Goal: Information Seeking & Learning: Compare options

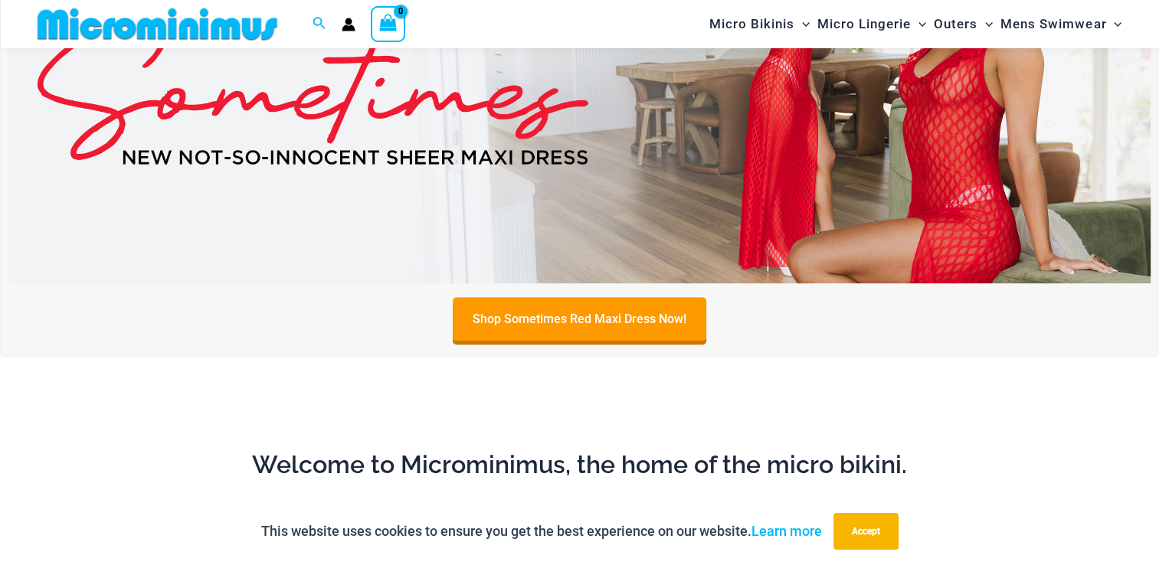
scroll to position [676, 0]
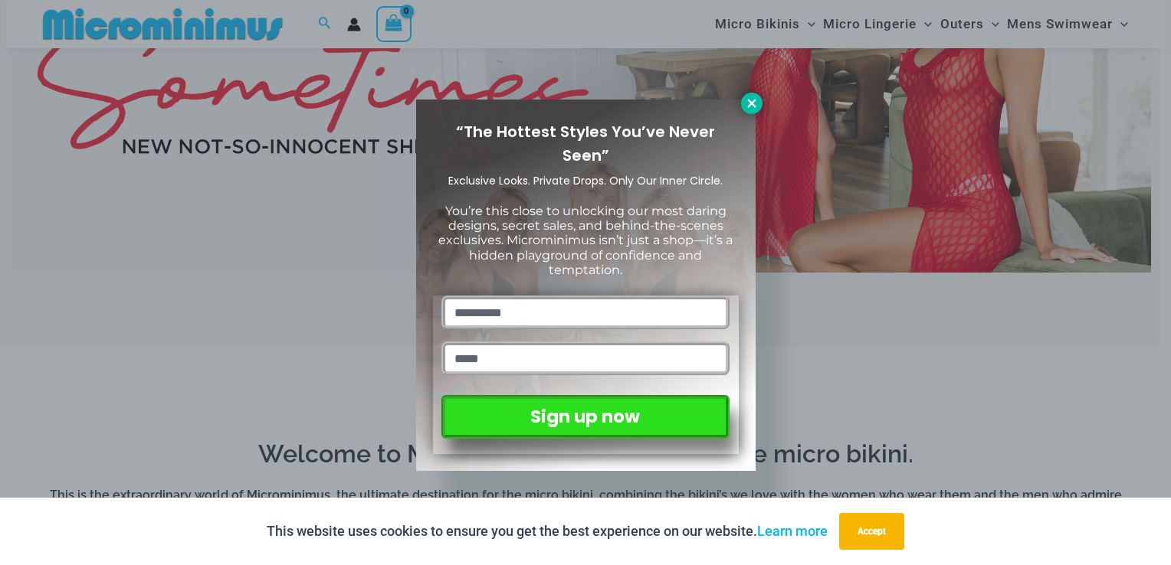
click at [751, 109] on icon at bounding box center [752, 104] width 14 height 14
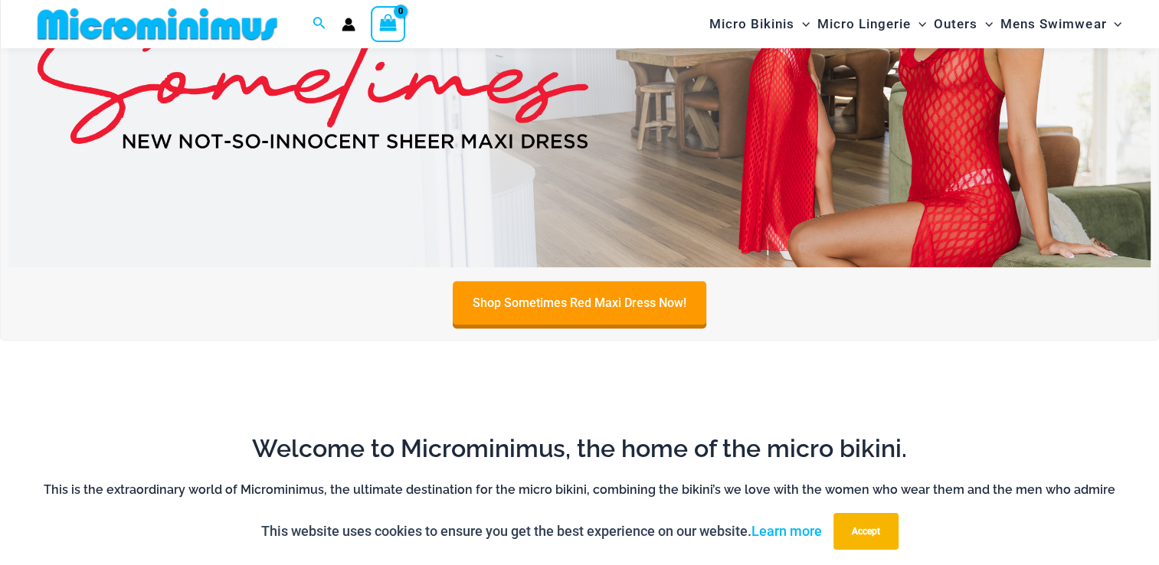
scroll to position [562, 0]
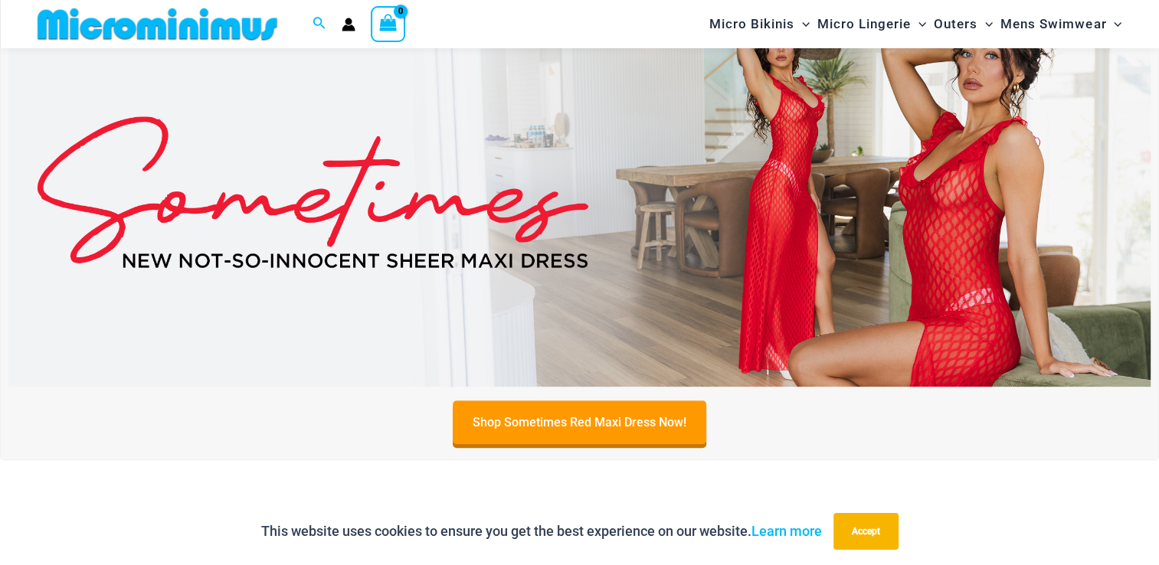
click at [898, 259] on img at bounding box center [579, 192] width 1142 height 388
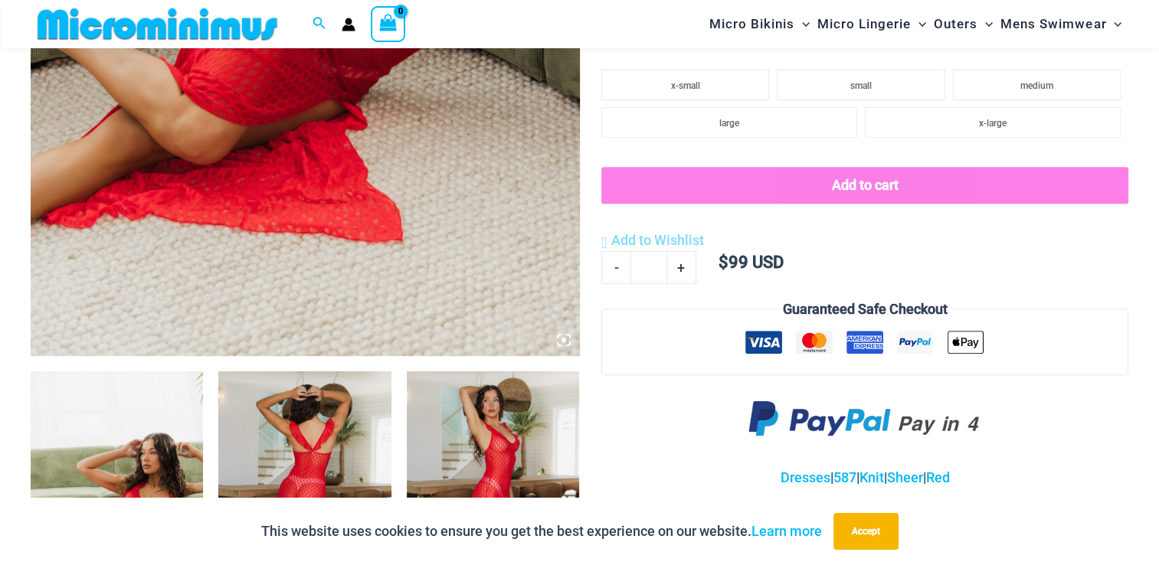
scroll to position [771, 0]
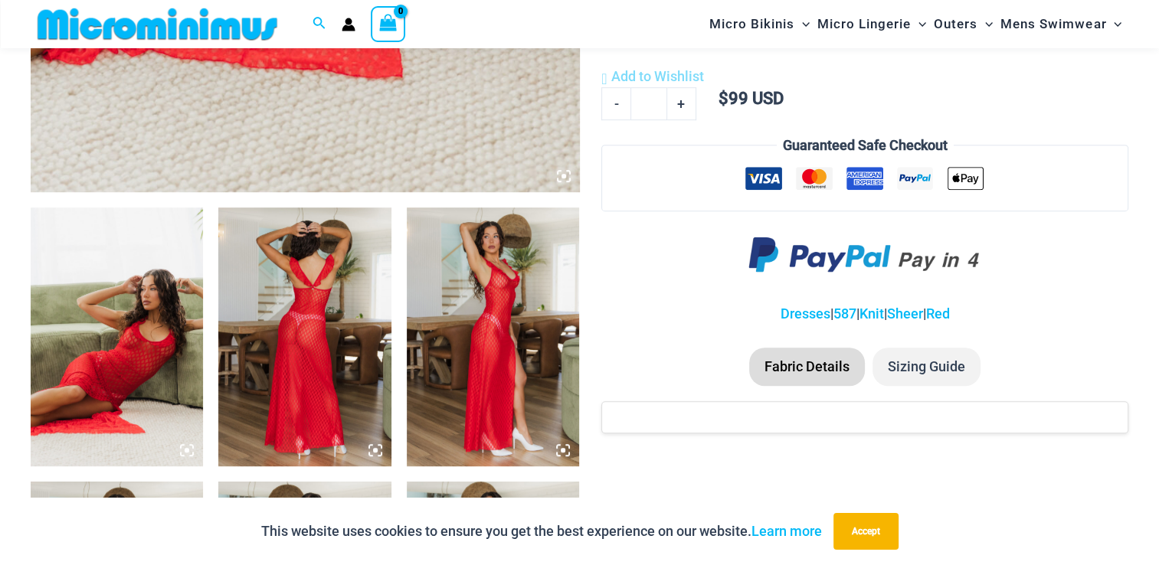
click at [178, 345] on img at bounding box center [117, 337] width 172 height 259
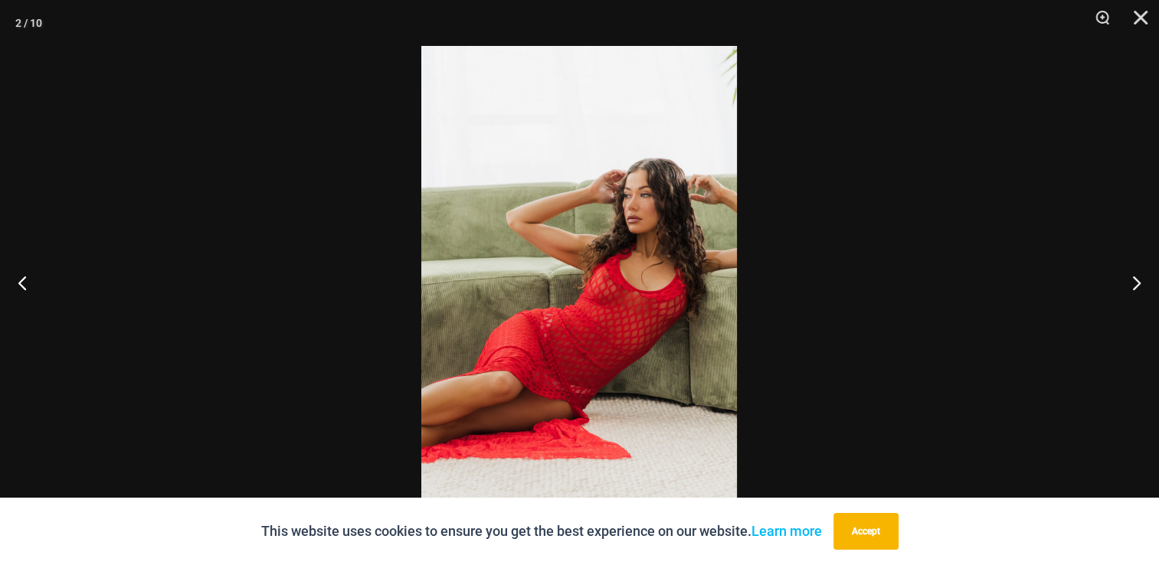
click at [178, 345] on div at bounding box center [579, 282] width 1159 height 565
click at [607, 296] on img at bounding box center [579, 282] width 316 height 473
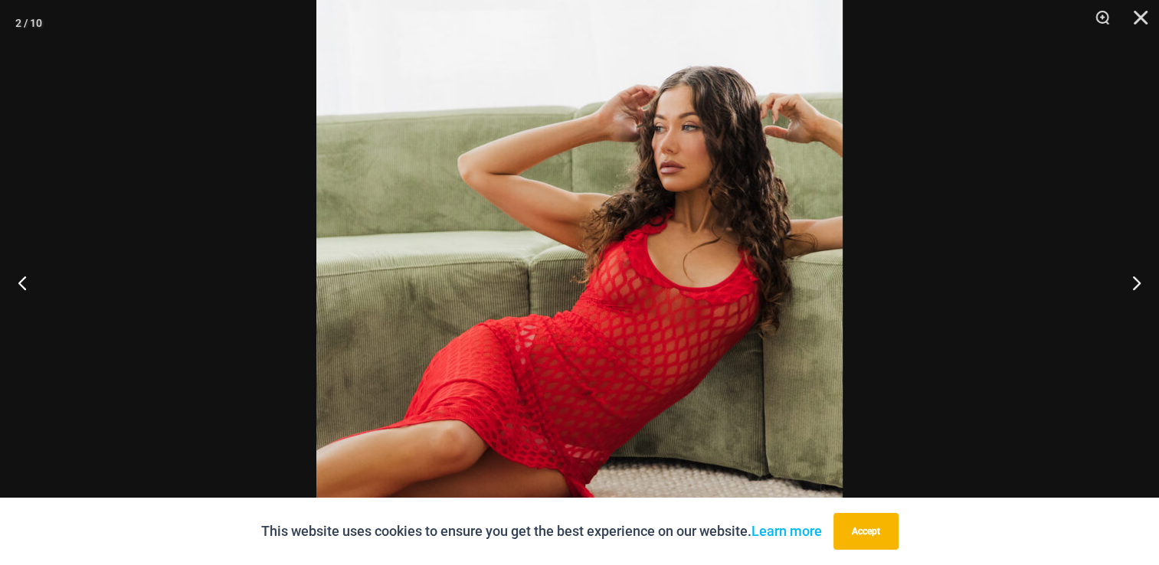
click at [254, 236] on div at bounding box center [579, 282] width 1159 height 565
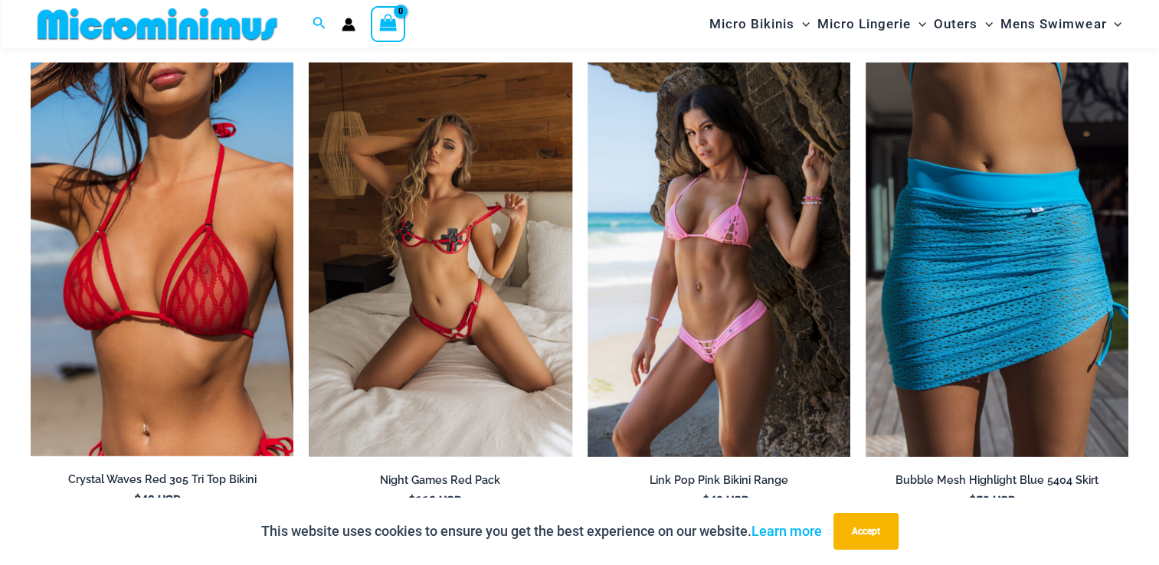
scroll to position [2882, 0]
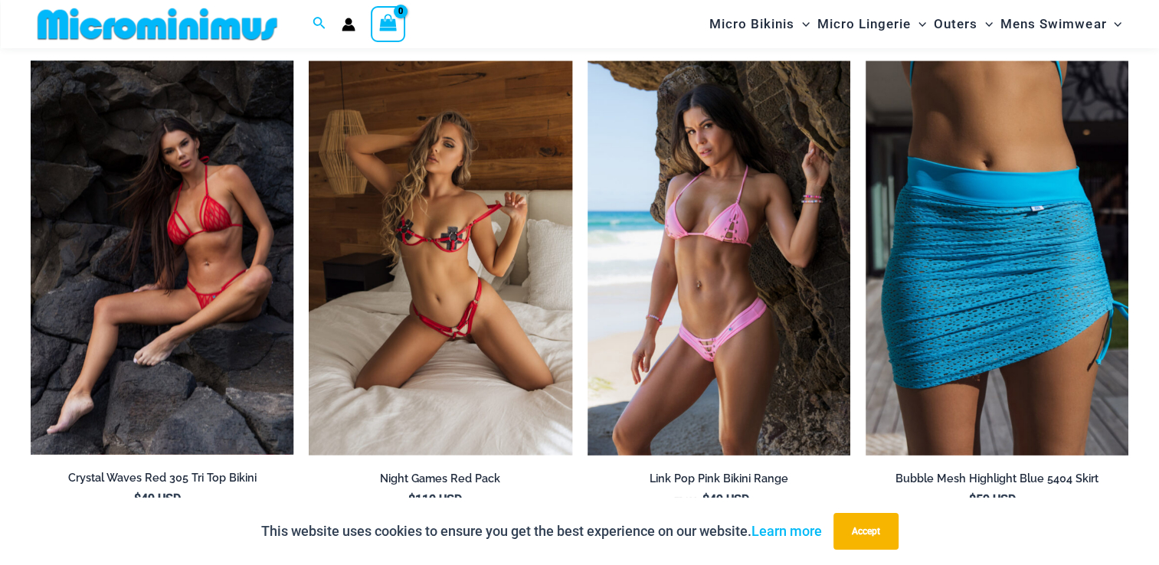
click at [181, 254] on img at bounding box center [162, 258] width 263 height 394
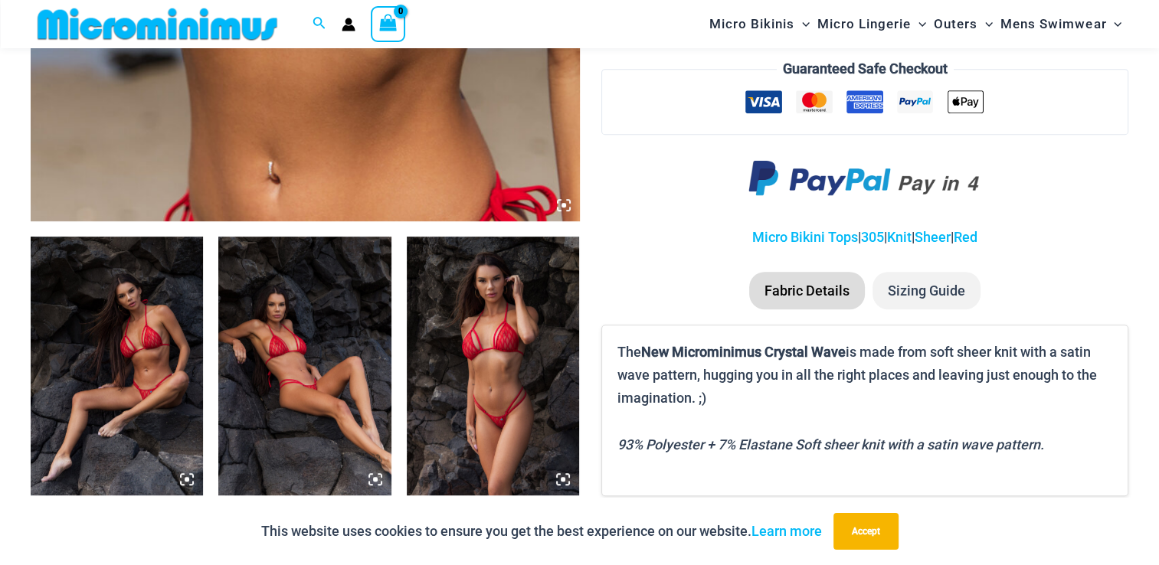
scroll to position [745, 0]
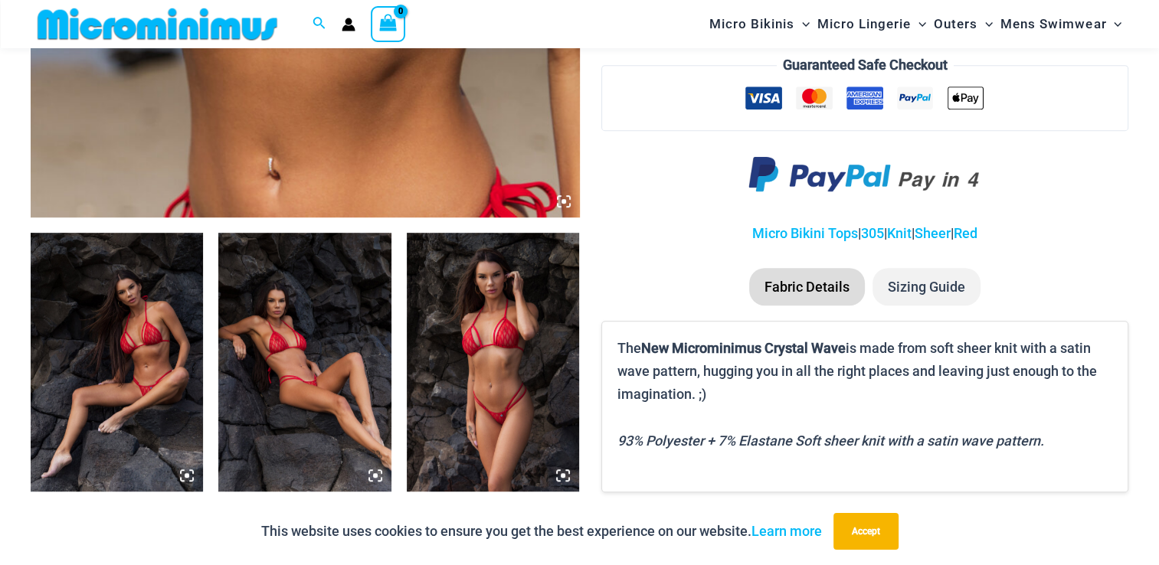
click at [141, 294] on img at bounding box center [117, 362] width 172 height 259
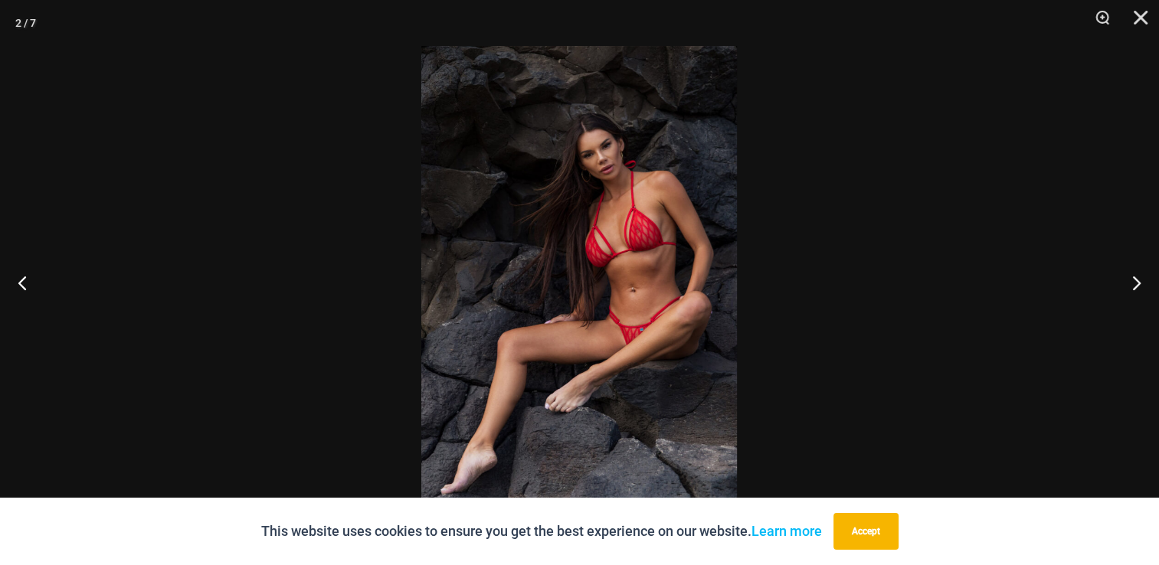
click at [555, 424] on img at bounding box center [579, 282] width 316 height 473
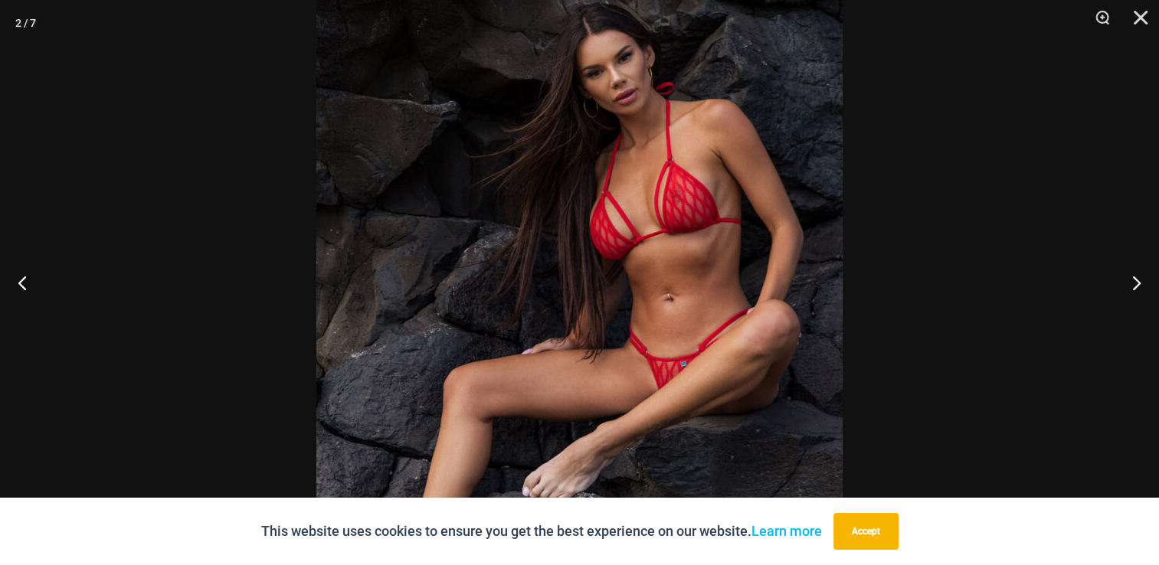
click at [217, 252] on div at bounding box center [579, 282] width 1159 height 565
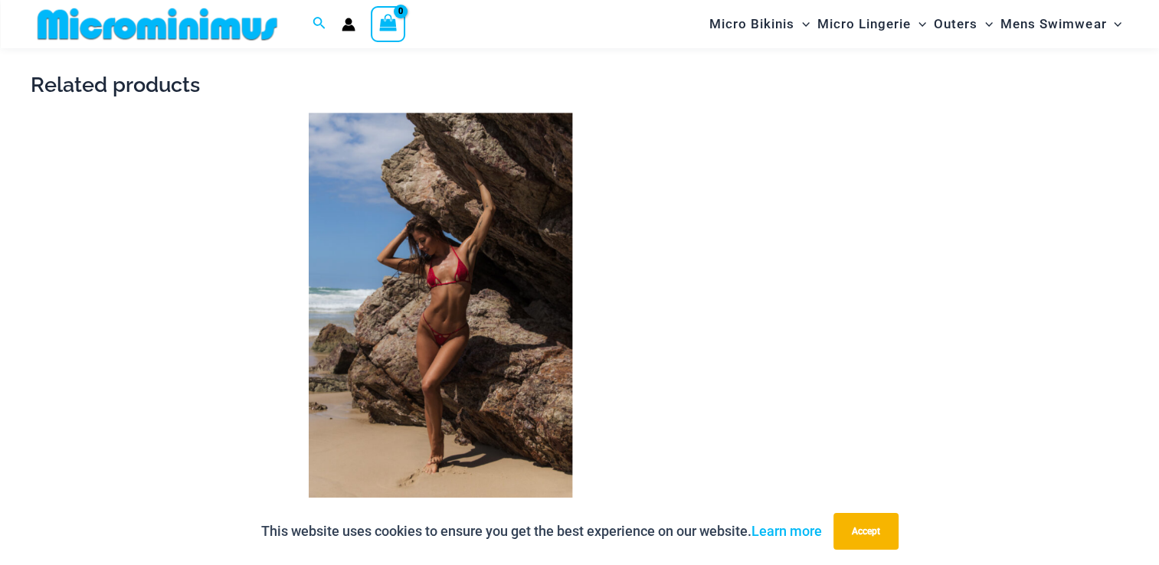
scroll to position [2620, 0]
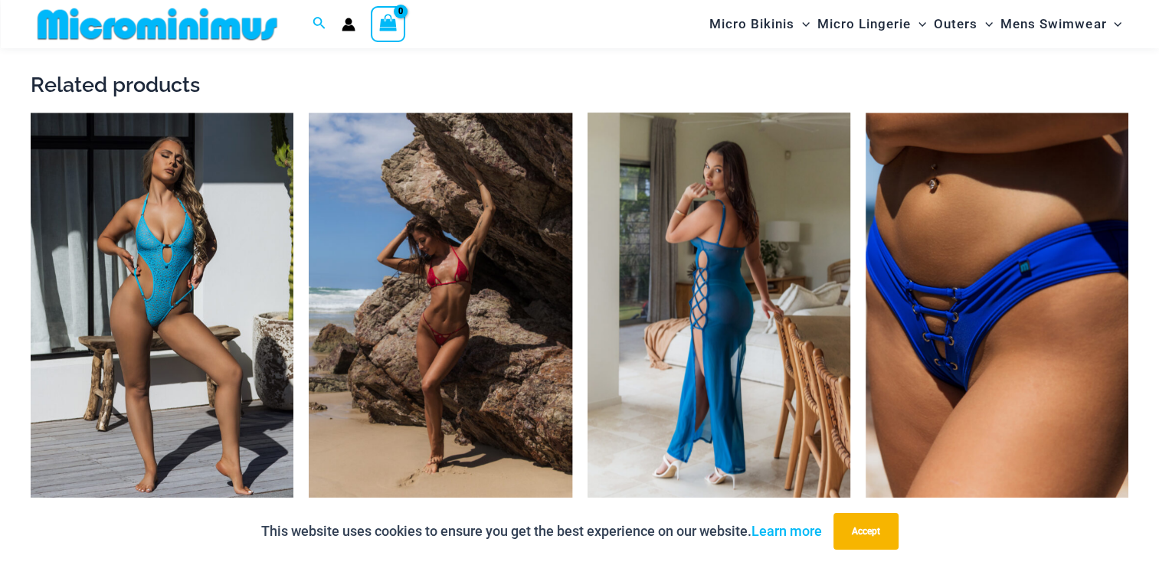
click at [709, 254] on img at bounding box center [719, 310] width 263 height 395
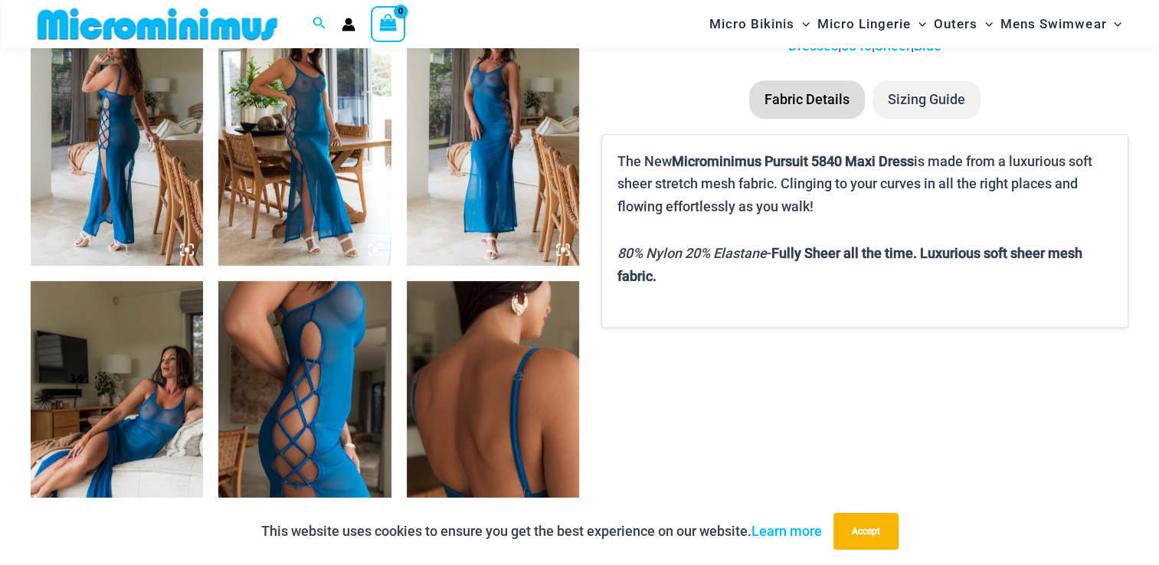
scroll to position [862, 0]
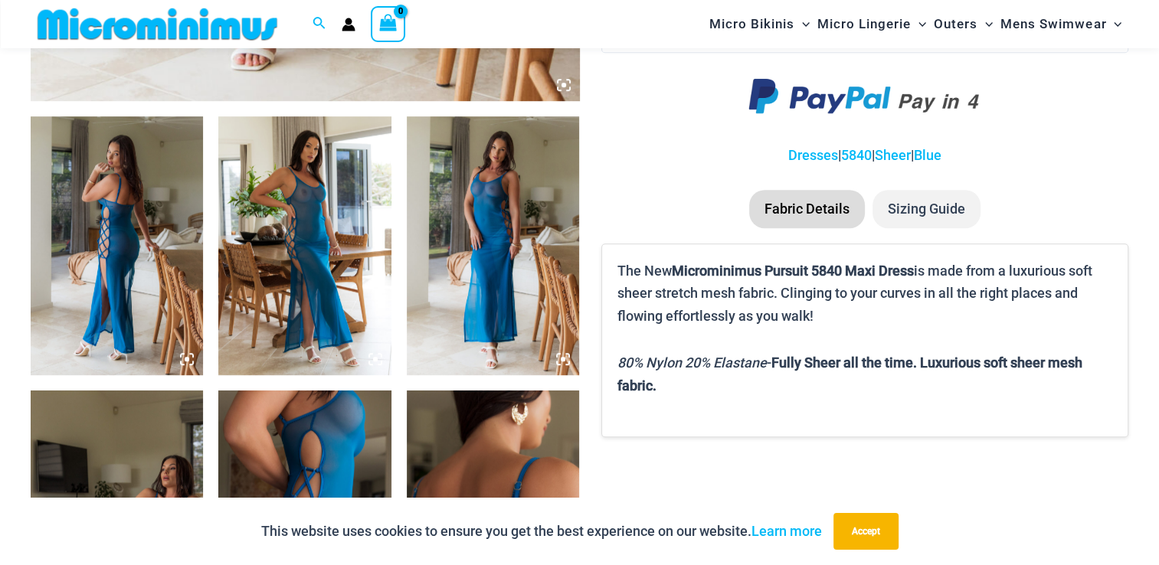
click at [332, 283] on img at bounding box center [304, 245] width 172 height 259
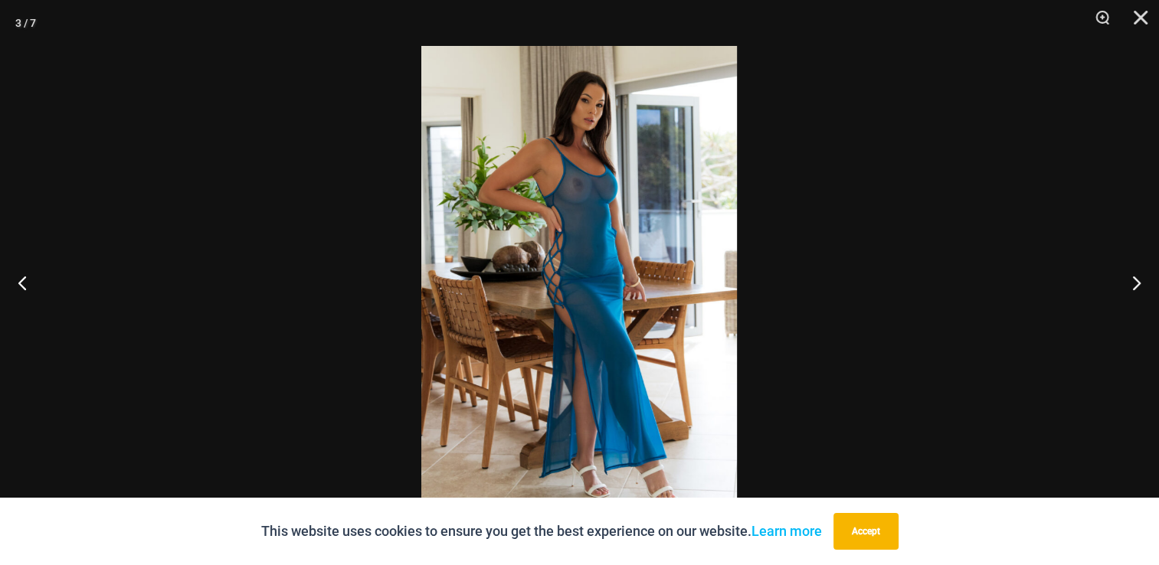
click at [572, 384] on img at bounding box center [579, 282] width 316 height 473
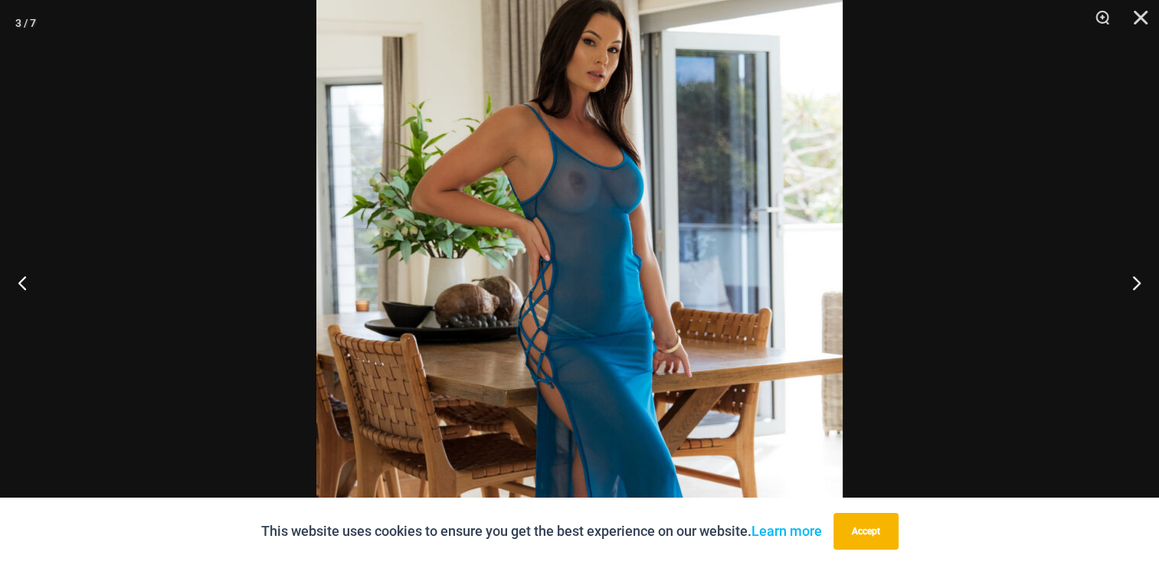
click at [228, 221] on div at bounding box center [579, 282] width 1159 height 565
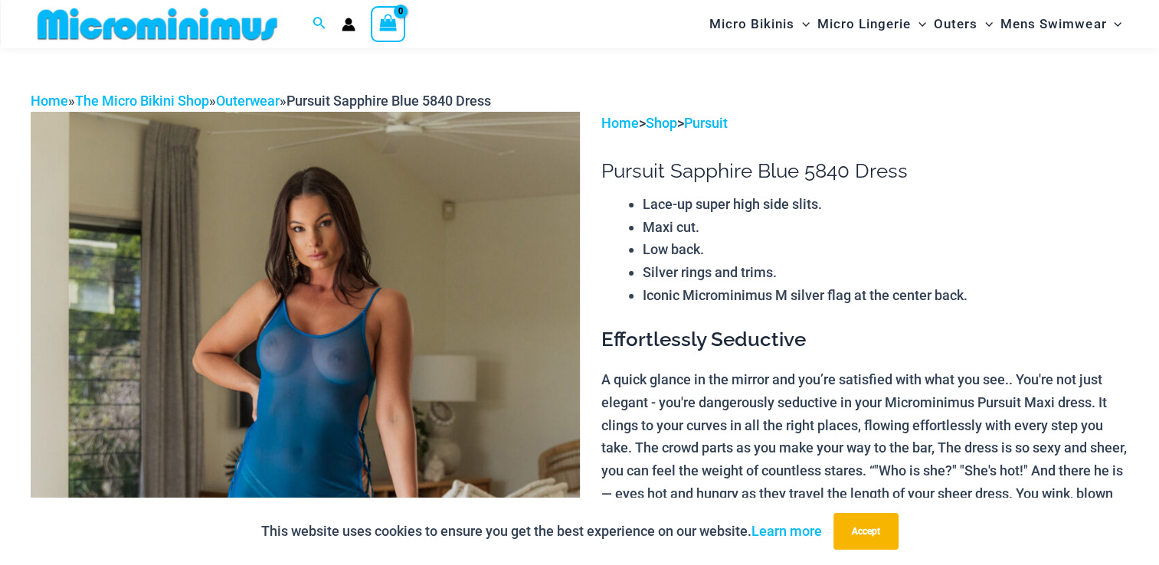
scroll to position [0, 0]
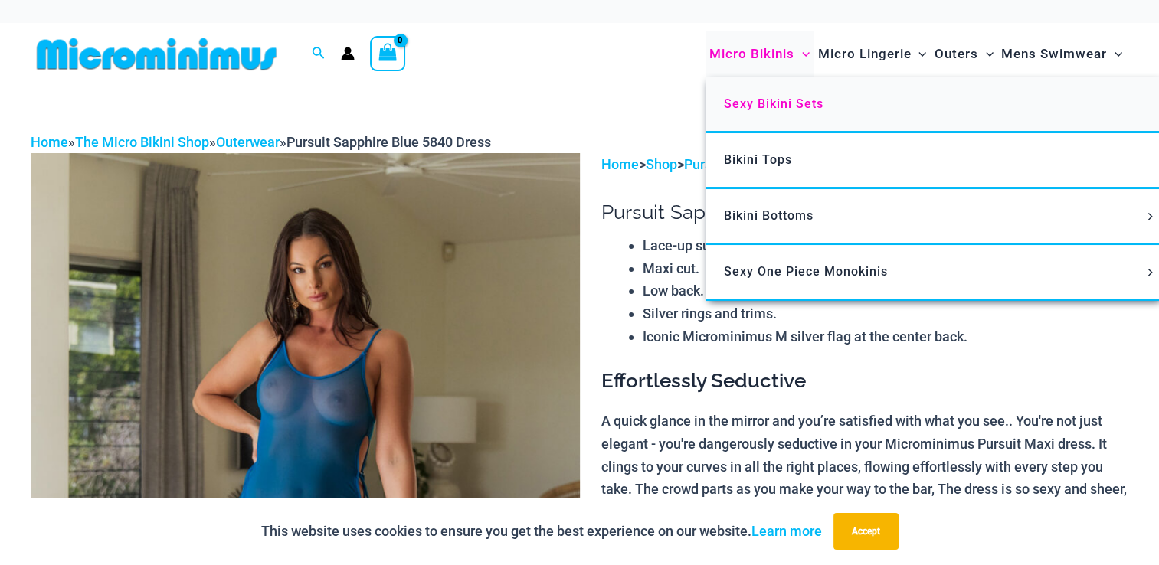
click at [770, 107] on span "Sexy Bikini Sets" at bounding box center [774, 104] width 100 height 15
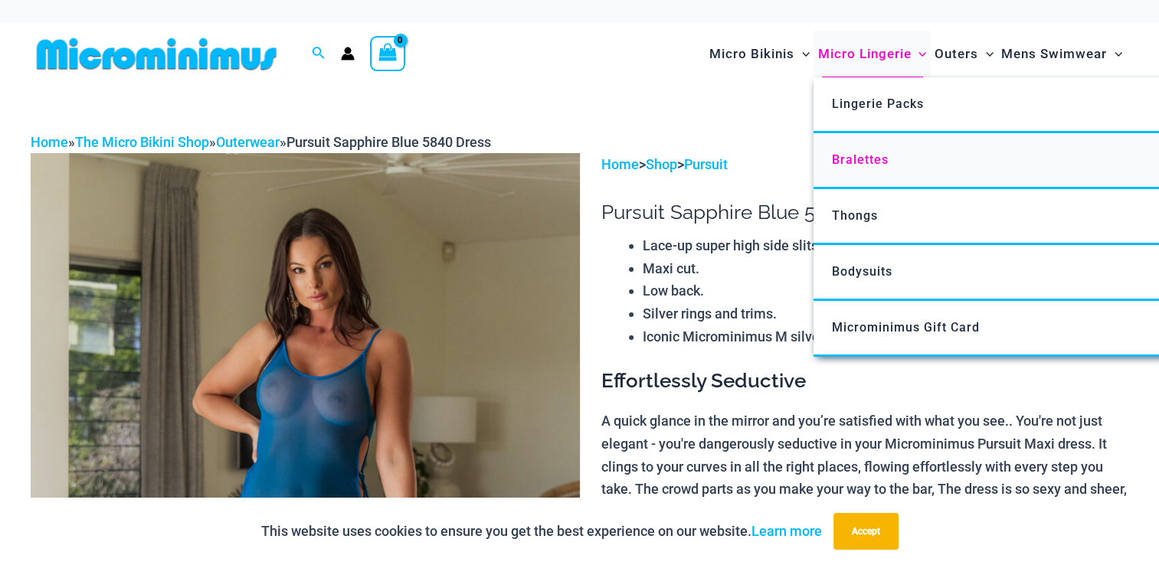
click at [863, 154] on span "Bralettes" at bounding box center [860, 159] width 57 height 15
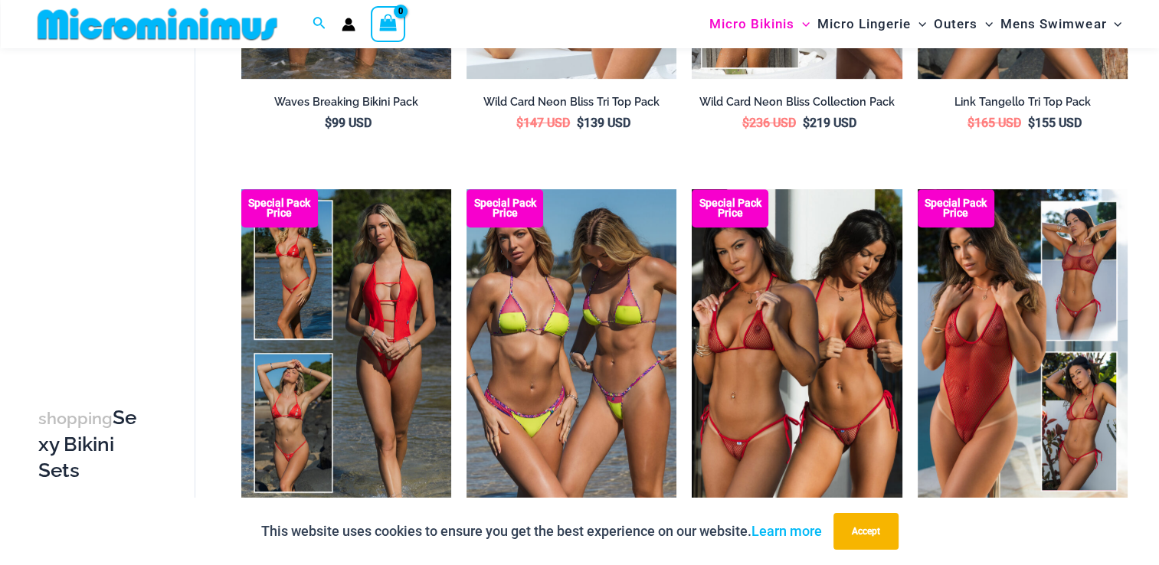
scroll to position [952, 0]
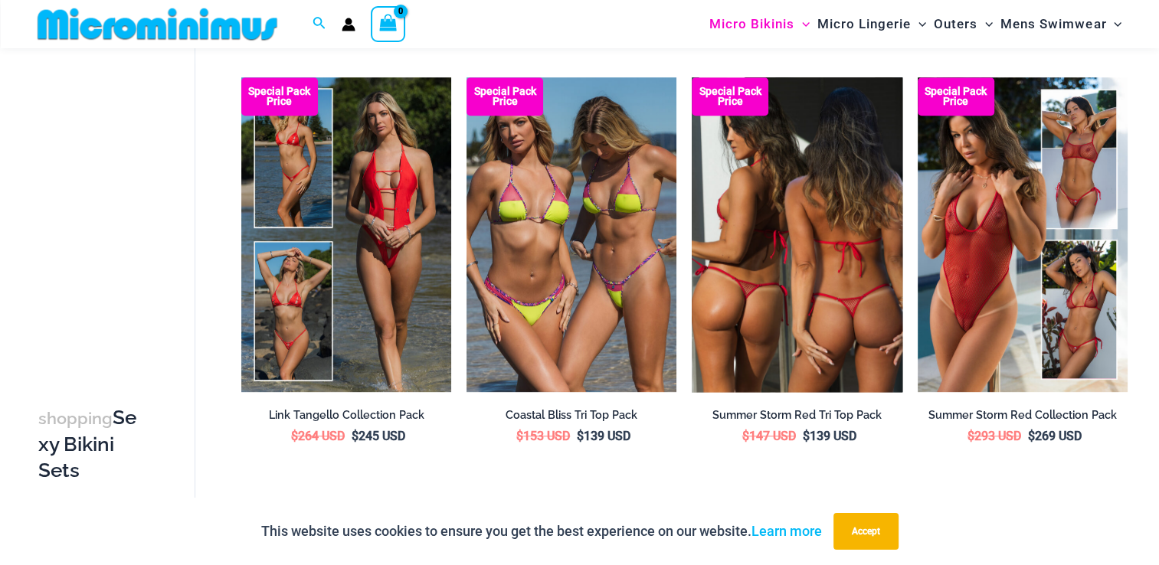
click at [771, 188] on img at bounding box center [797, 234] width 210 height 315
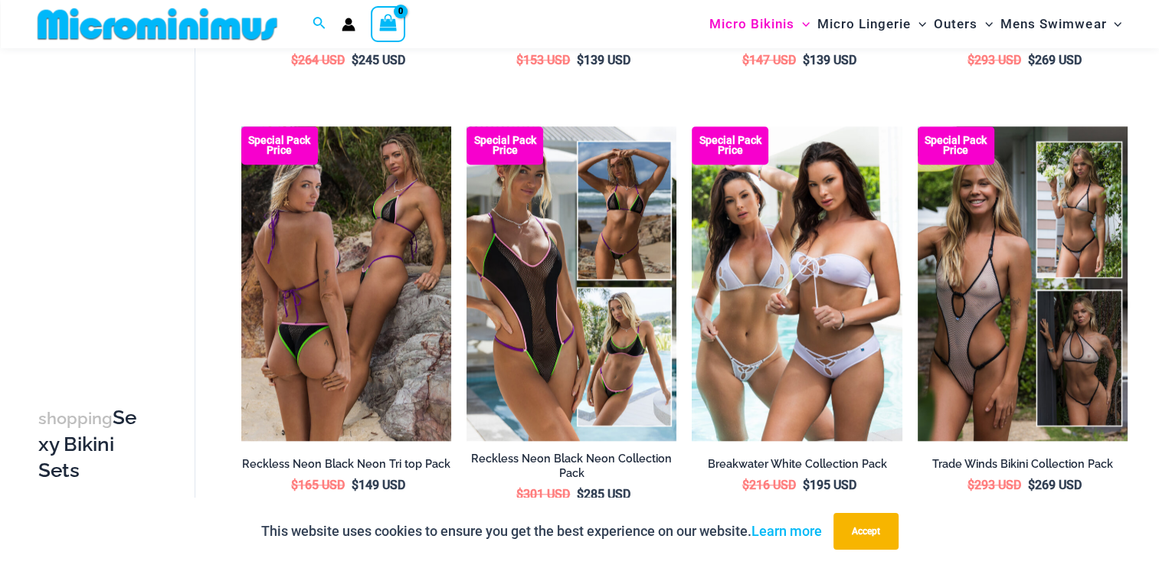
scroll to position [1400, 0]
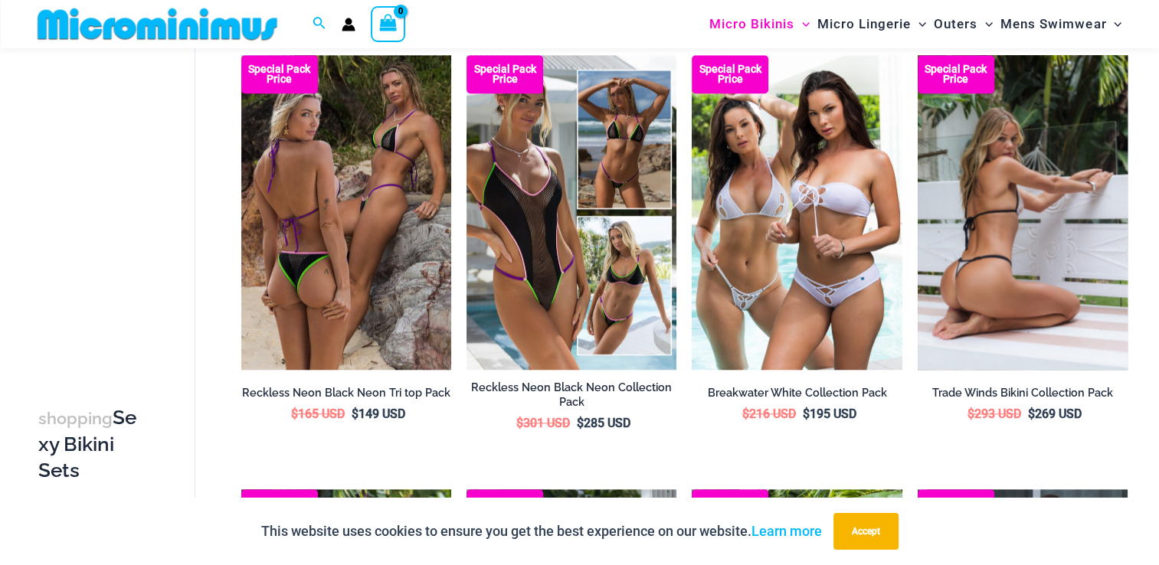
click at [1005, 253] on img at bounding box center [1023, 212] width 210 height 315
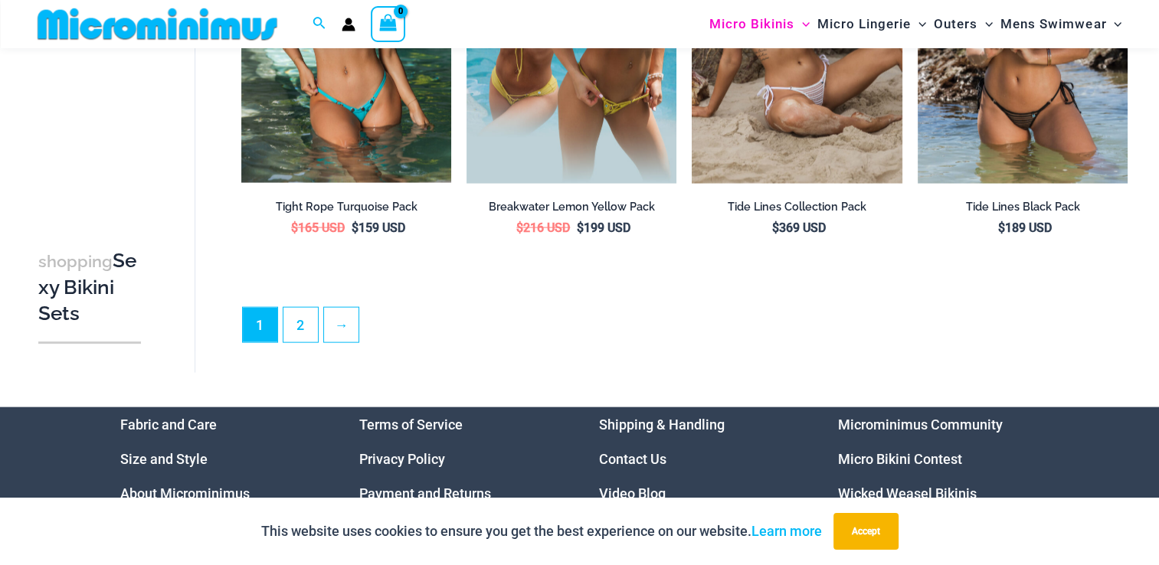
scroll to position [3296, 0]
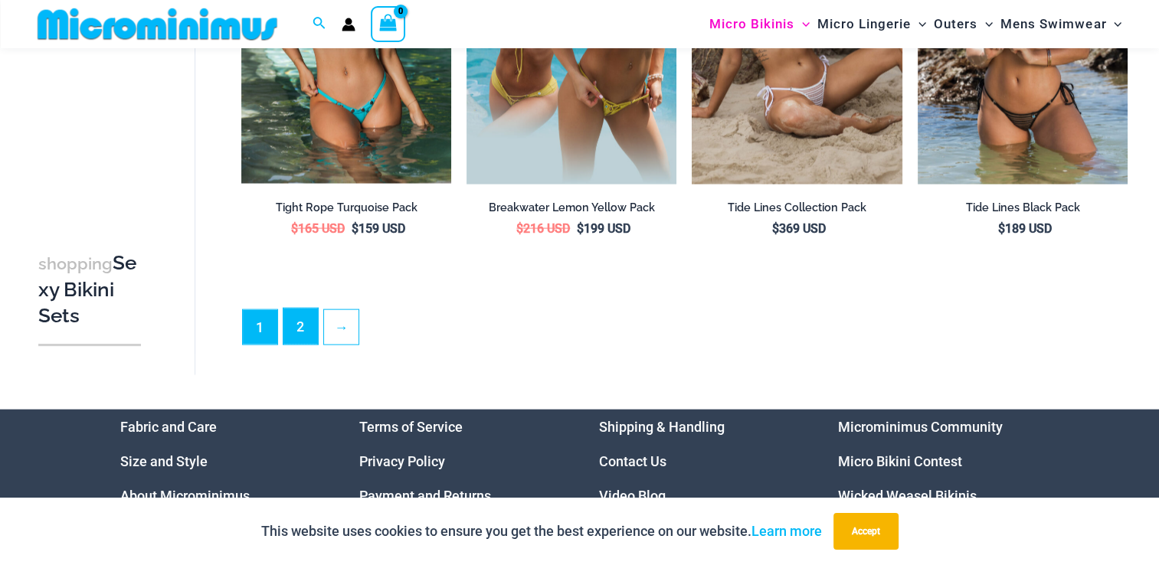
click at [284, 329] on link "2" at bounding box center [300, 327] width 34 height 36
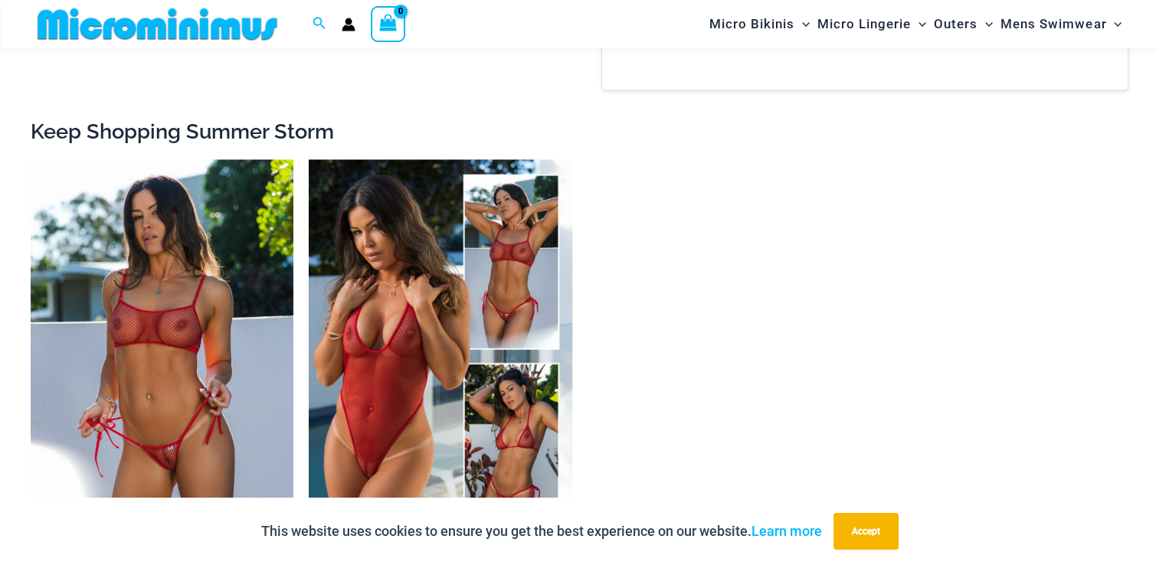
scroll to position [2123, 0]
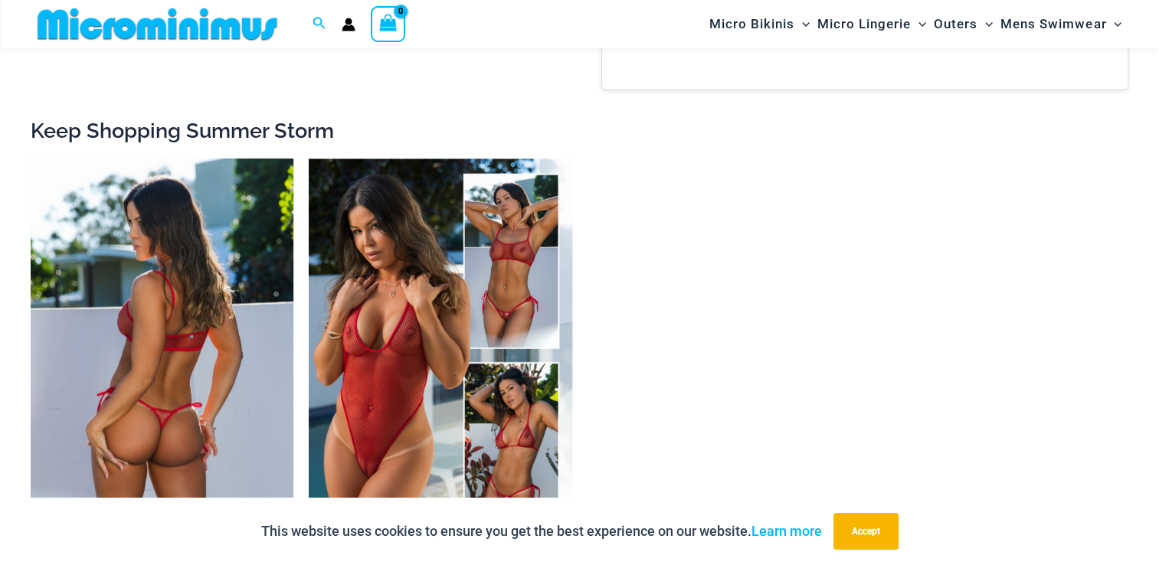
click at [218, 354] on img at bounding box center [162, 356] width 263 height 395
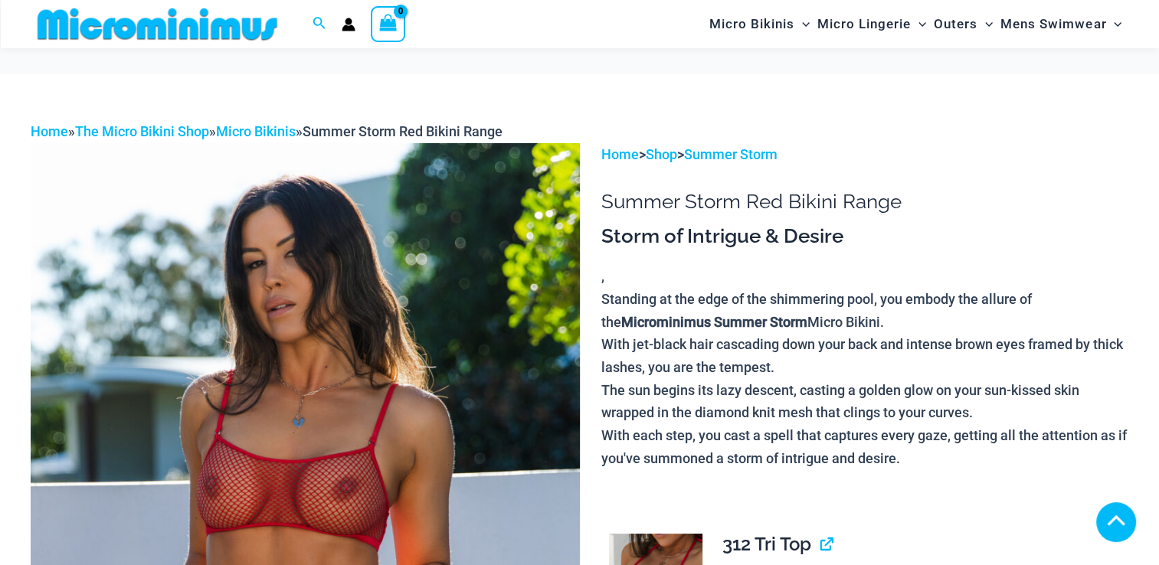
scroll to position [336, 0]
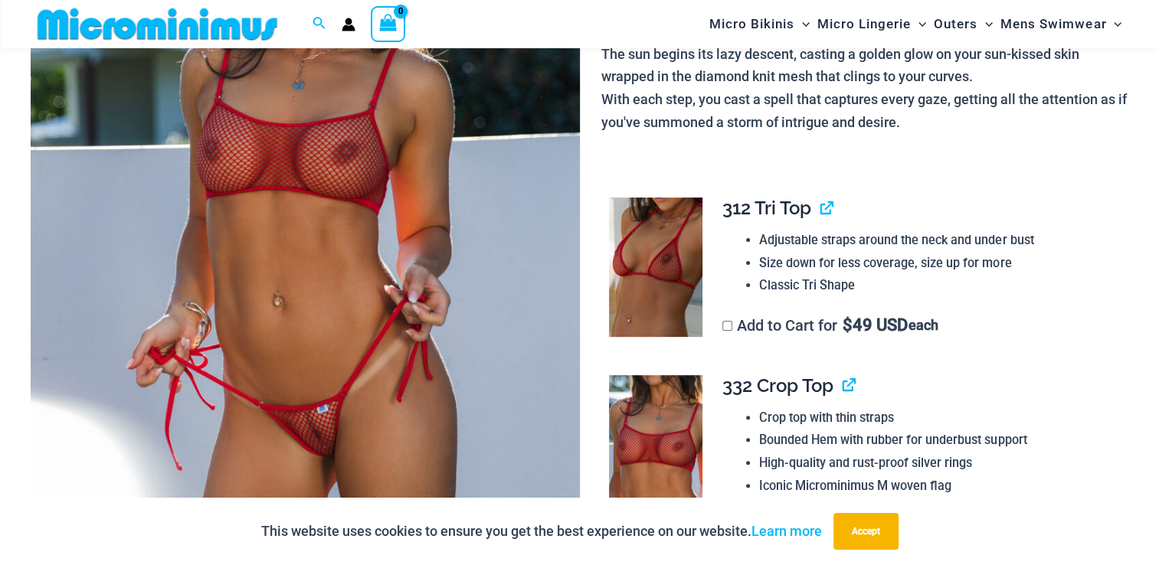
click at [280, 293] on img at bounding box center [305, 219] width 549 height 824
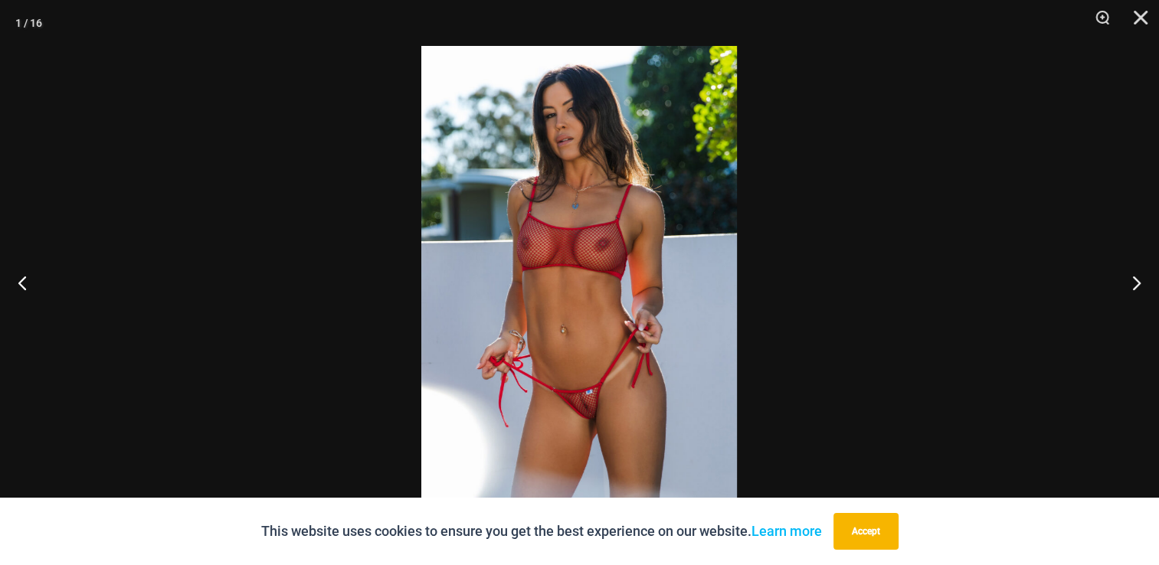
click at [568, 360] on img at bounding box center [579, 282] width 316 height 473
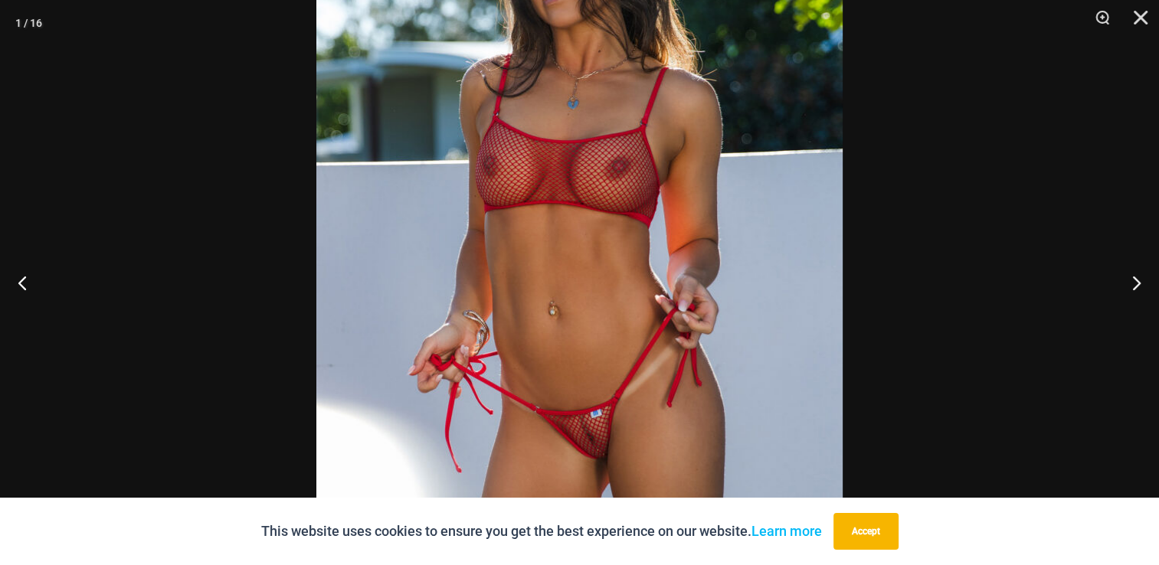
click at [189, 183] on div at bounding box center [579, 282] width 1159 height 565
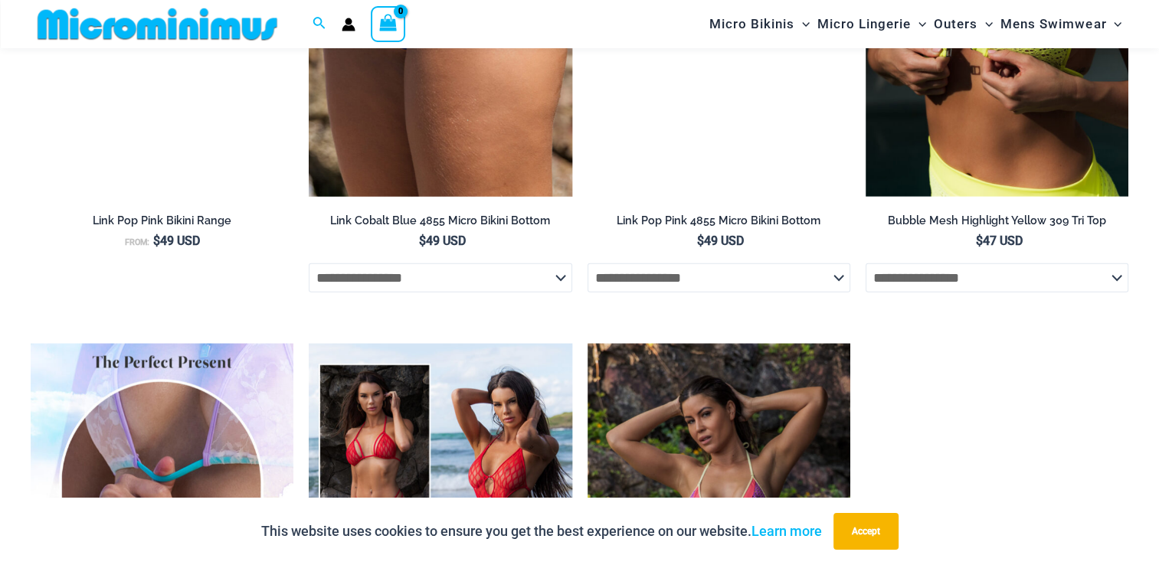
scroll to position [3706, 0]
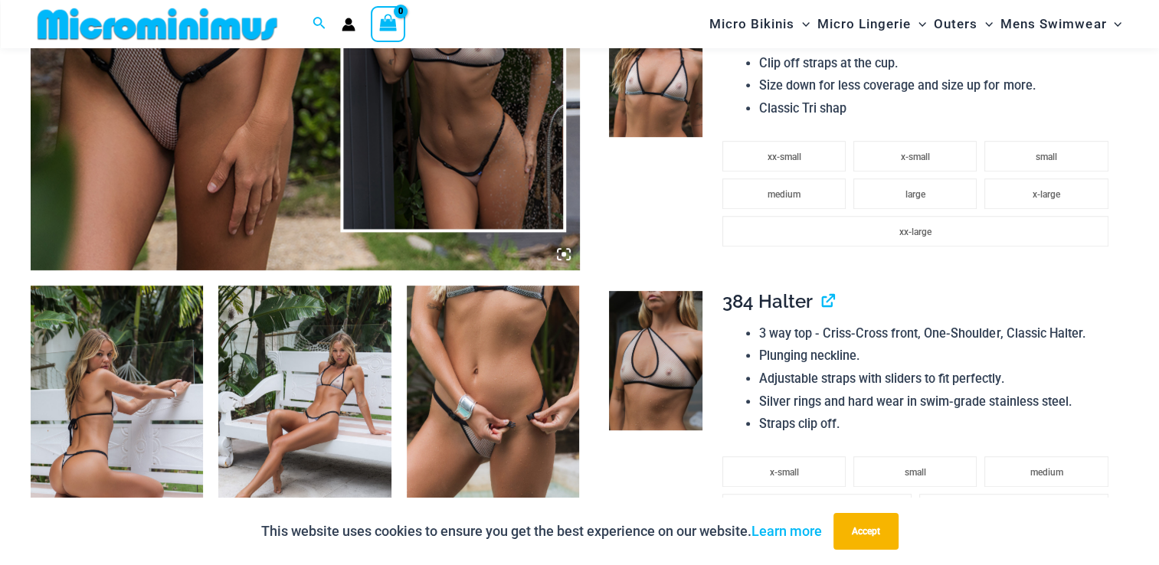
scroll to position [743, 0]
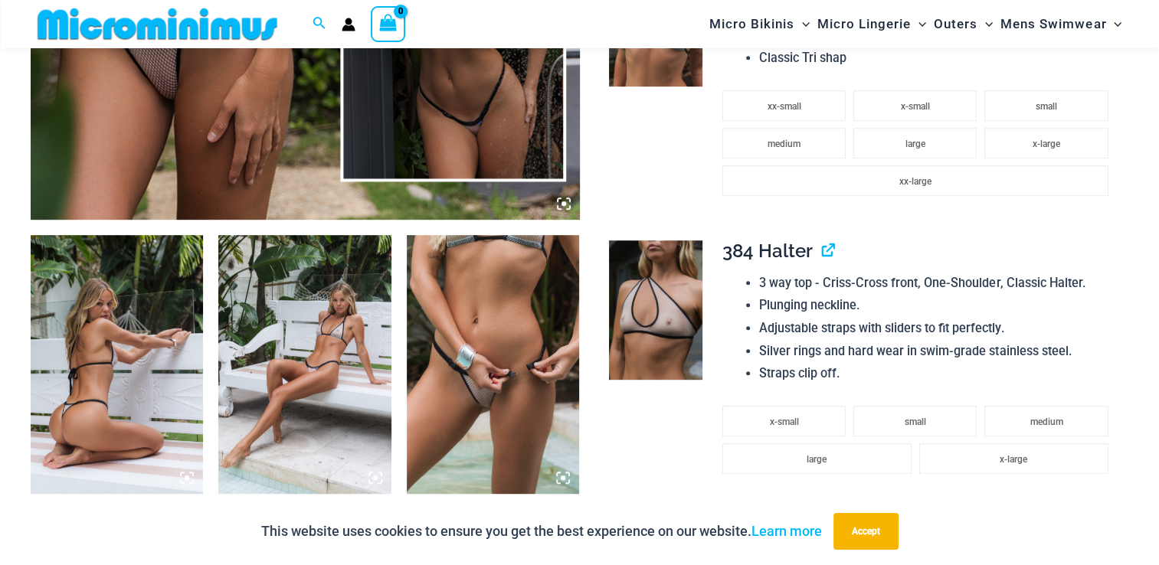
click at [327, 351] on img at bounding box center [304, 364] width 172 height 259
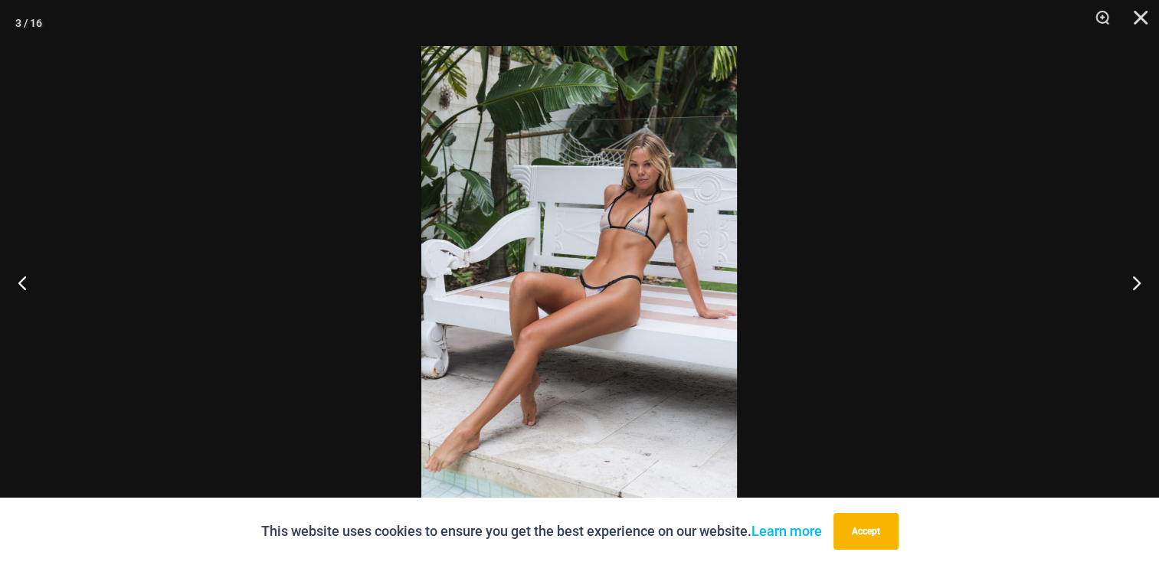
click at [524, 332] on img at bounding box center [579, 282] width 316 height 473
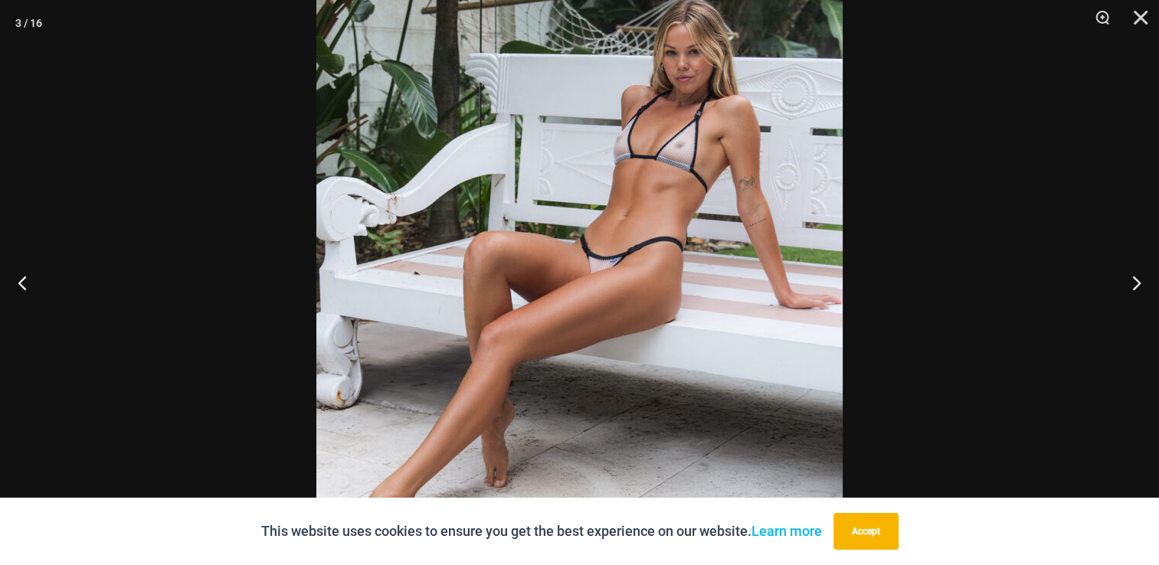
click at [150, 236] on div at bounding box center [579, 282] width 1159 height 565
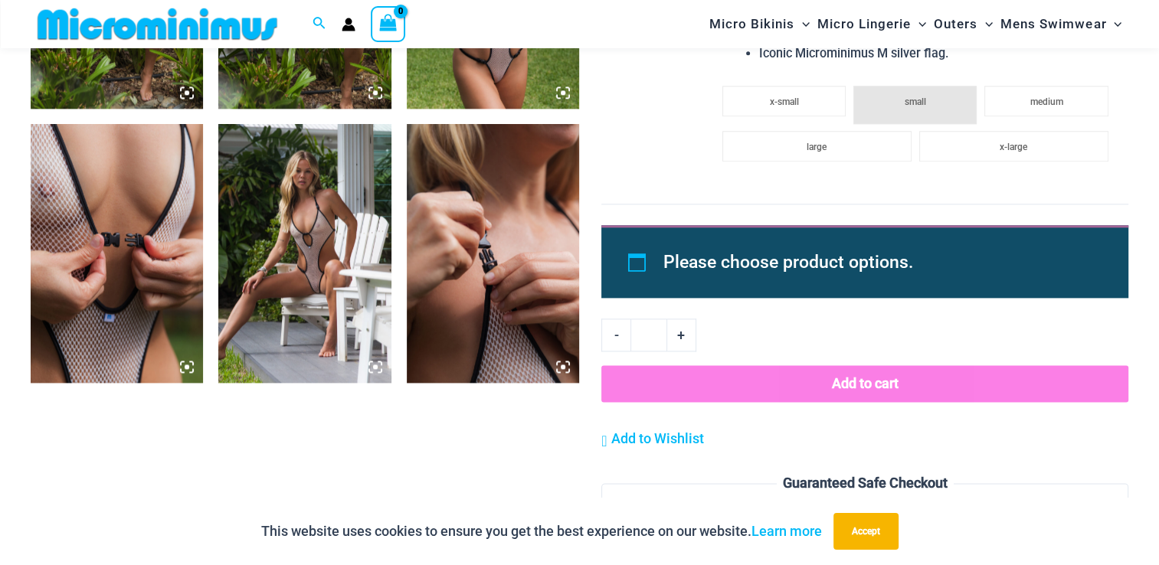
scroll to position [1980, 0]
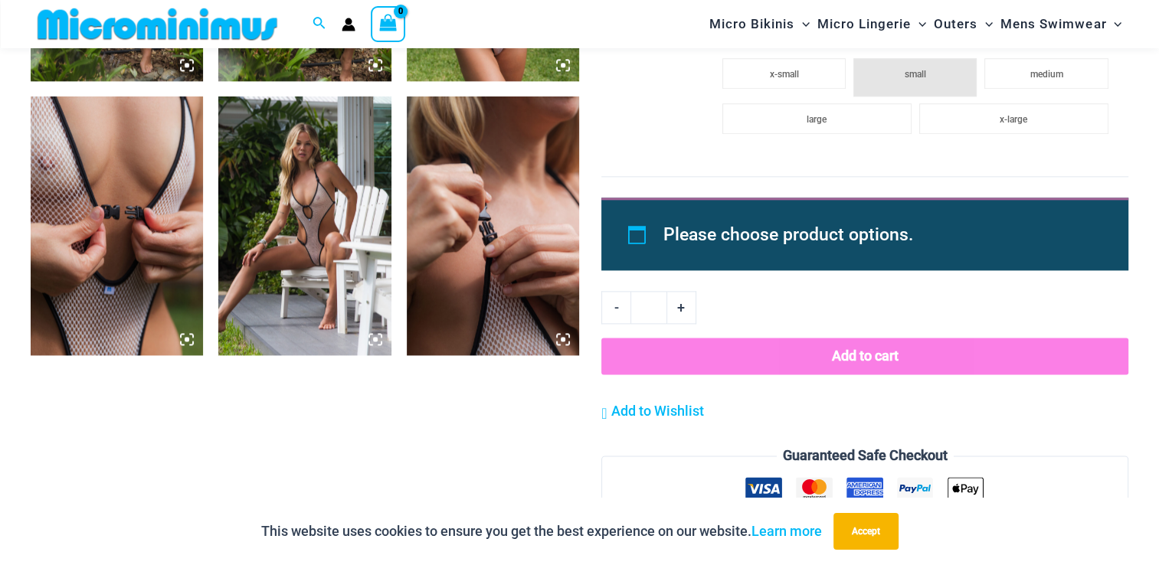
click at [51, 182] on img at bounding box center [117, 226] width 172 height 259
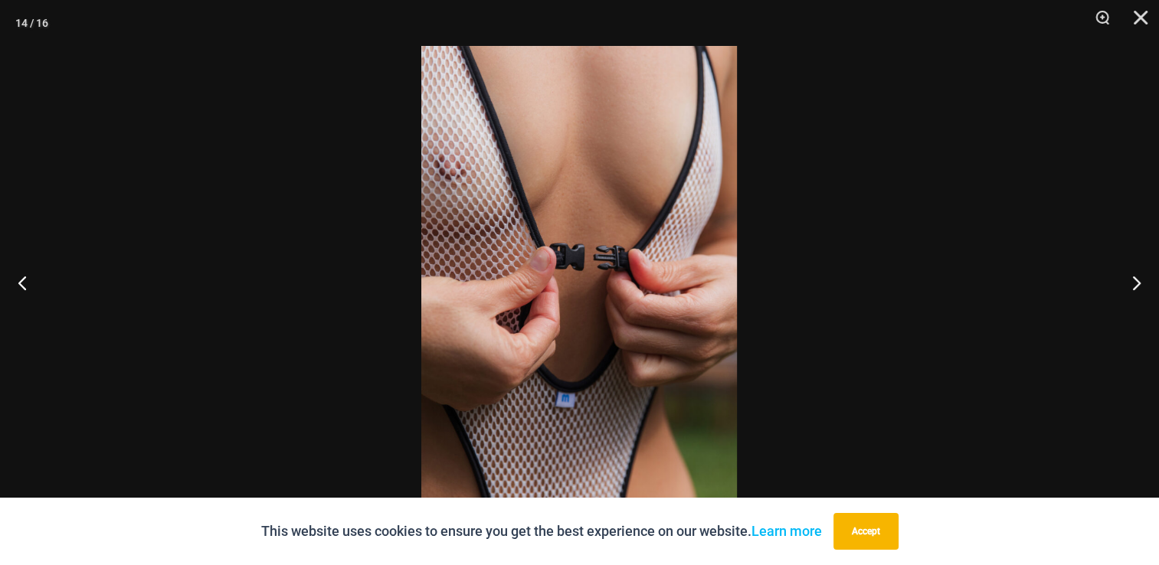
click at [420, 220] on div at bounding box center [579, 282] width 1159 height 565
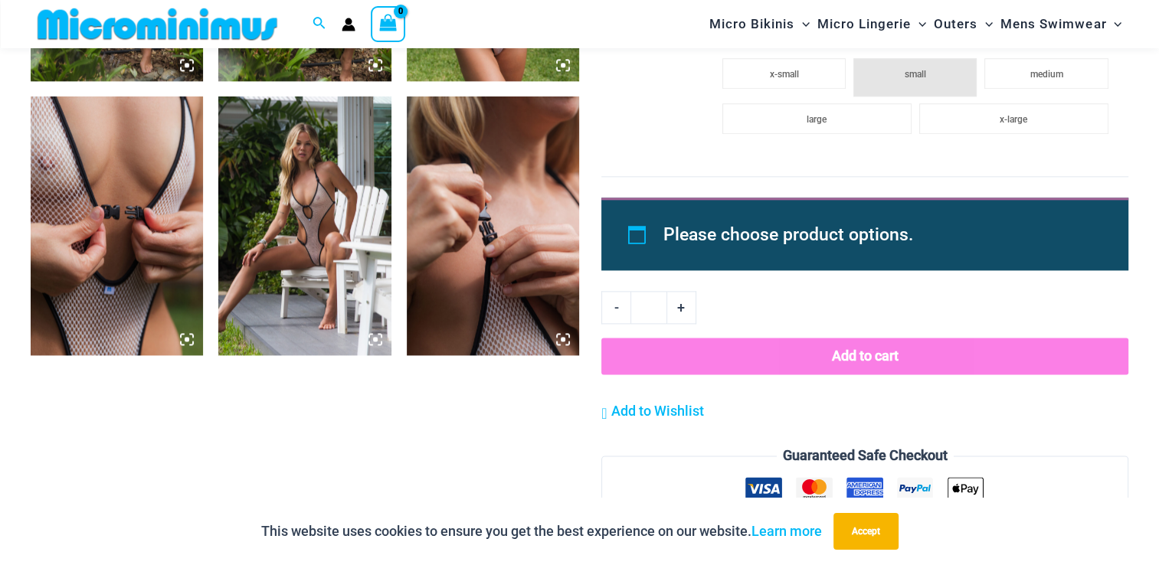
click at [151, 211] on img at bounding box center [117, 226] width 172 height 259
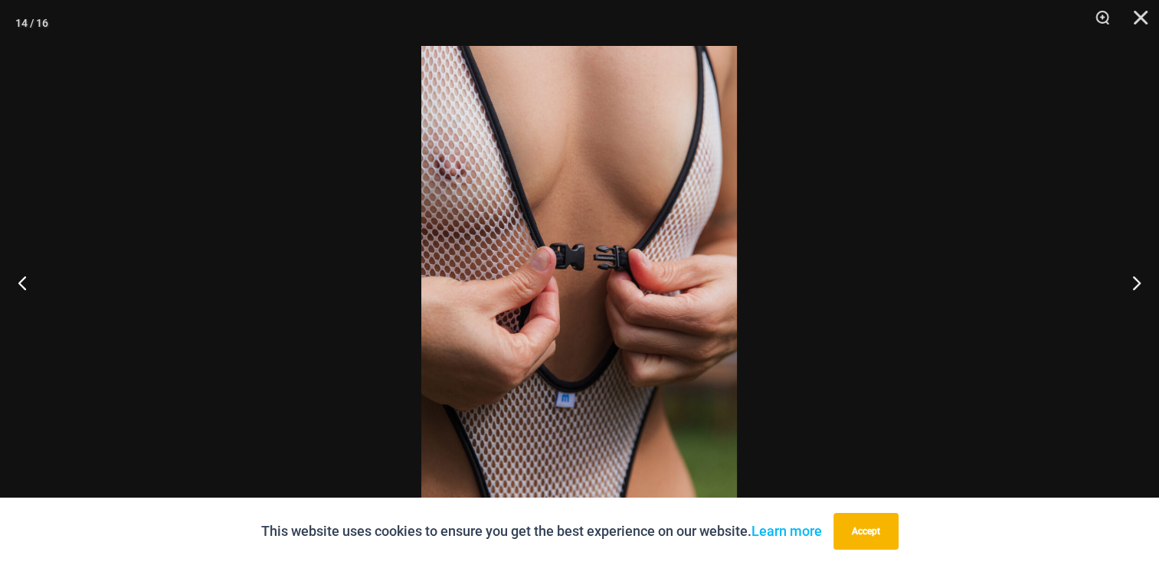
click at [538, 199] on img at bounding box center [579, 282] width 316 height 473
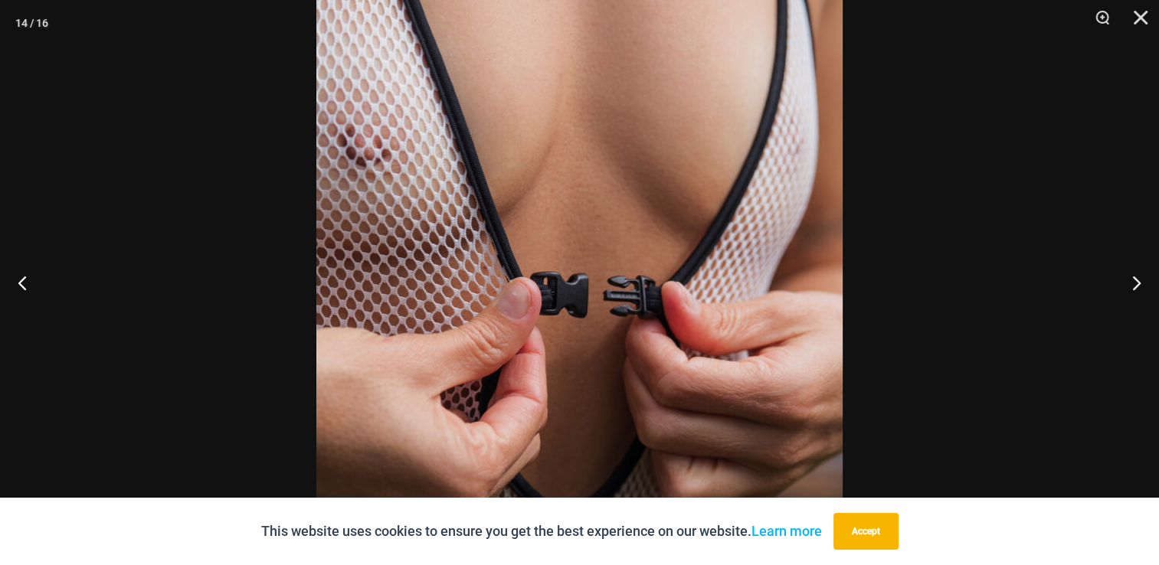
click at [160, 135] on div at bounding box center [579, 282] width 1159 height 565
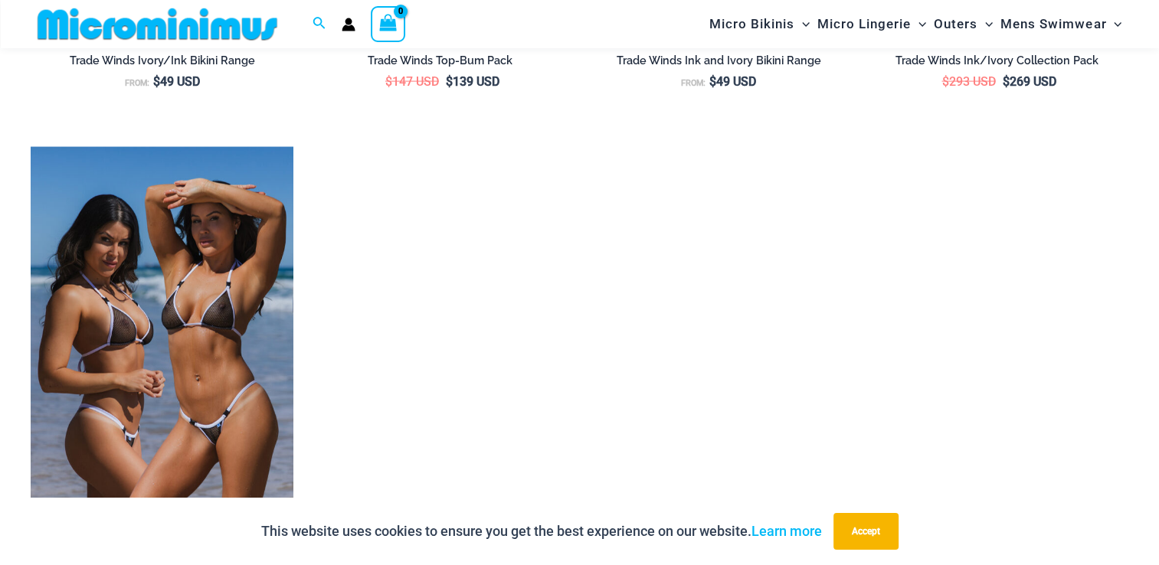
scroll to position [3291, 0]
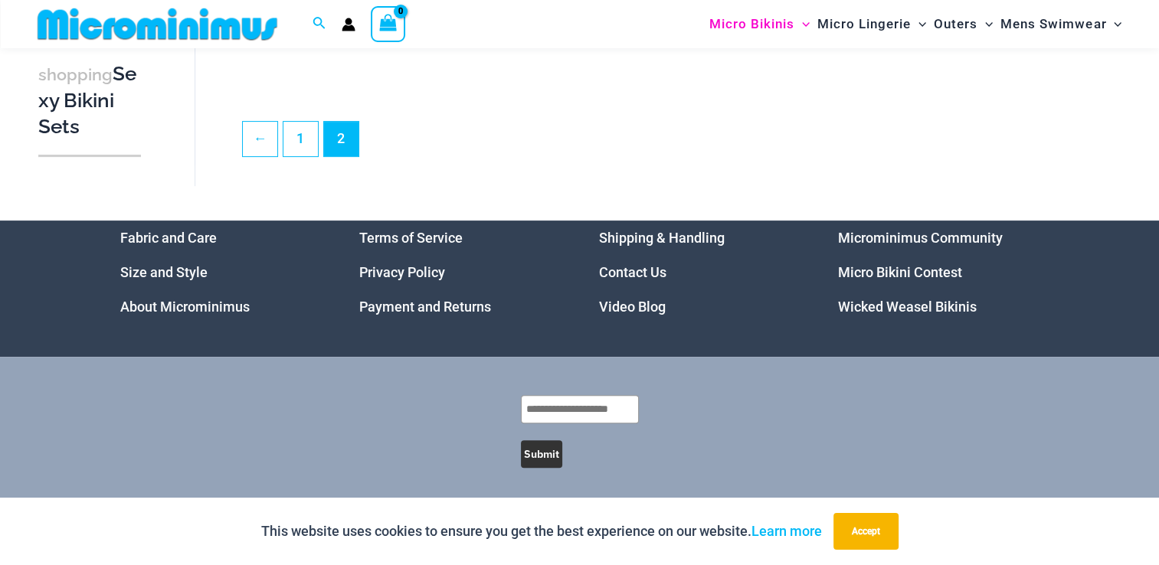
scroll to position [490, 0]
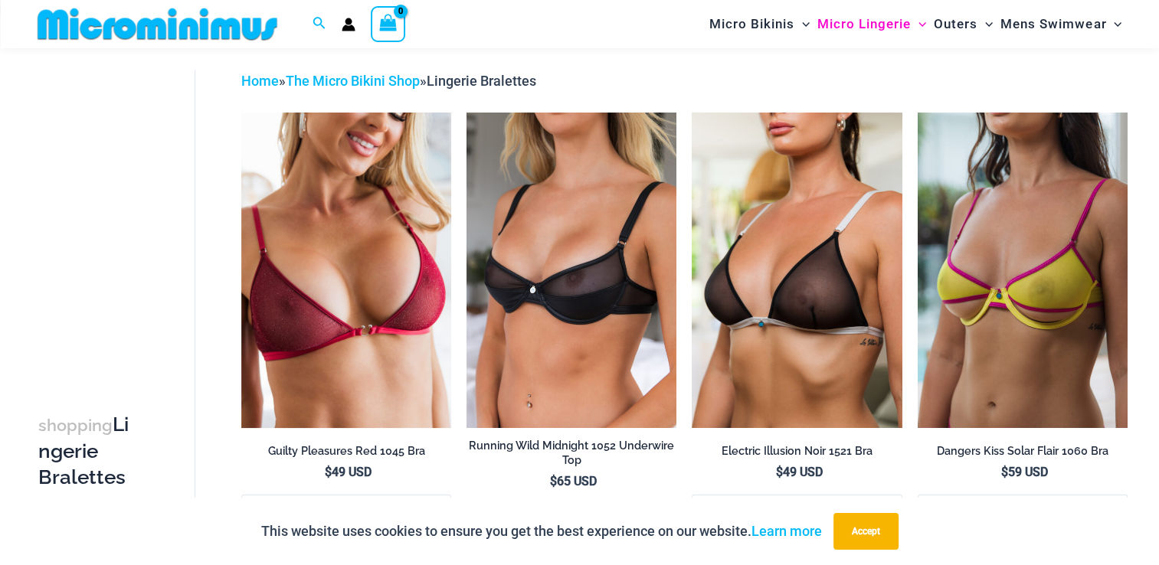
scroll to position [60, 0]
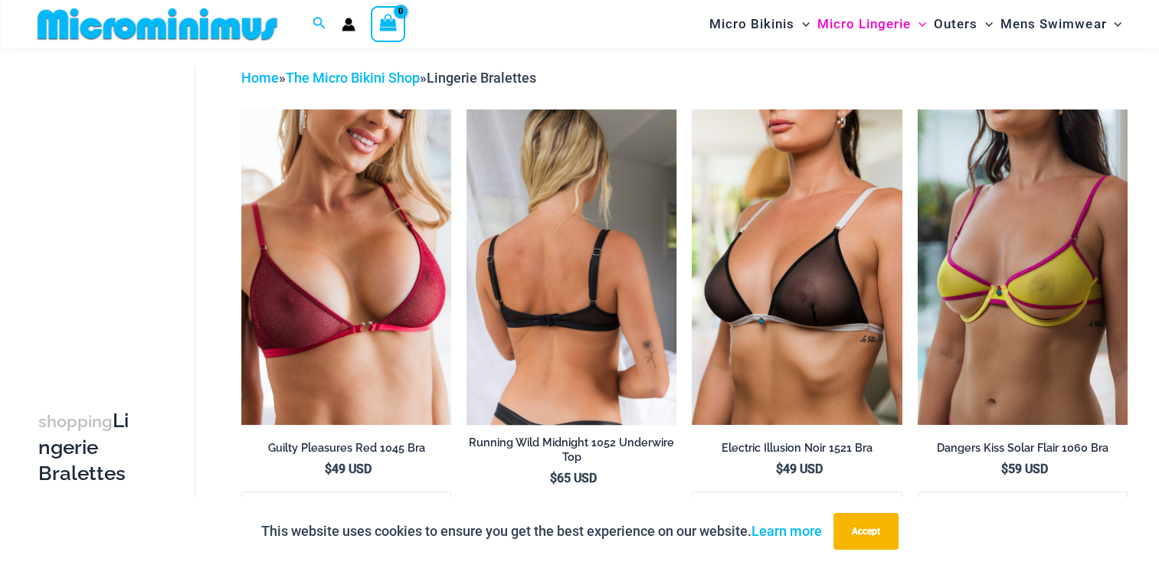
click at [611, 237] on img at bounding box center [572, 267] width 210 height 315
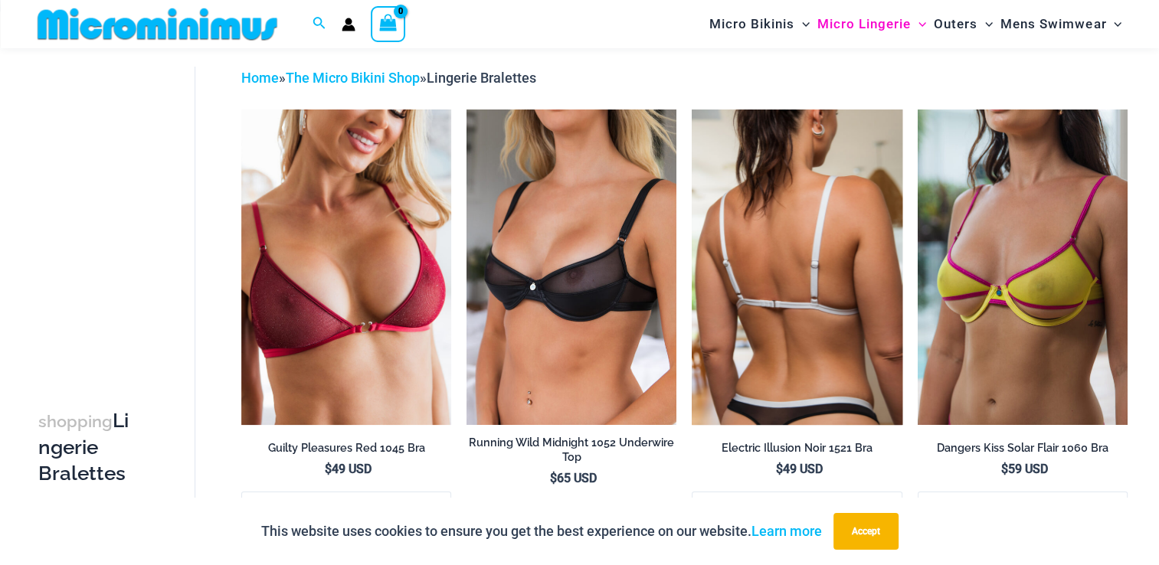
click at [797, 299] on img at bounding box center [797, 267] width 210 height 315
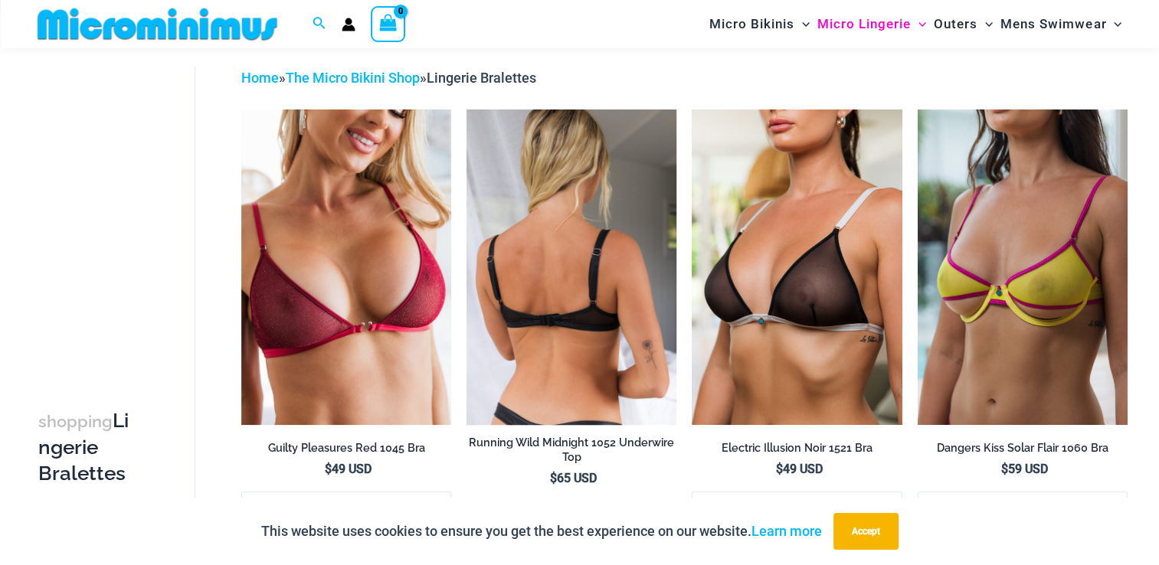
scroll to position [104, 0]
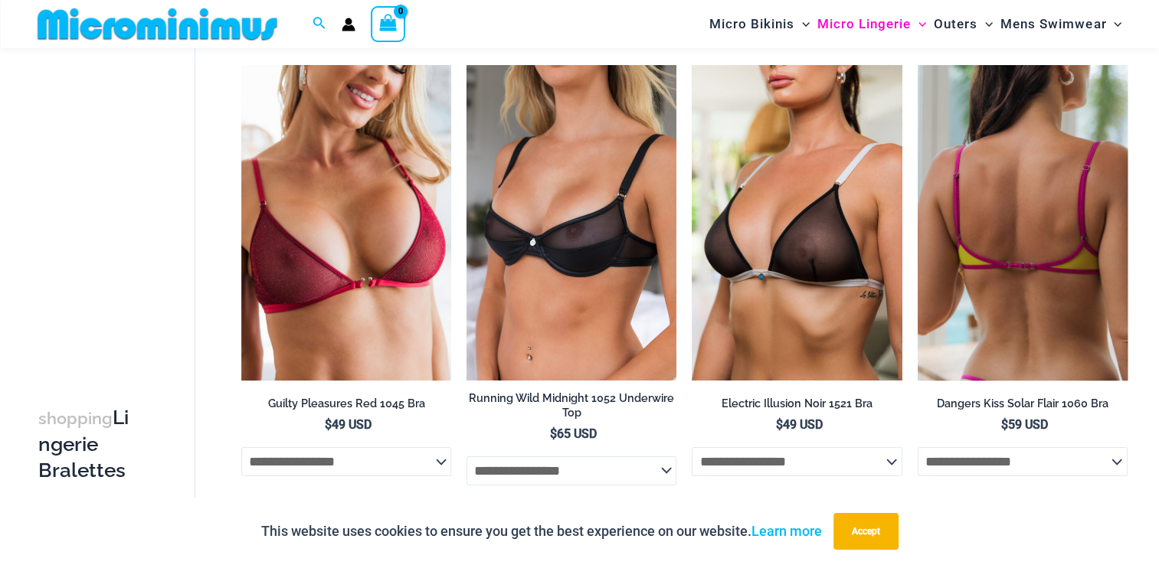
click at [1056, 224] on img at bounding box center [1023, 222] width 210 height 315
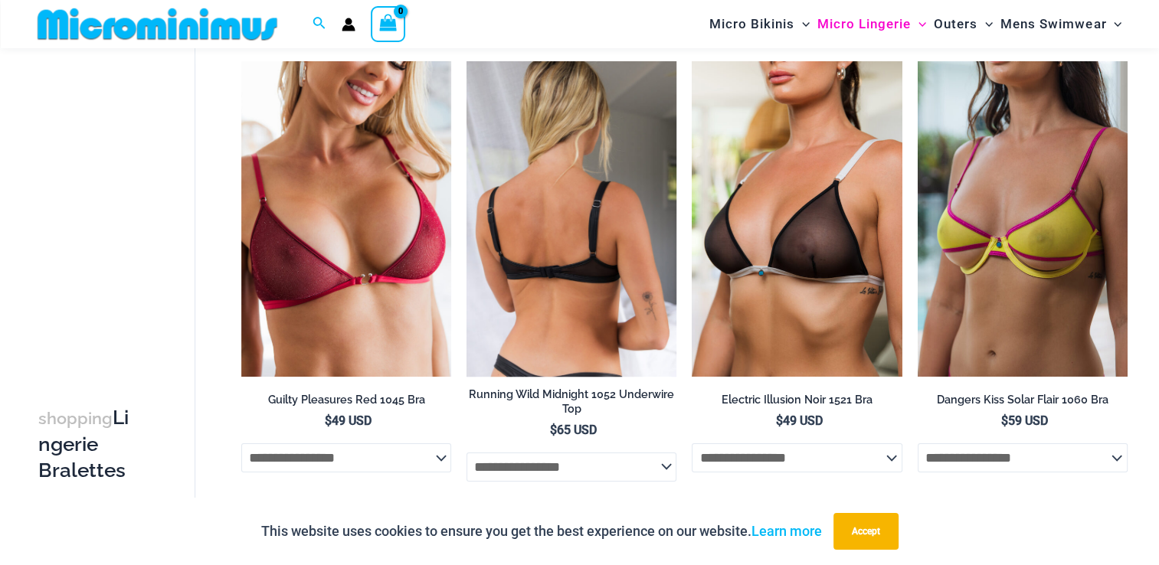
scroll to position [107, 0]
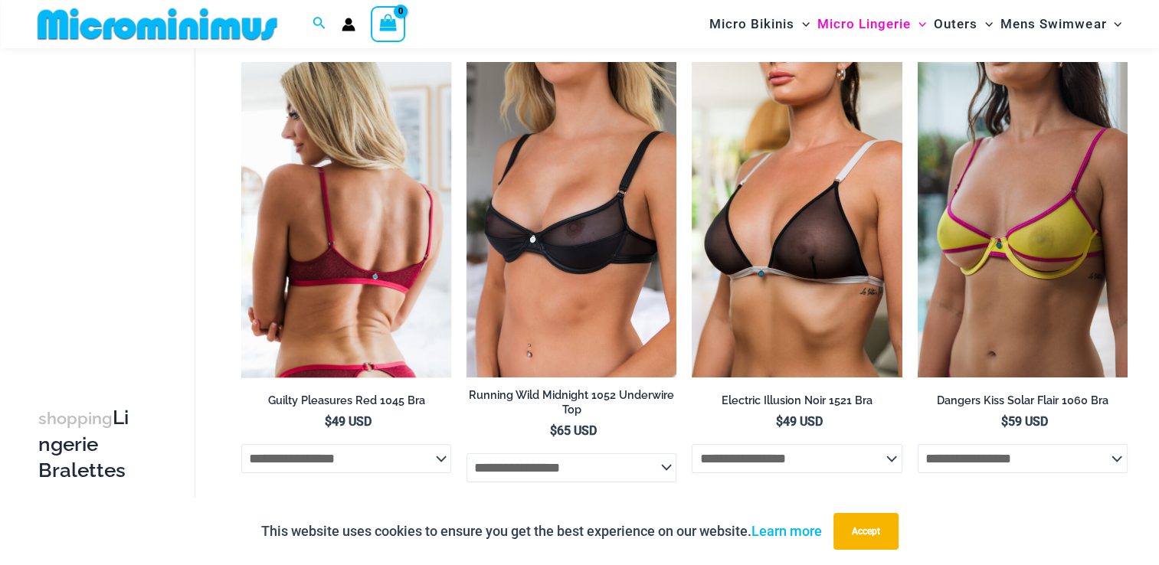
click at [359, 224] on img at bounding box center [346, 219] width 210 height 315
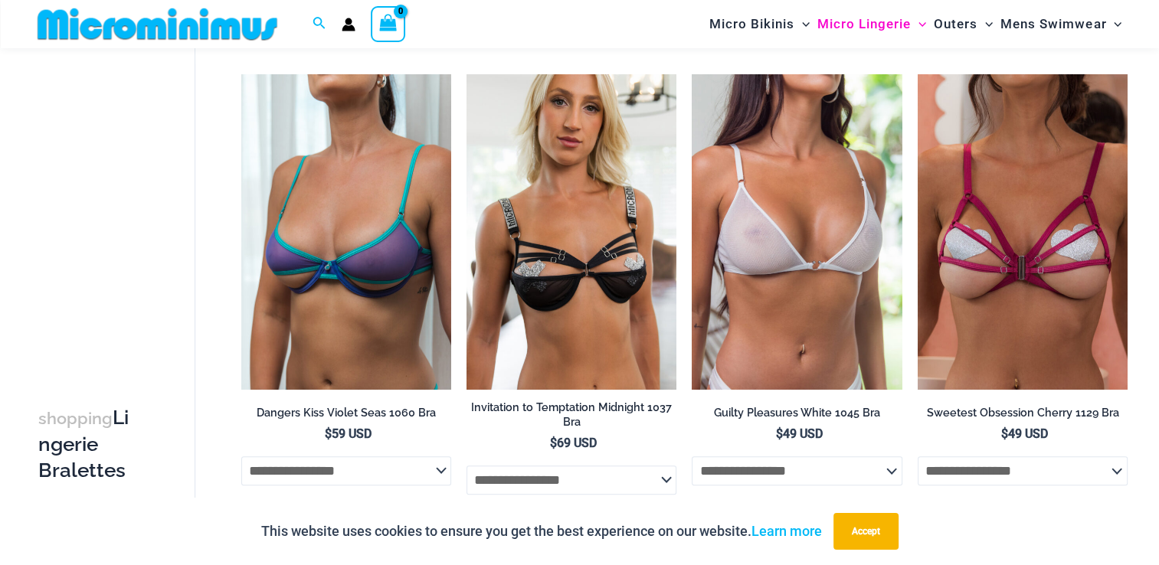
scroll to position [568, 0]
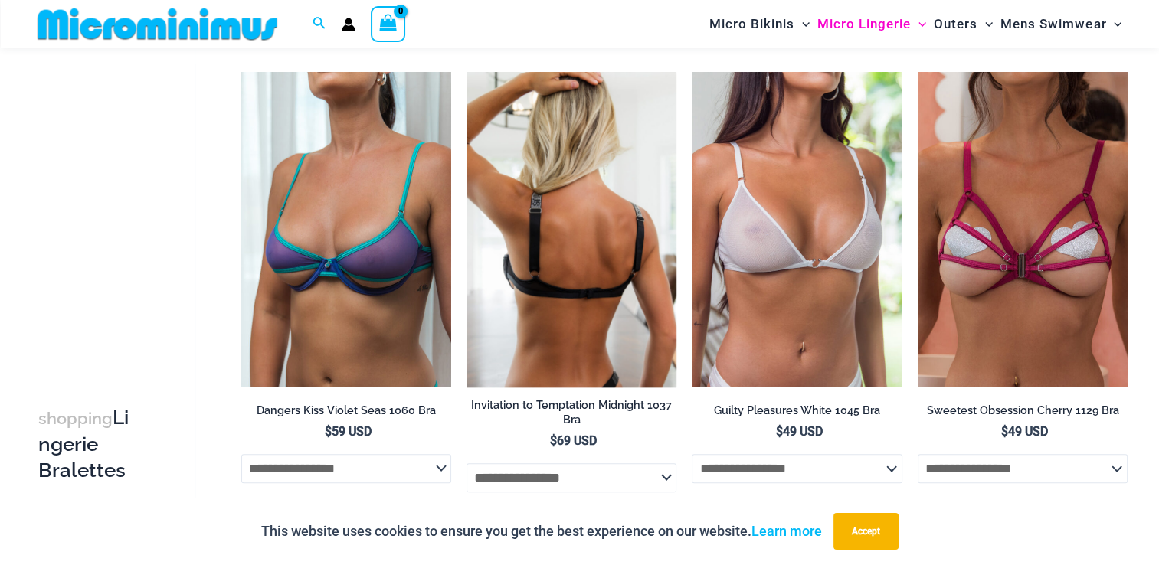
click at [532, 228] on img at bounding box center [572, 229] width 210 height 315
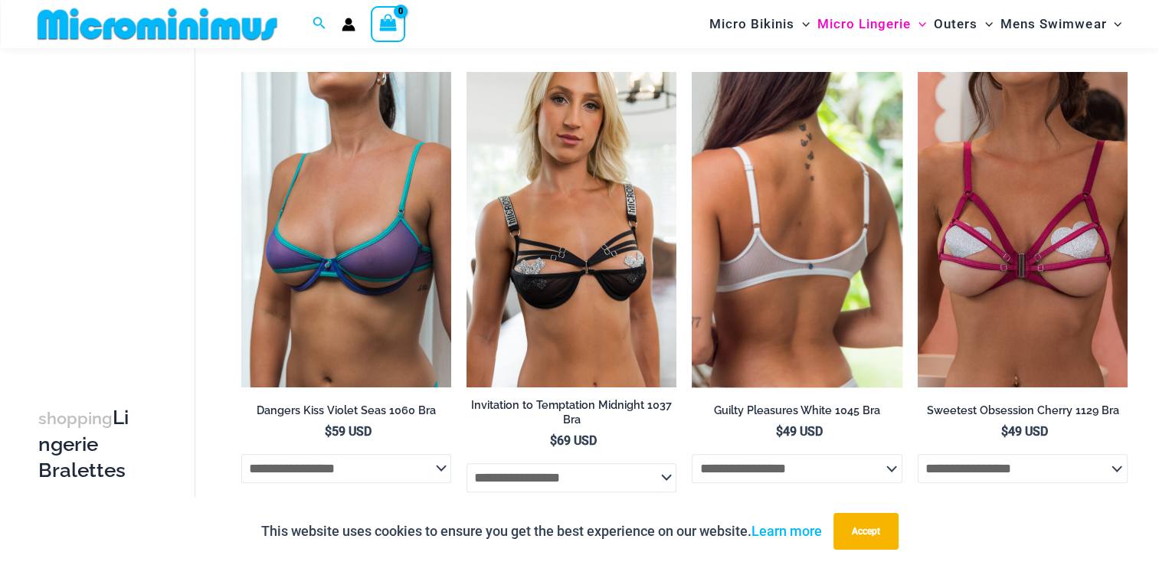
click at [769, 264] on img at bounding box center [797, 229] width 210 height 315
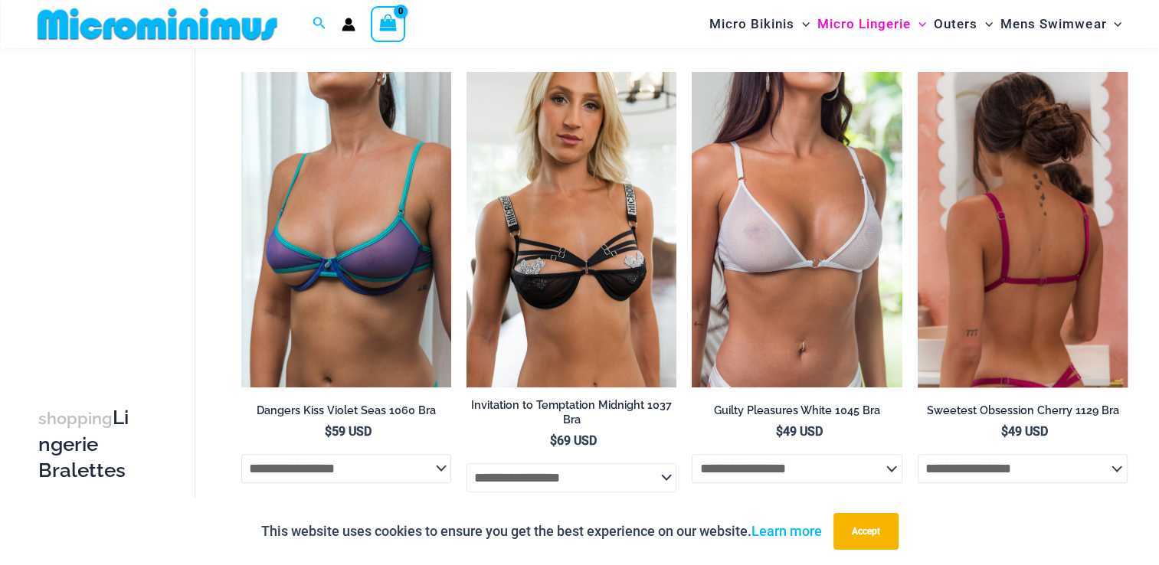
click at [948, 227] on img at bounding box center [1023, 229] width 210 height 315
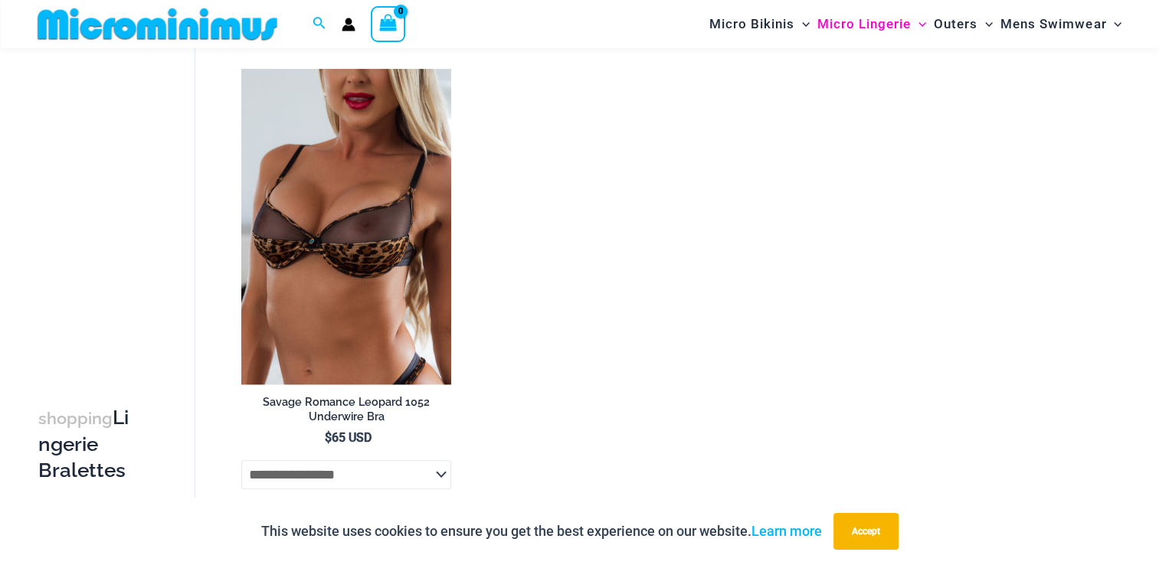
scroll to position [1043, 0]
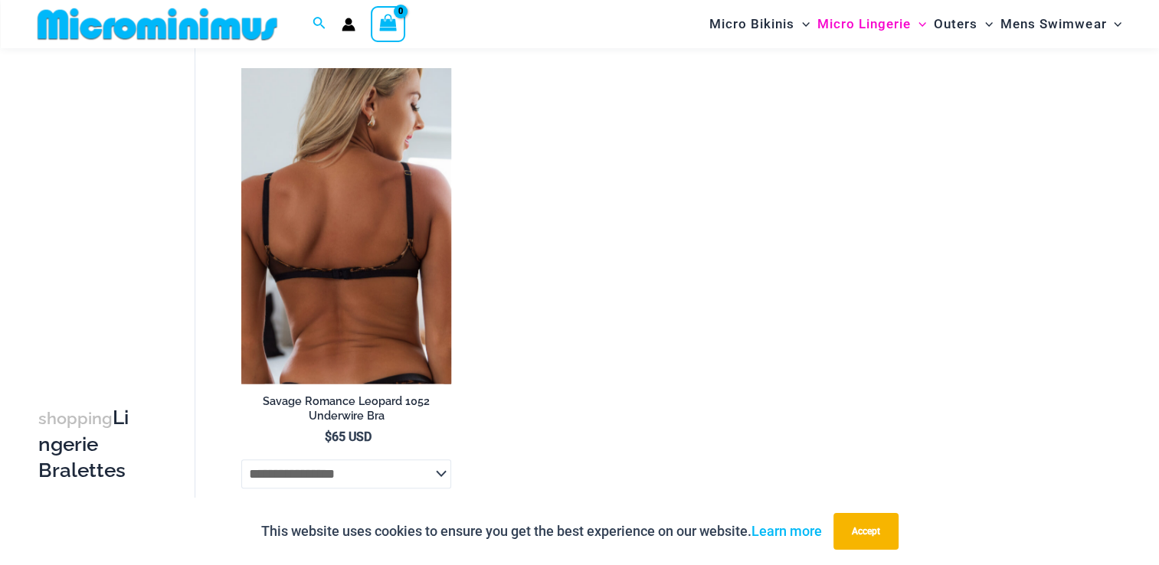
click at [359, 280] on img at bounding box center [346, 225] width 210 height 315
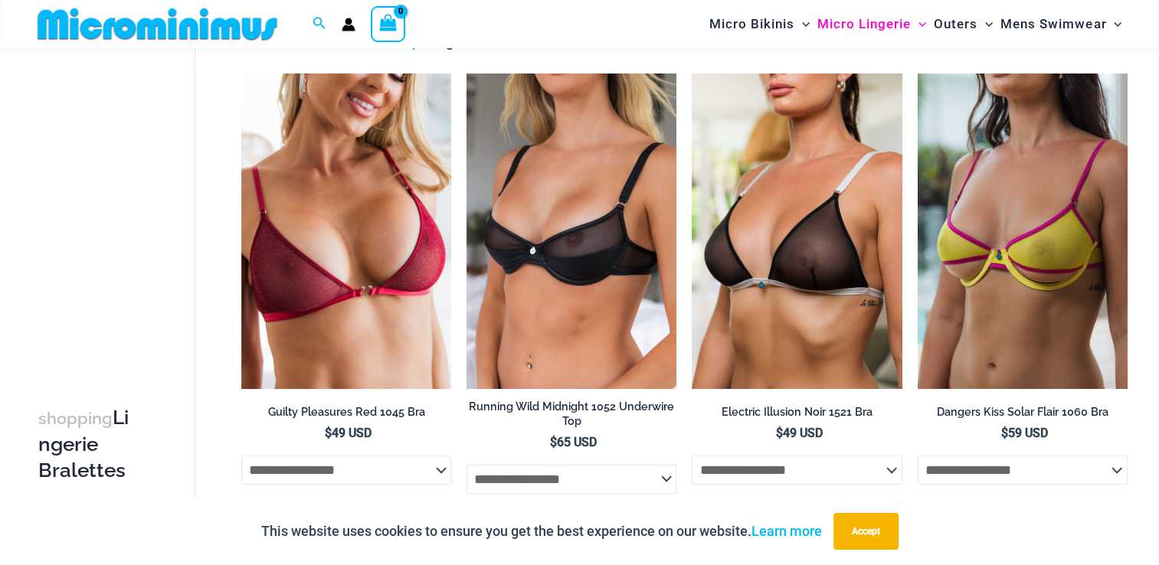
scroll to position [0, 0]
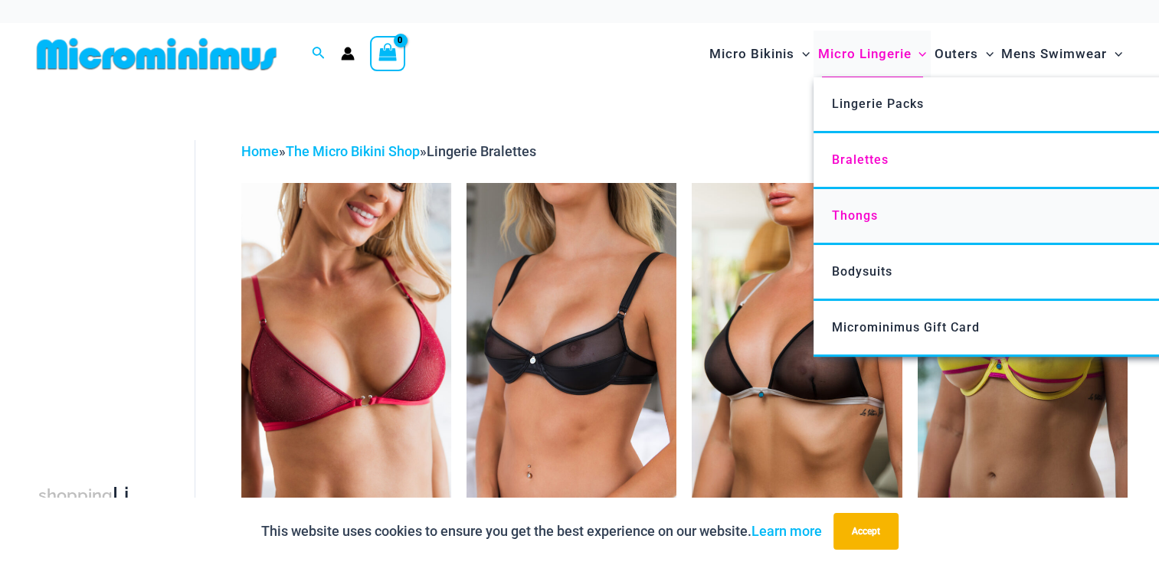
click at [867, 214] on span "Thongs" at bounding box center [855, 215] width 46 height 15
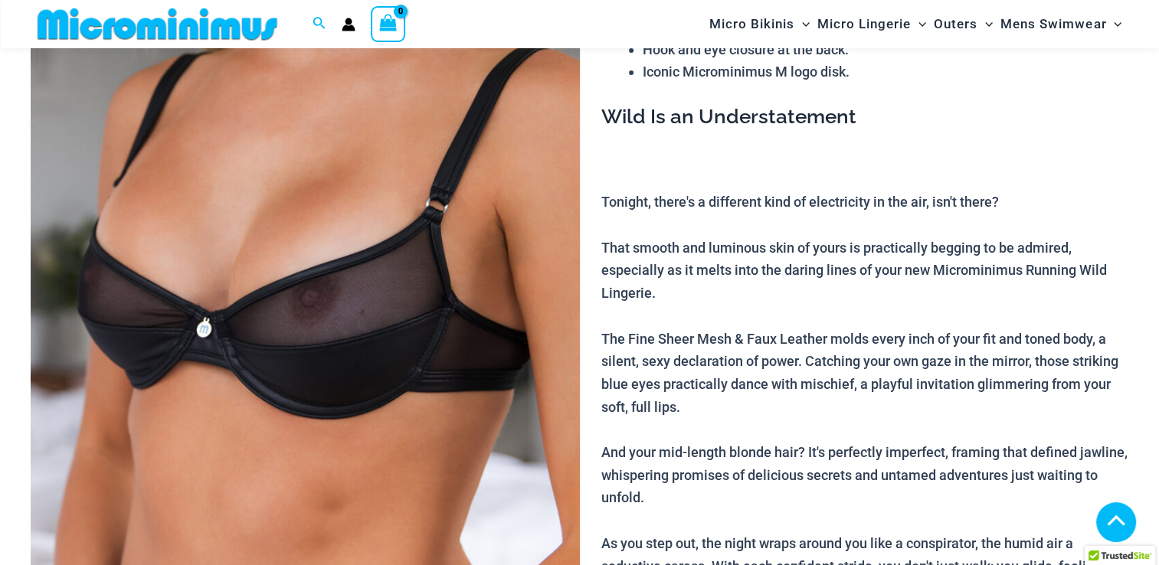
scroll to position [277, 0]
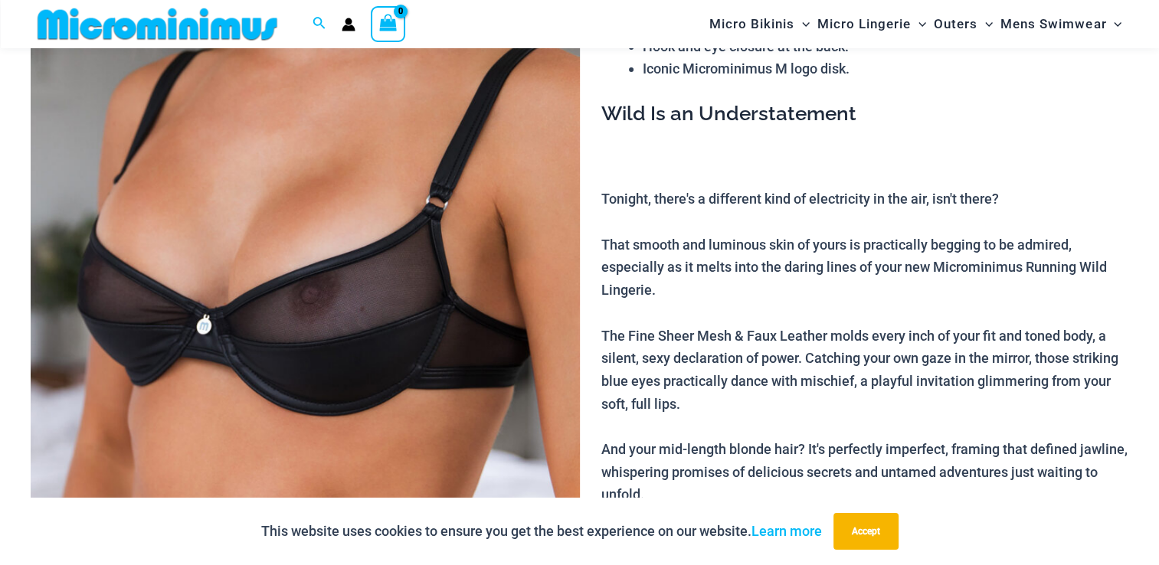
click at [291, 296] on img at bounding box center [305, 275] width 549 height 824
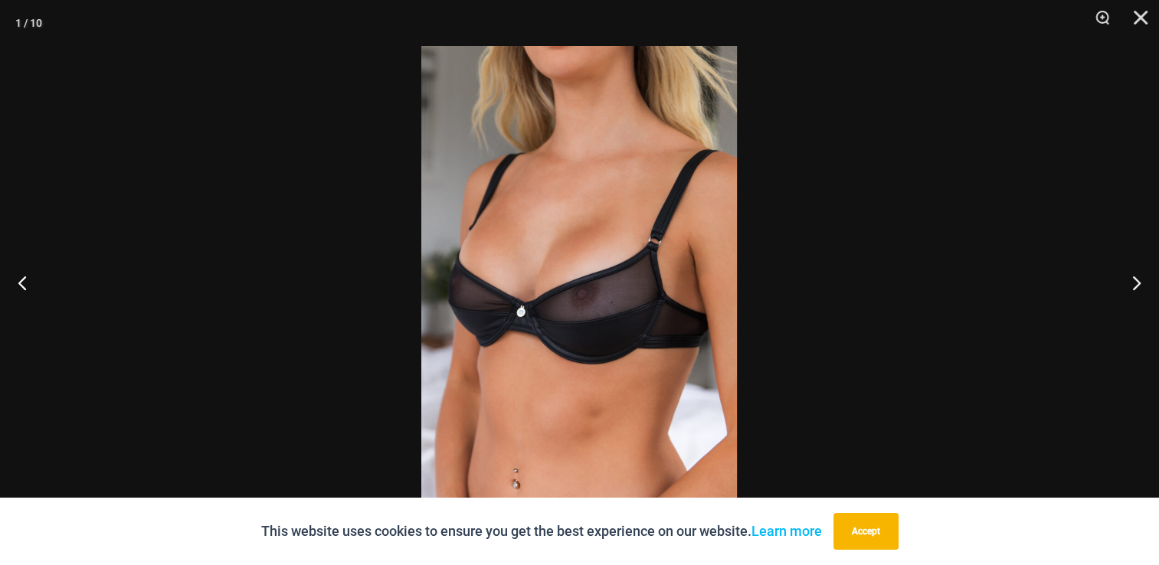
click at [562, 310] on img at bounding box center [579, 282] width 316 height 473
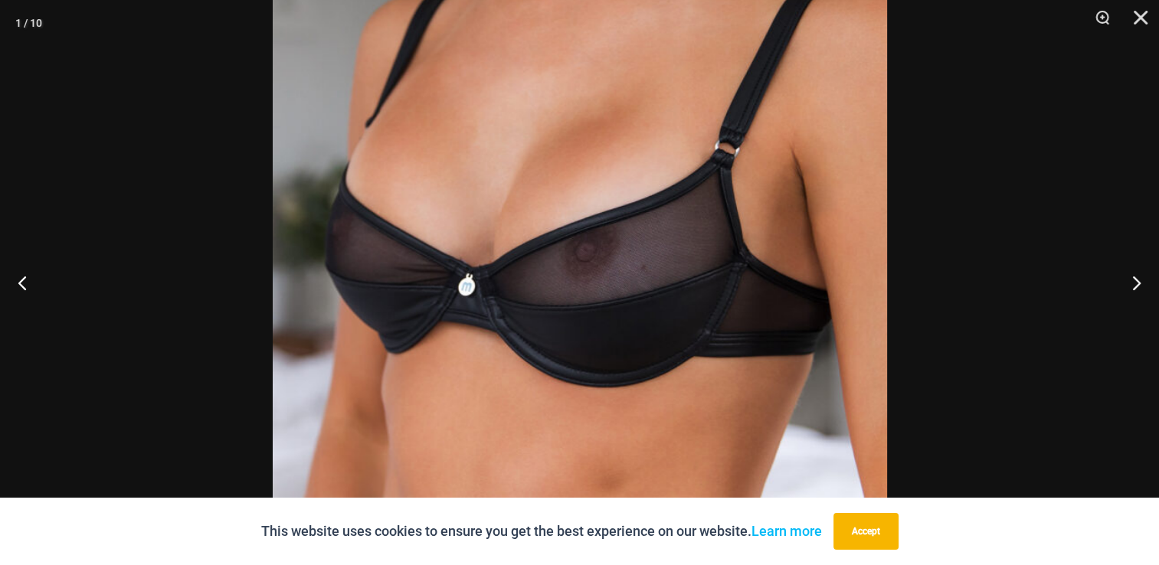
click at [159, 244] on div at bounding box center [579, 282] width 1159 height 565
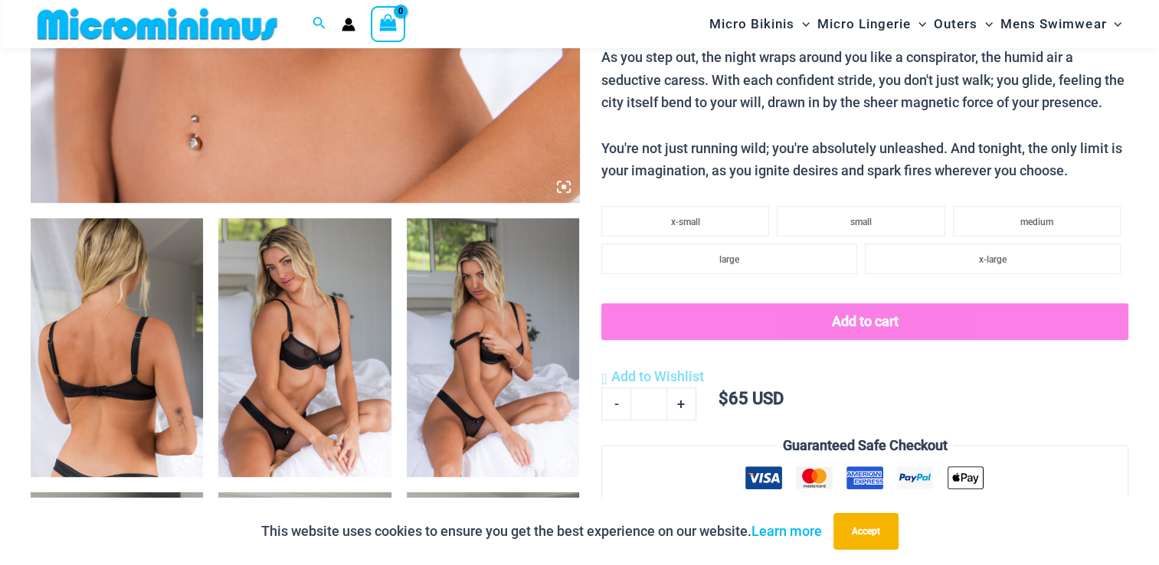
scroll to position [762, 0]
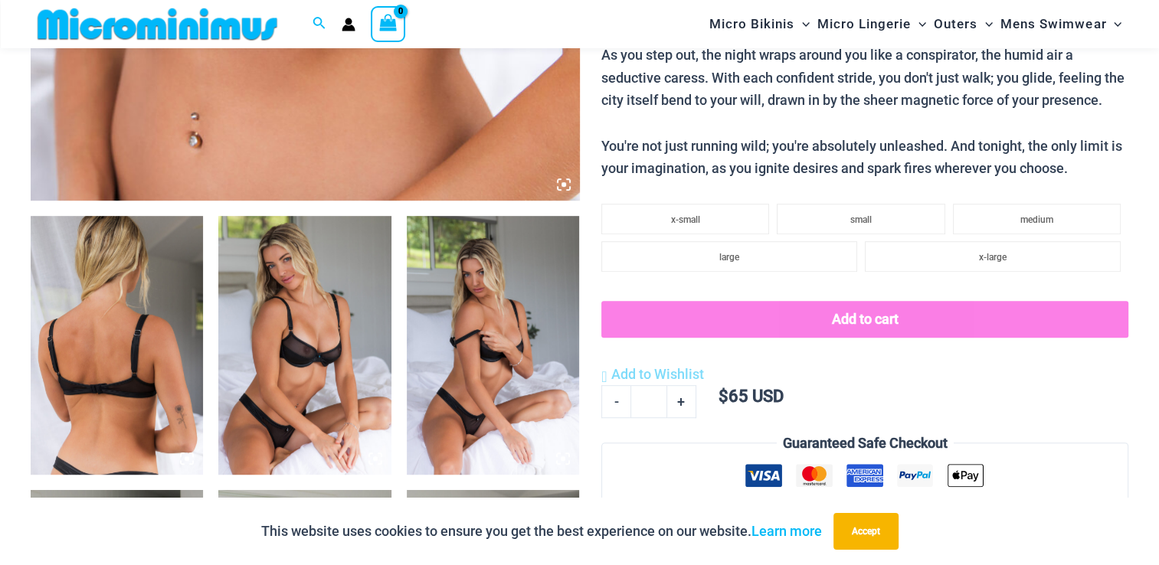
click at [310, 312] on img at bounding box center [304, 345] width 172 height 259
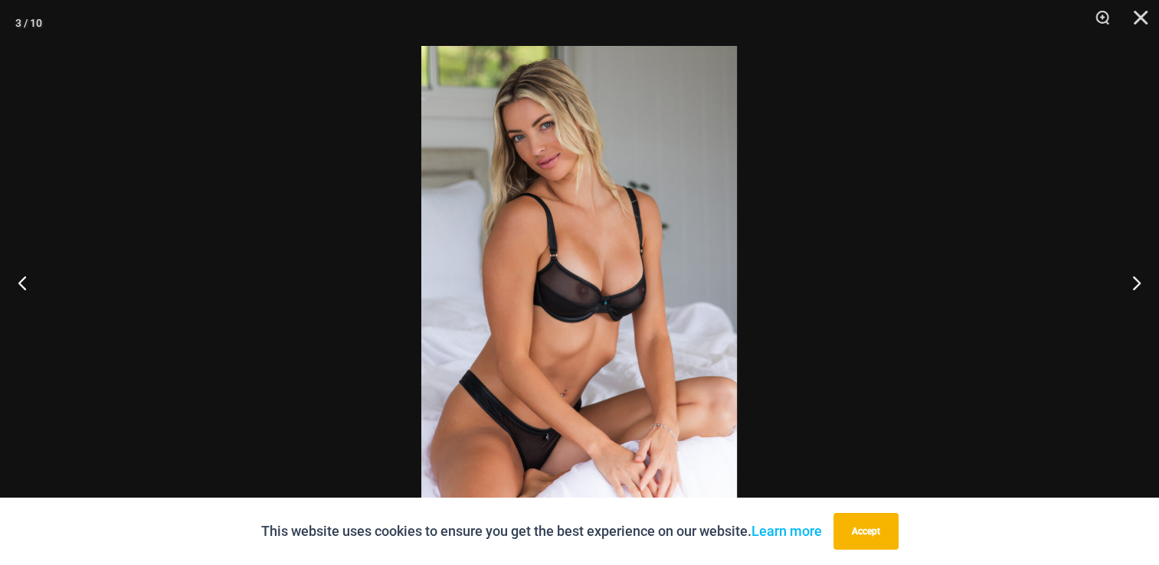
click at [616, 313] on img at bounding box center [579, 282] width 316 height 473
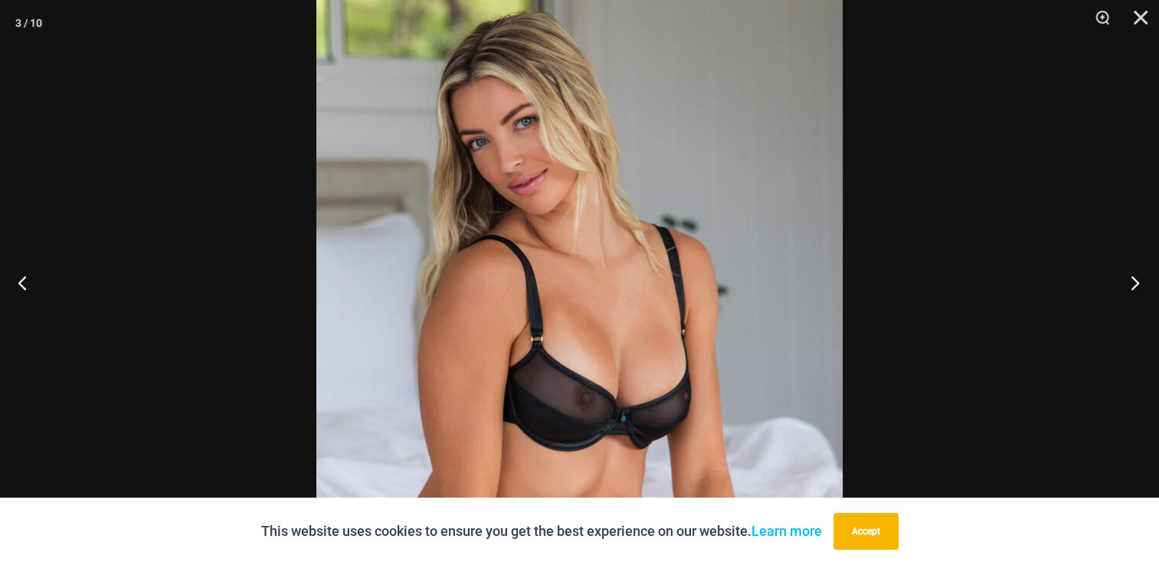
click at [1129, 280] on button "Next" at bounding box center [1130, 282] width 57 height 77
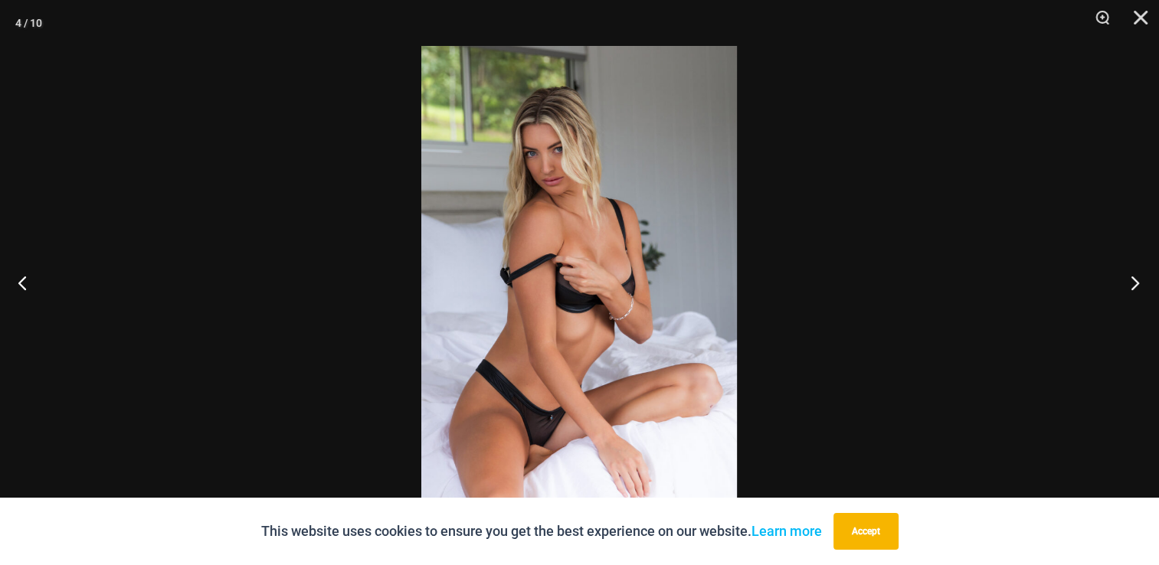
click at [1129, 280] on button "Next" at bounding box center [1130, 282] width 57 height 77
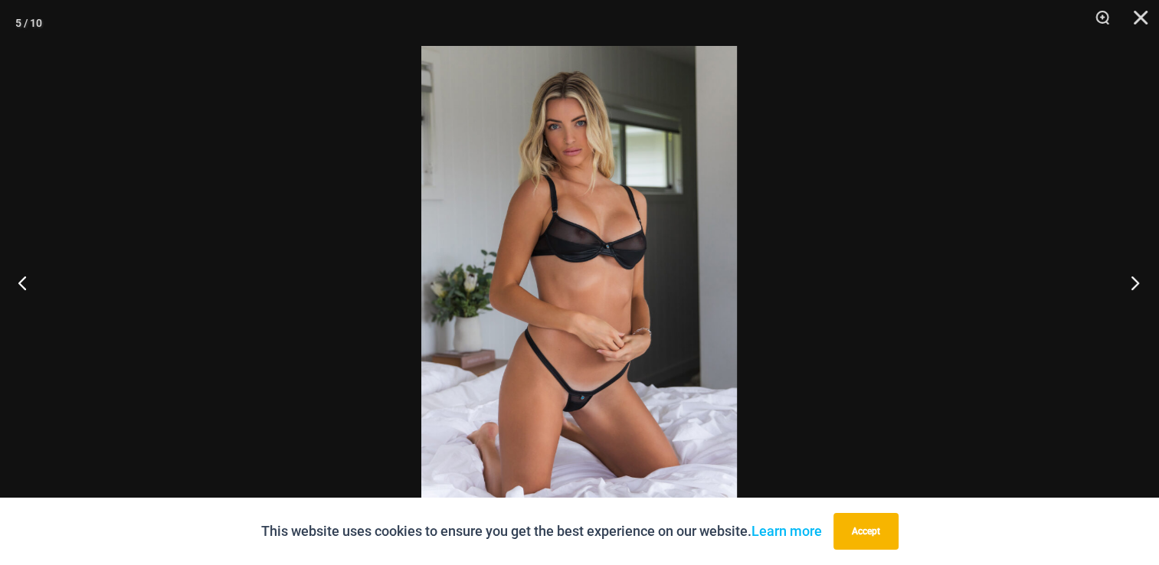
click at [1129, 280] on button "Next" at bounding box center [1130, 282] width 57 height 77
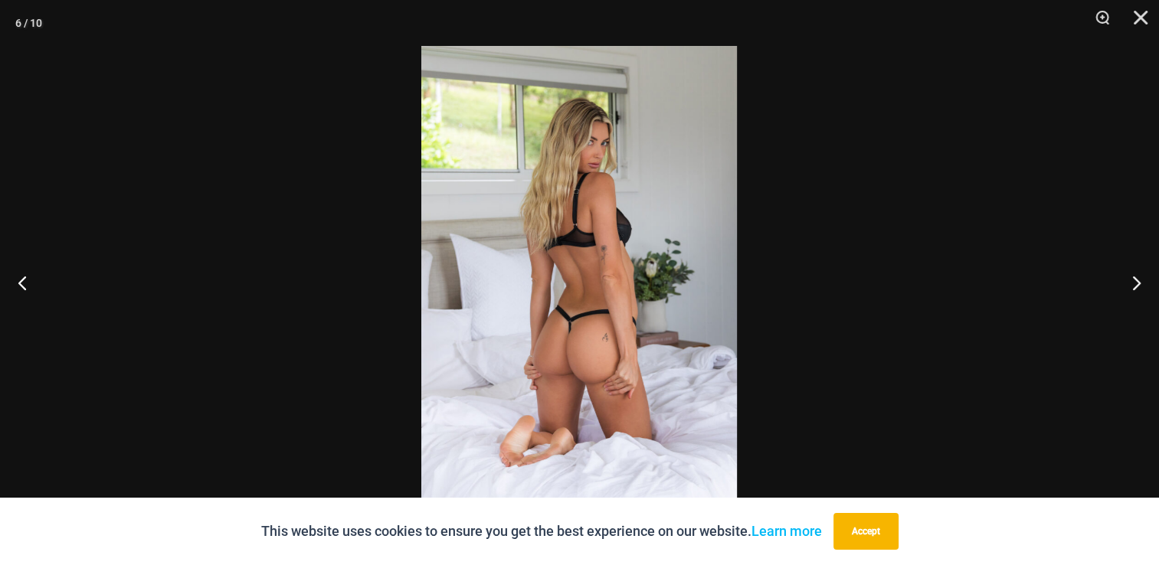
click at [534, 438] on img at bounding box center [579, 282] width 316 height 473
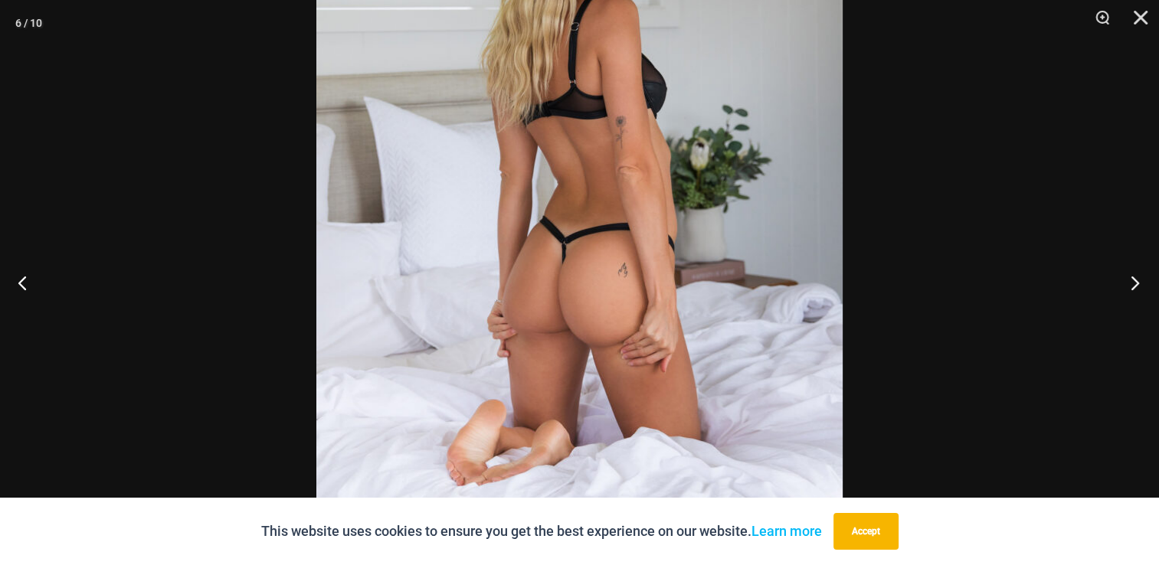
click at [1141, 283] on button "Next" at bounding box center [1130, 282] width 57 height 77
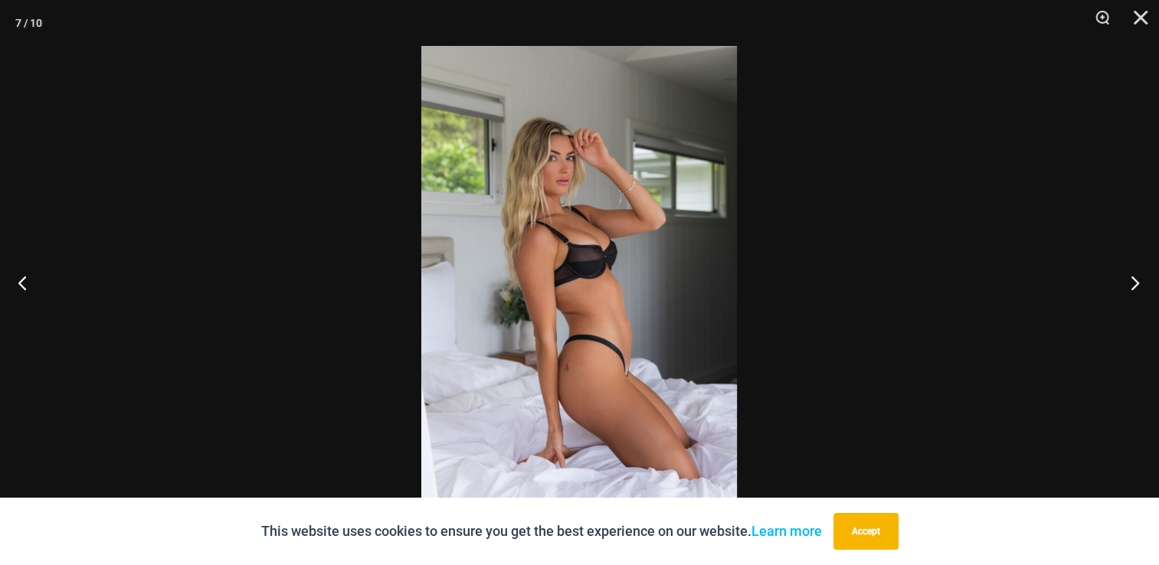
click at [1141, 283] on button "Next" at bounding box center [1130, 282] width 57 height 77
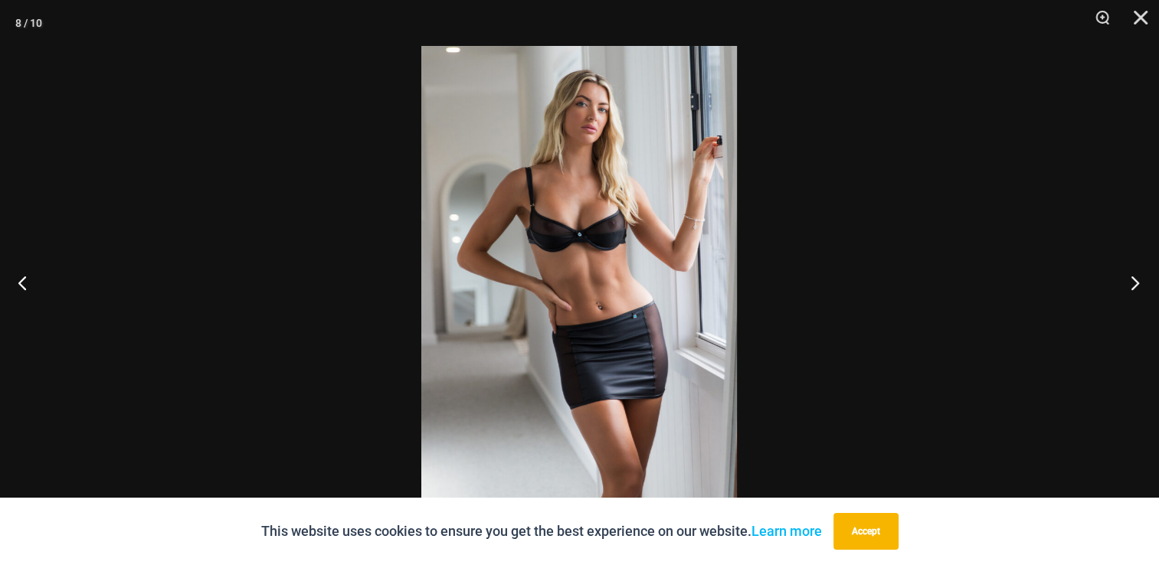
click at [1141, 283] on button "Next" at bounding box center [1130, 282] width 57 height 77
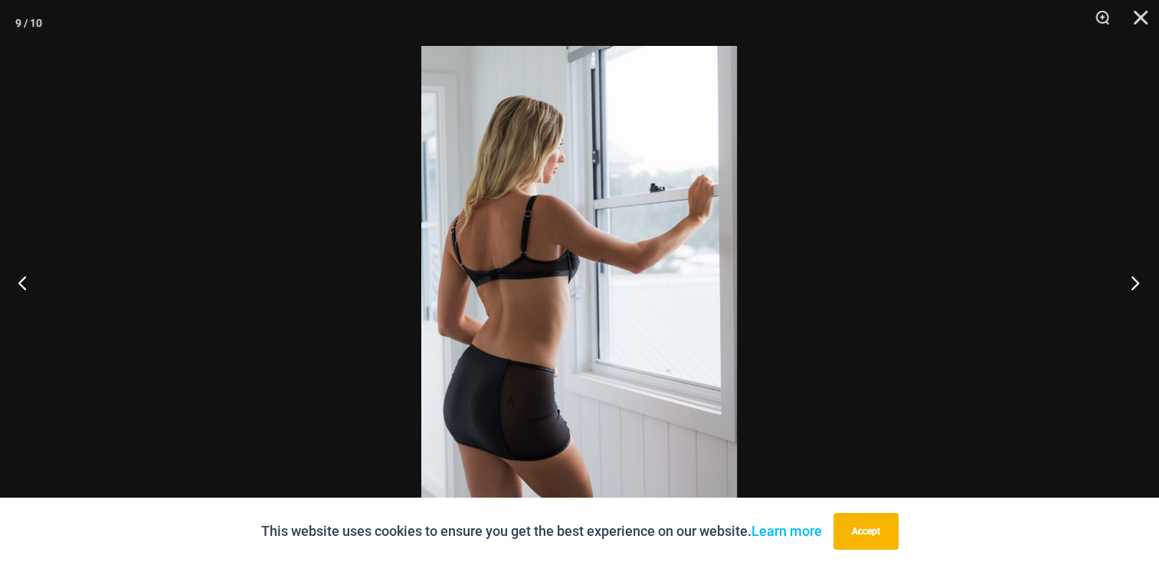
click at [1141, 283] on button "Next" at bounding box center [1130, 282] width 57 height 77
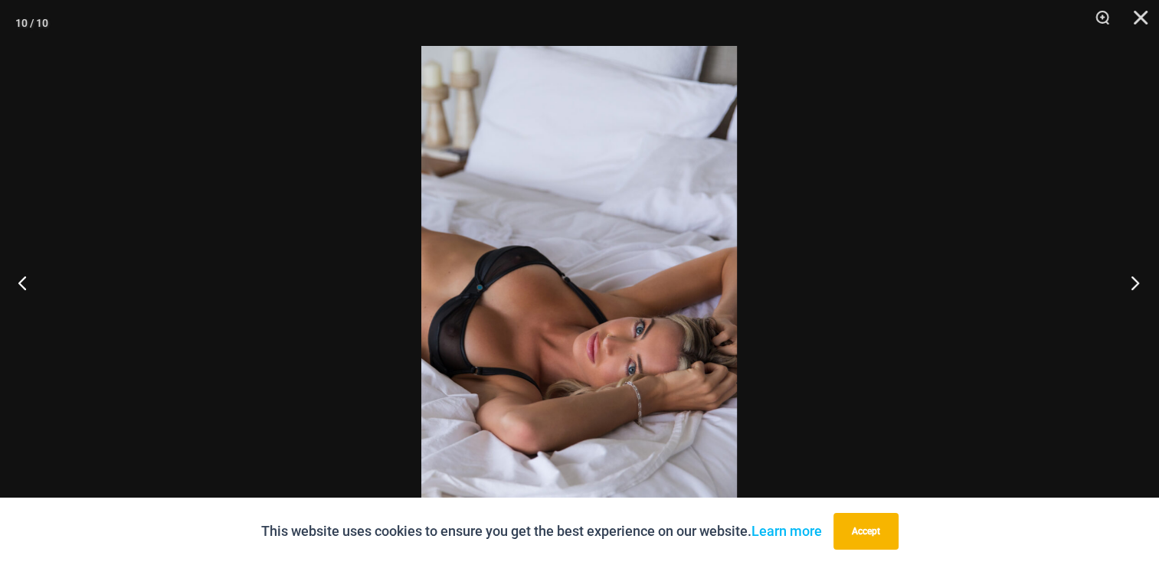
click at [1141, 283] on button "Next" at bounding box center [1130, 282] width 57 height 77
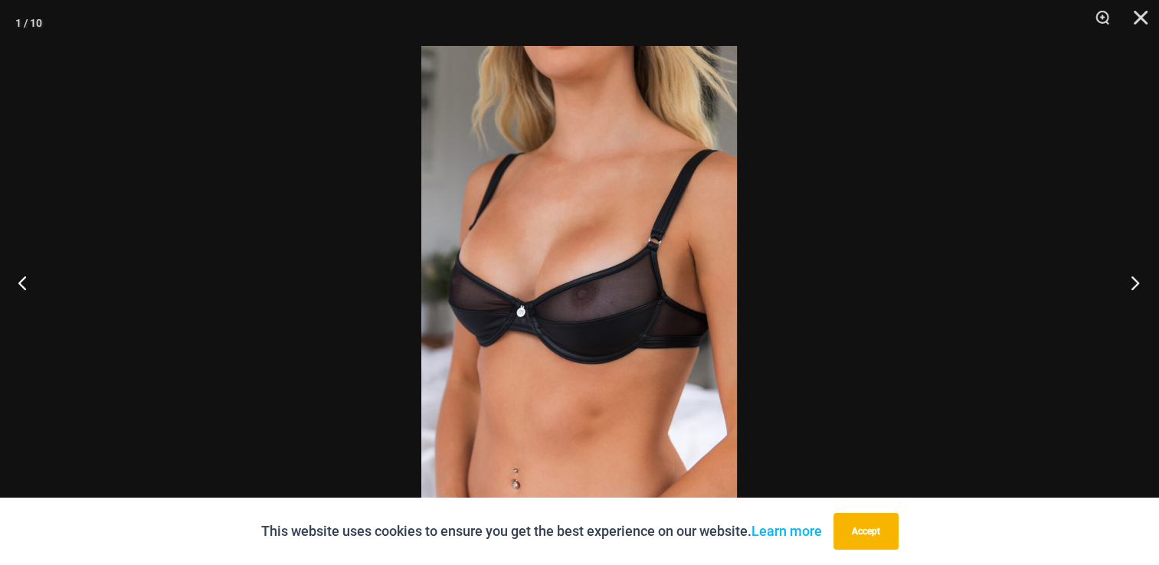
click at [1141, 283] on button "Next" at bounding box center [1130, 282] width 57 height 77
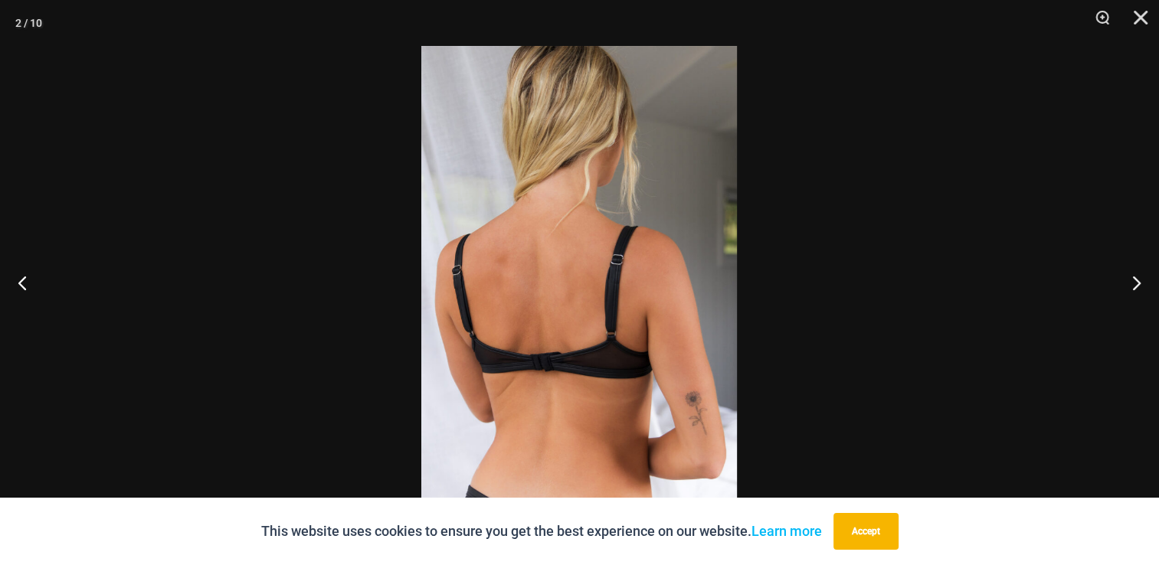
click at [129, 242] on div at bounding box center [579, 282] width 1159 height 565
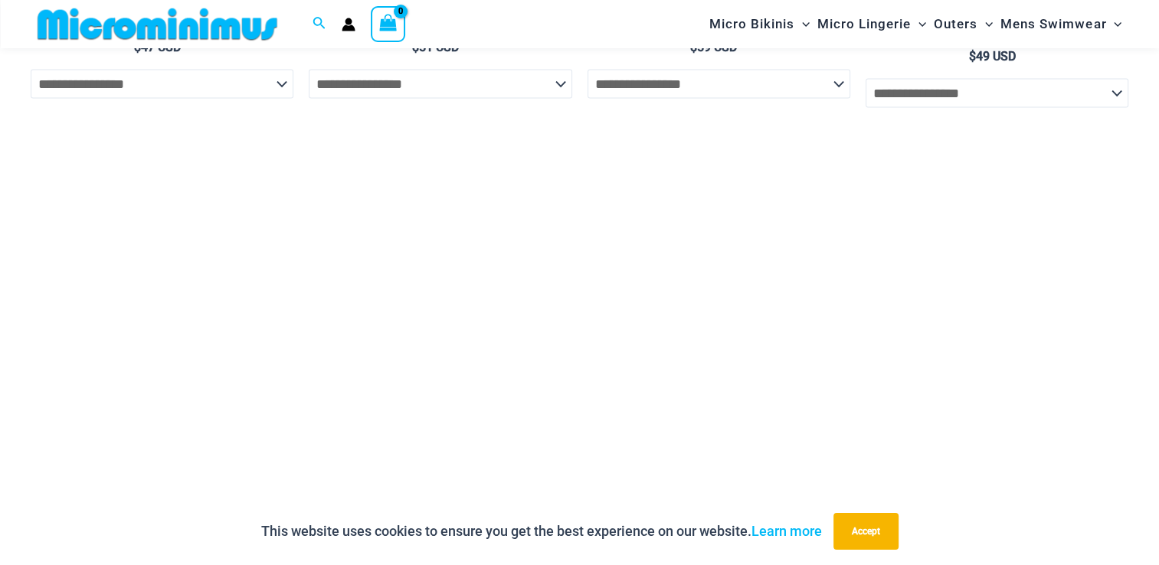
scroll to position [3346, 0]
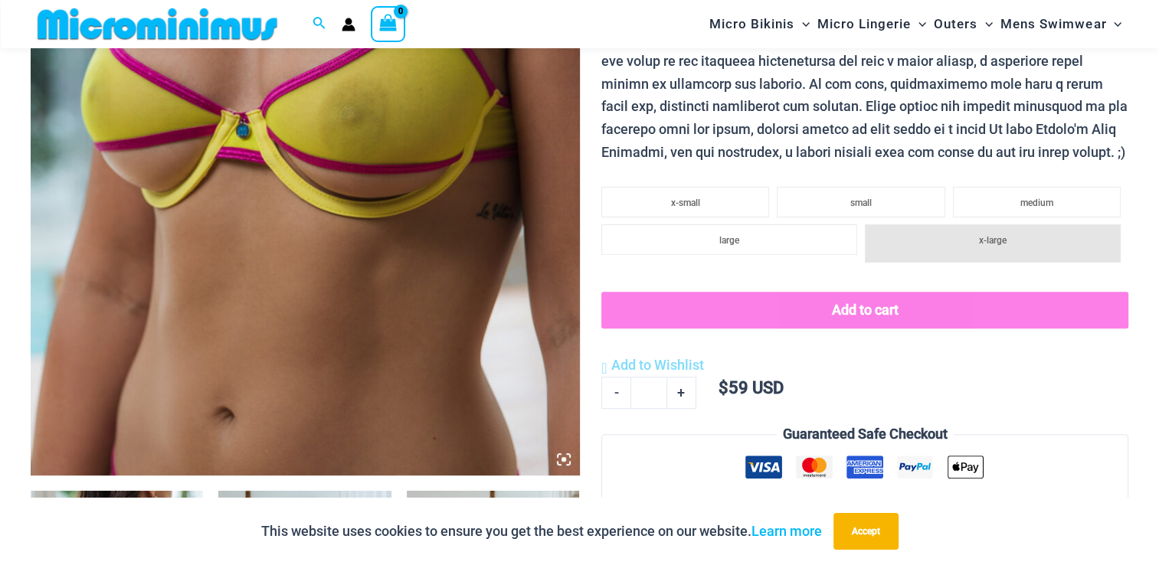
scroll to position [487, 0]
click at [568, 463] on icon at bounding box center [568, 463] width 3 height 3
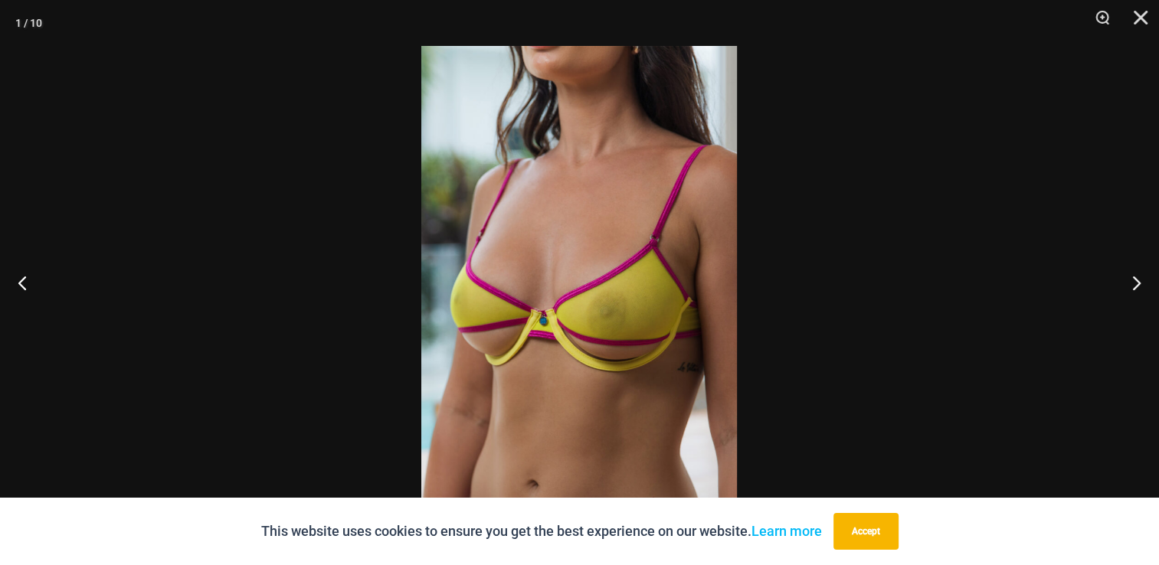
click at [585, 351] on img at bounding box center [579, 282] width 316 height 473
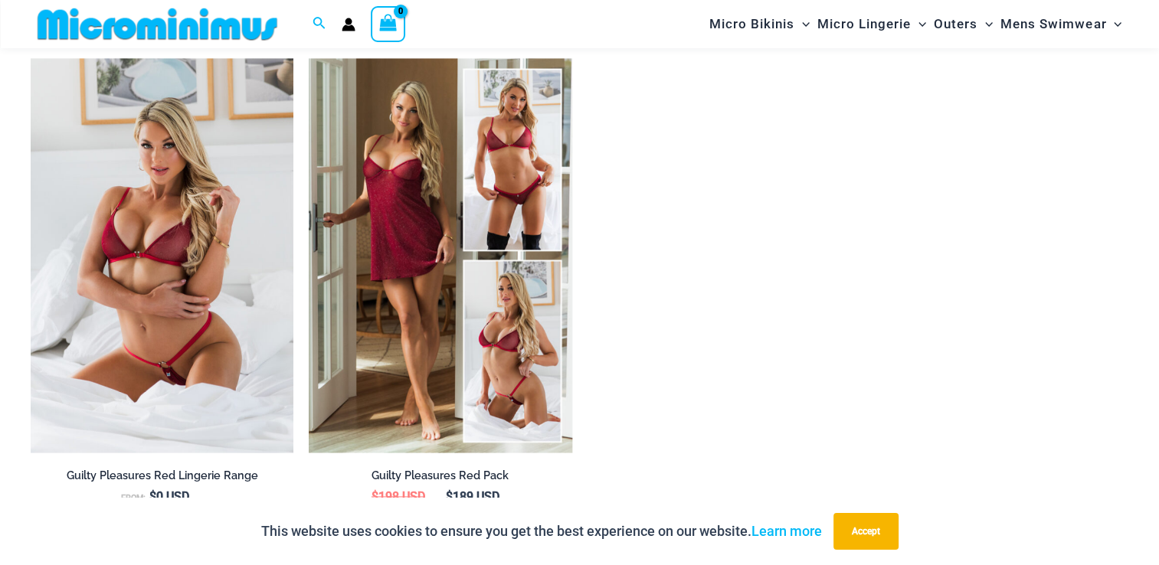
scroll to position [1793, 0]
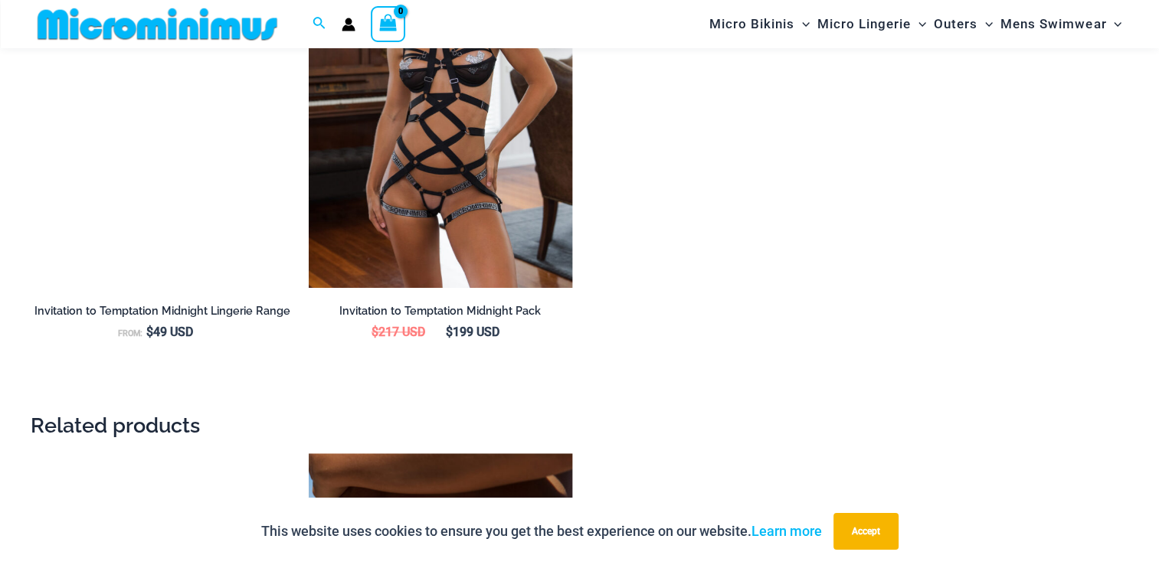
scroll to position [1777, 0]
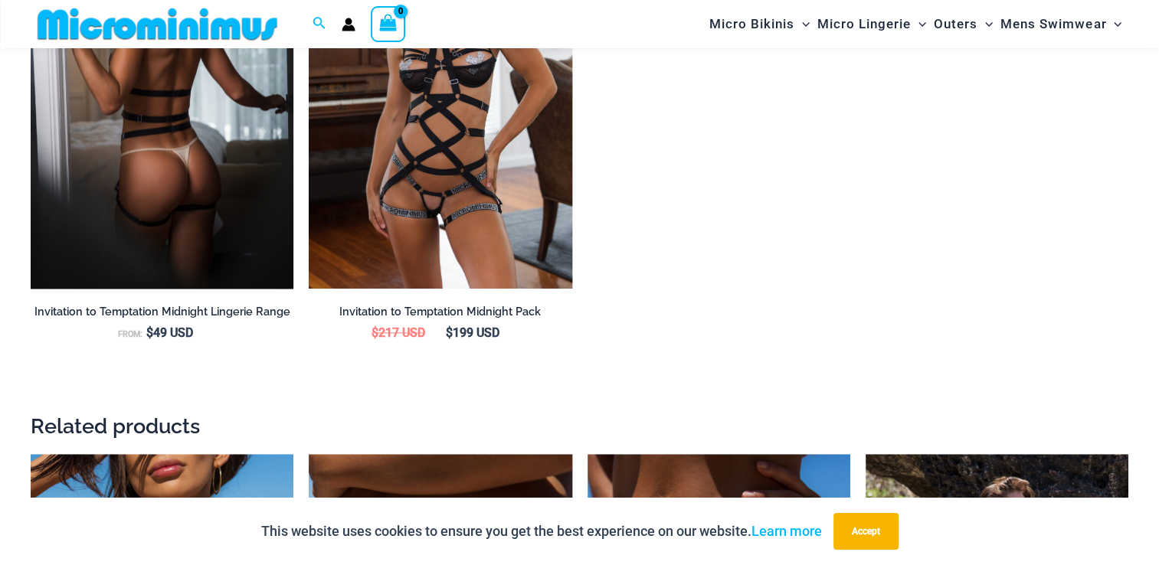
click at [182, 202] on img at bounding box center [162, 91] width 263 height 395
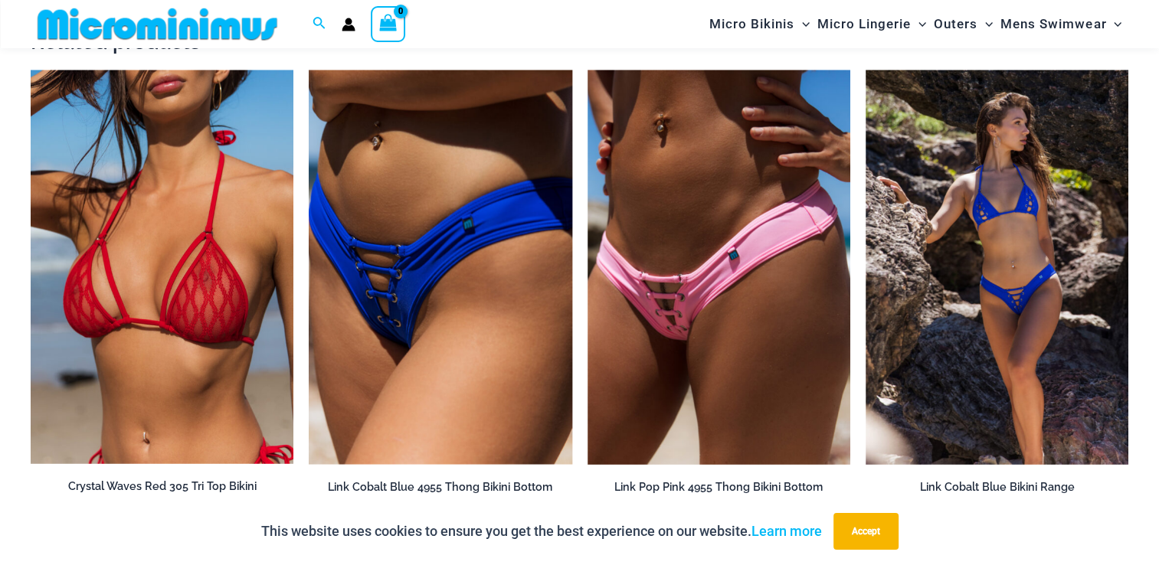
scroll to position [2163, 0]
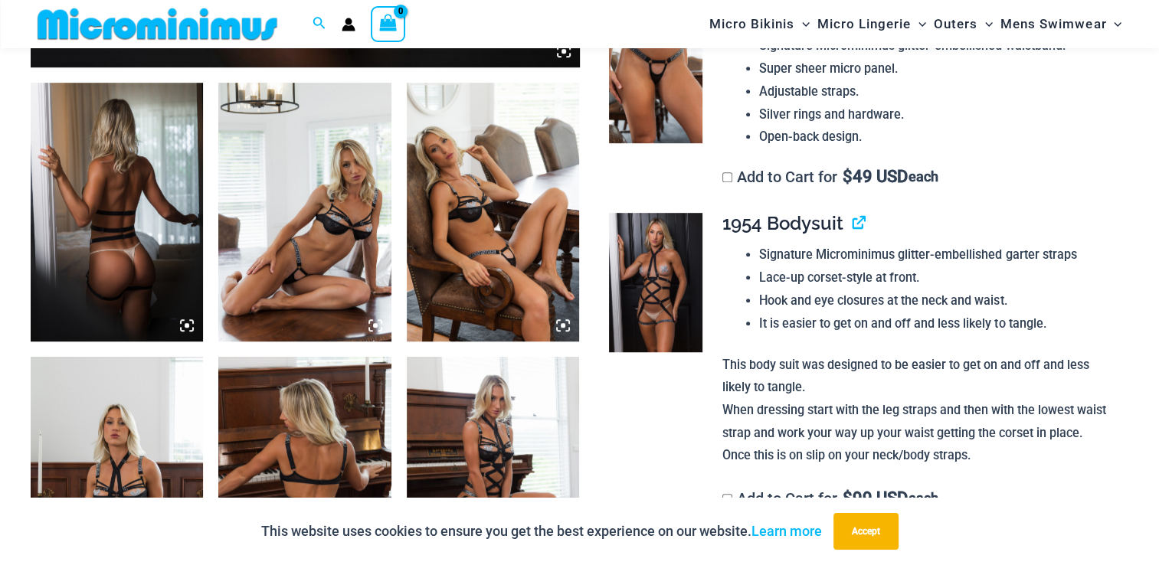
scroll to position [895, 0]
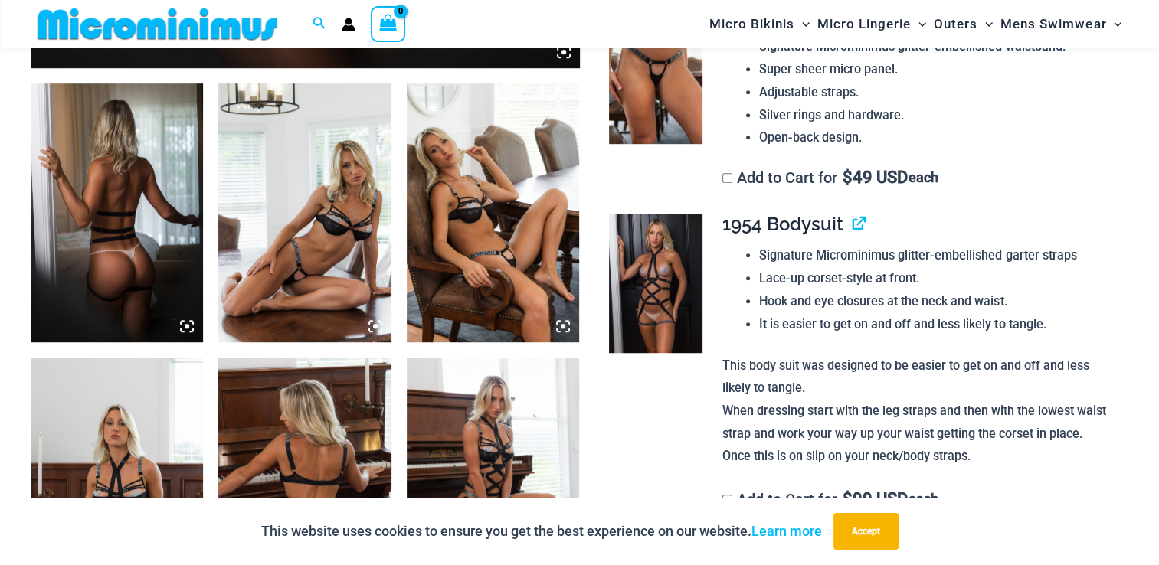
click at [86, 183] on img at bounding box center [117, 213] width 172 height 259
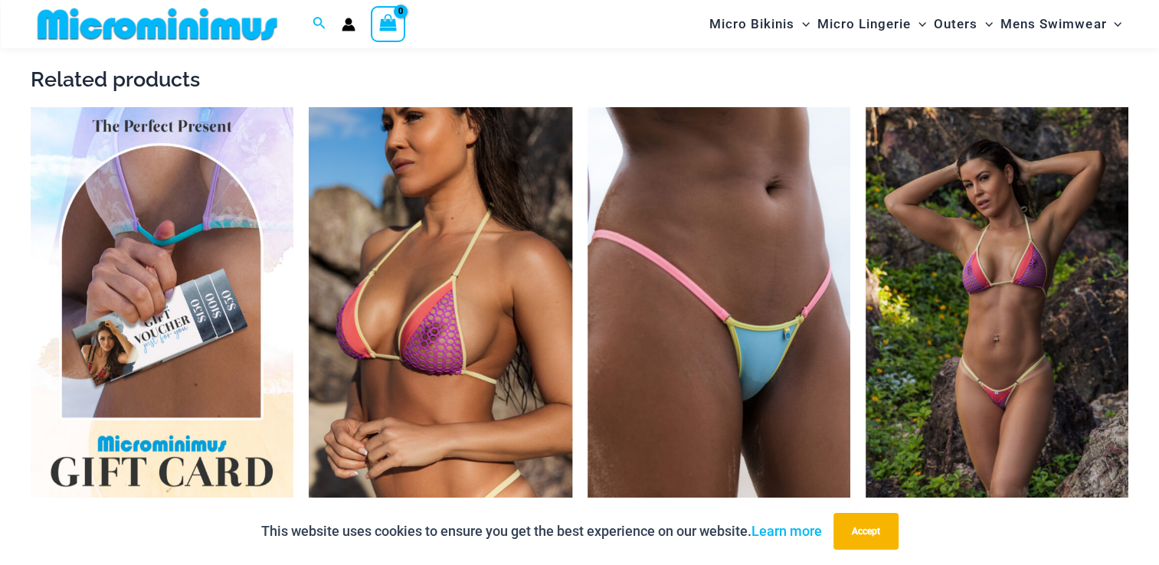
scroll to position [2027, 0]
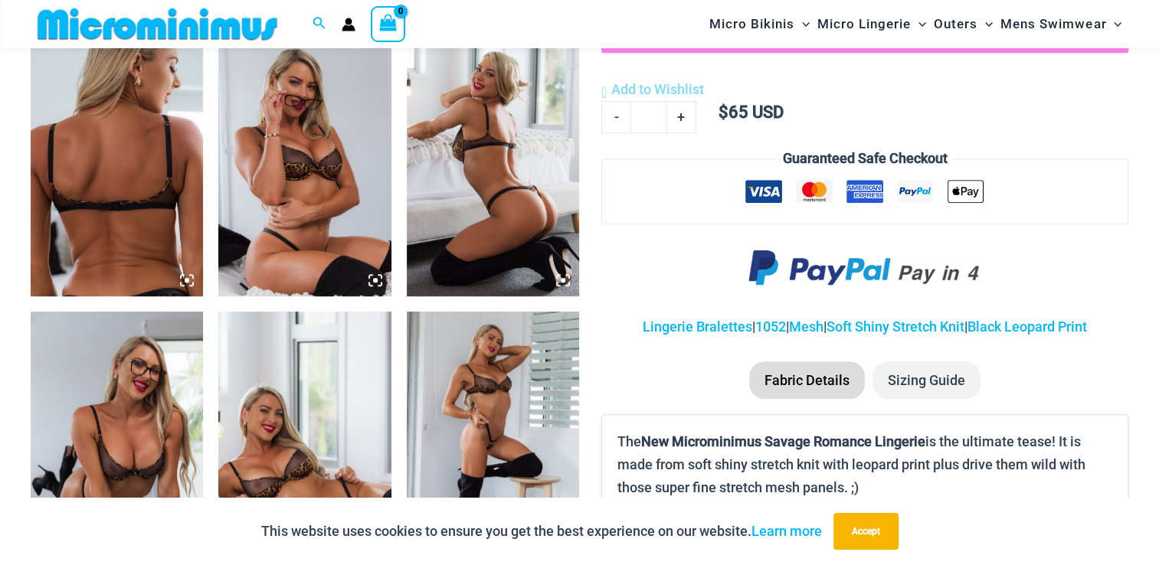
scroll to position [1019, 0]
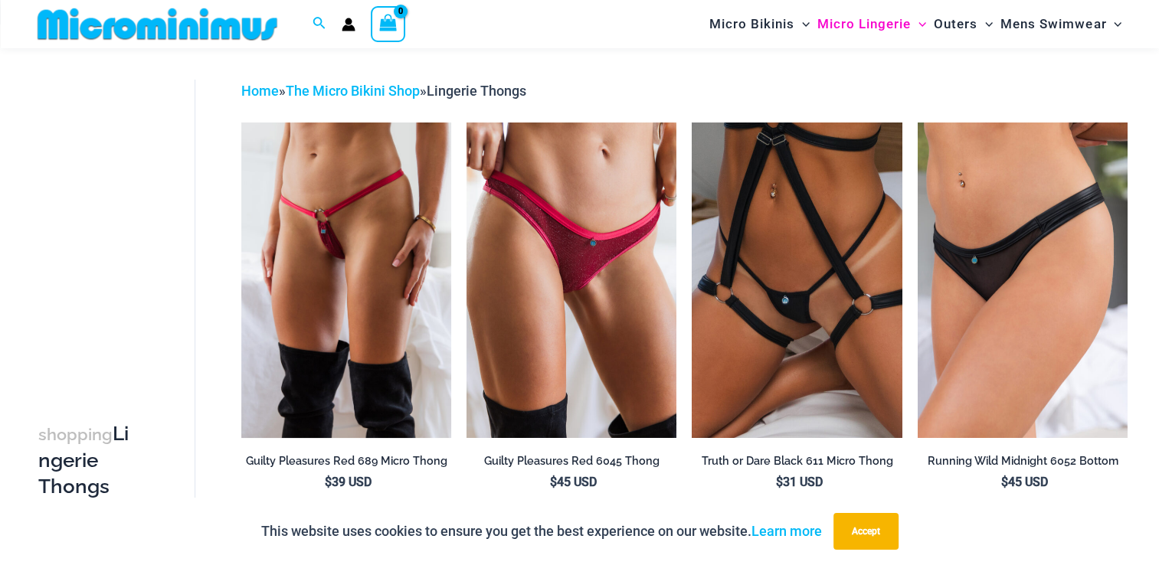
scroll to position [47, 0]
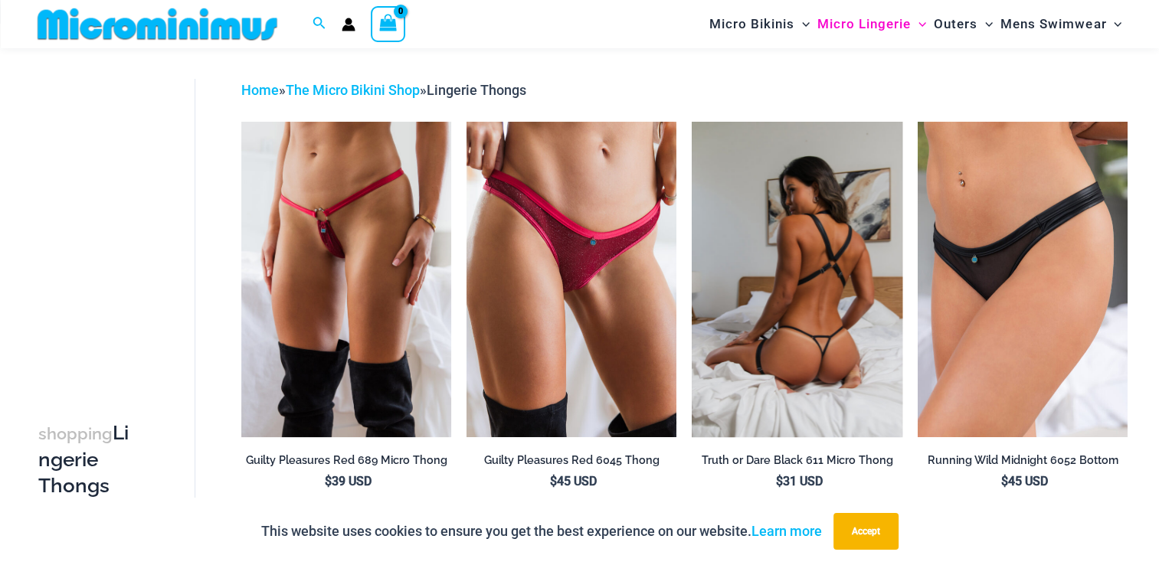
click at [833, 257] on img at bounding box center [797, 279] width 210 height 315
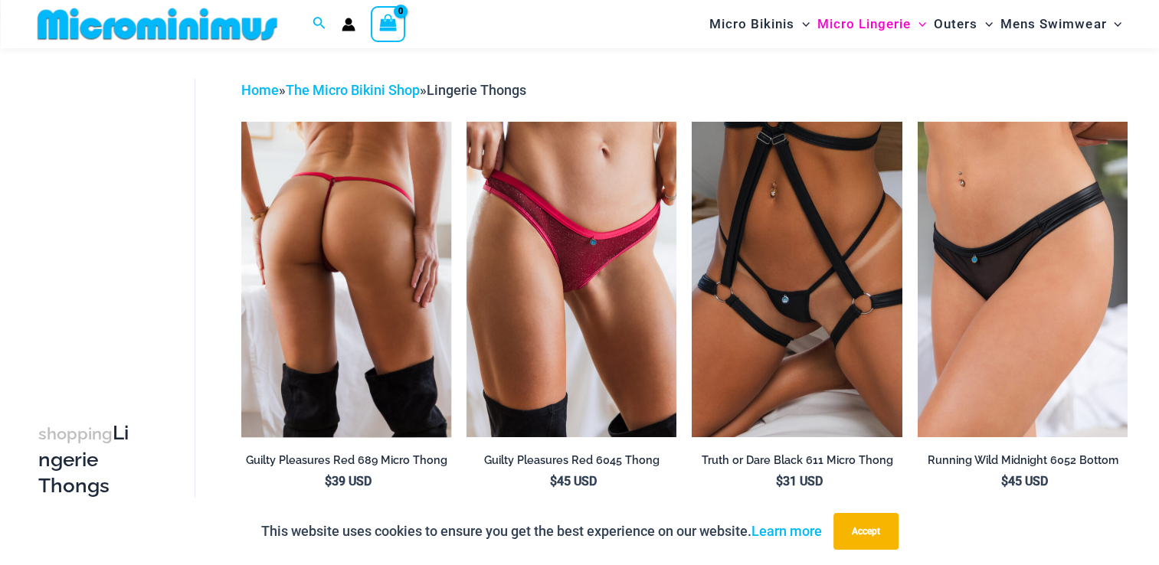
click at [354, 291] on img at bounding box center [346, 279] width 210 height 315
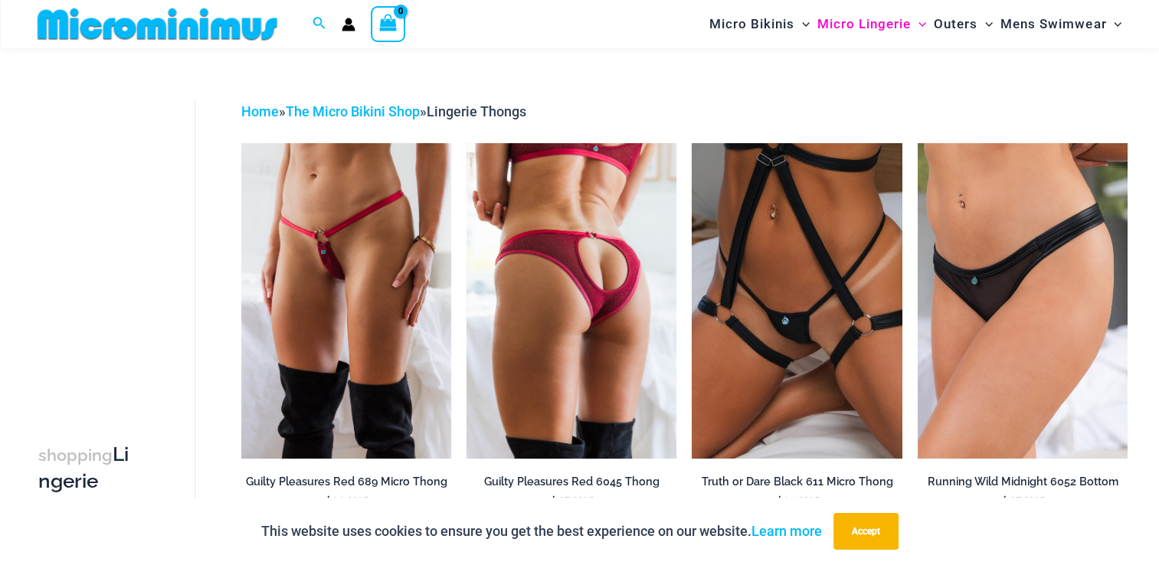
scroll to position [0, 0]
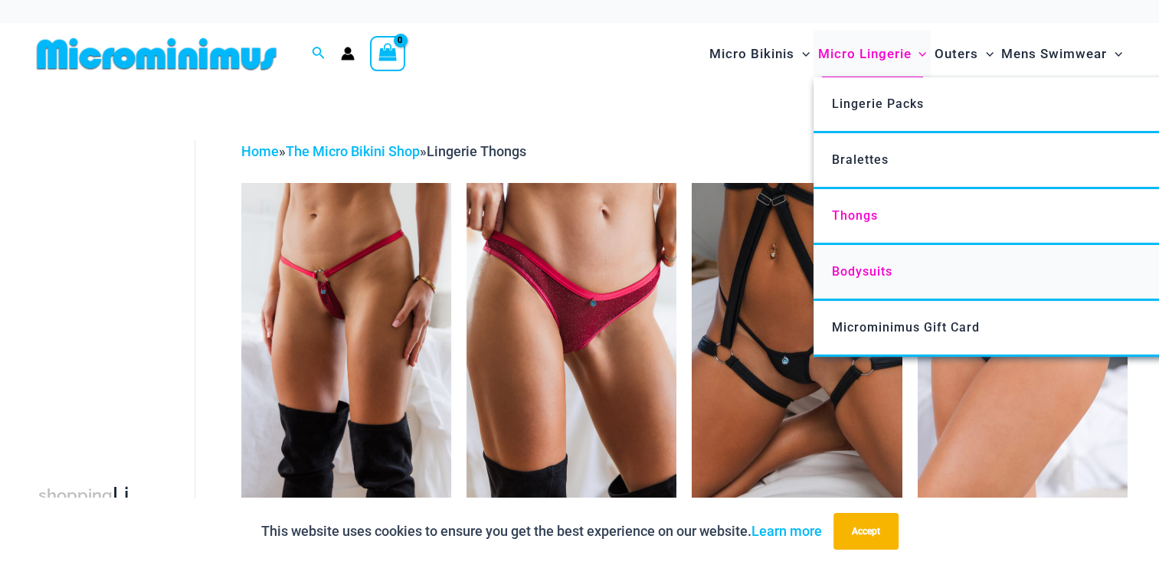
click at [865, 275] on span "Bodysuits" at bounding box center [862, 271] width 61 height 15
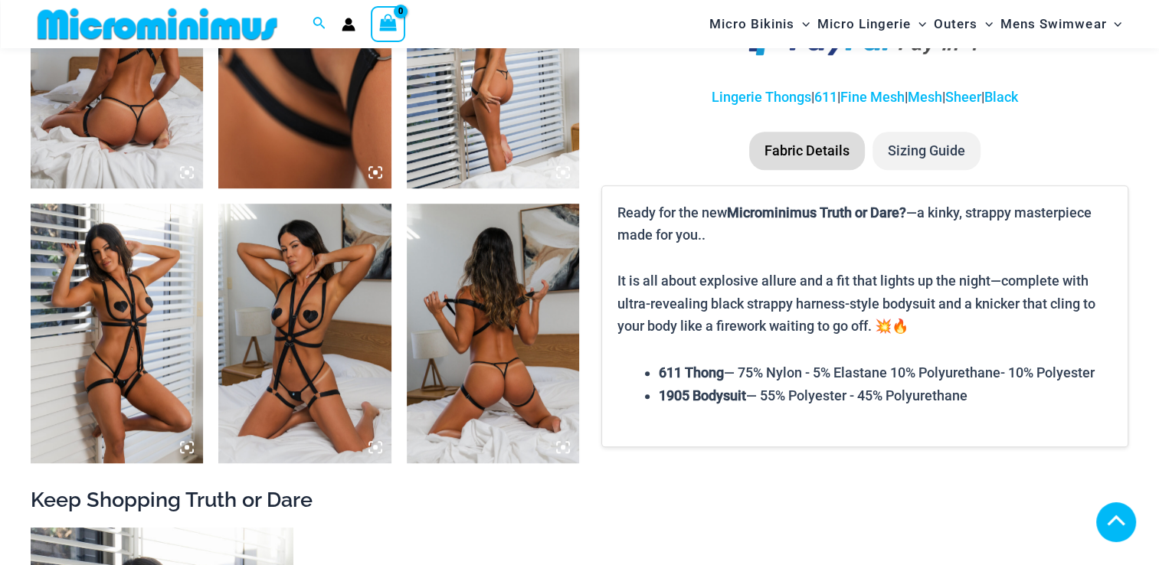
scroll to position [1204, 0]
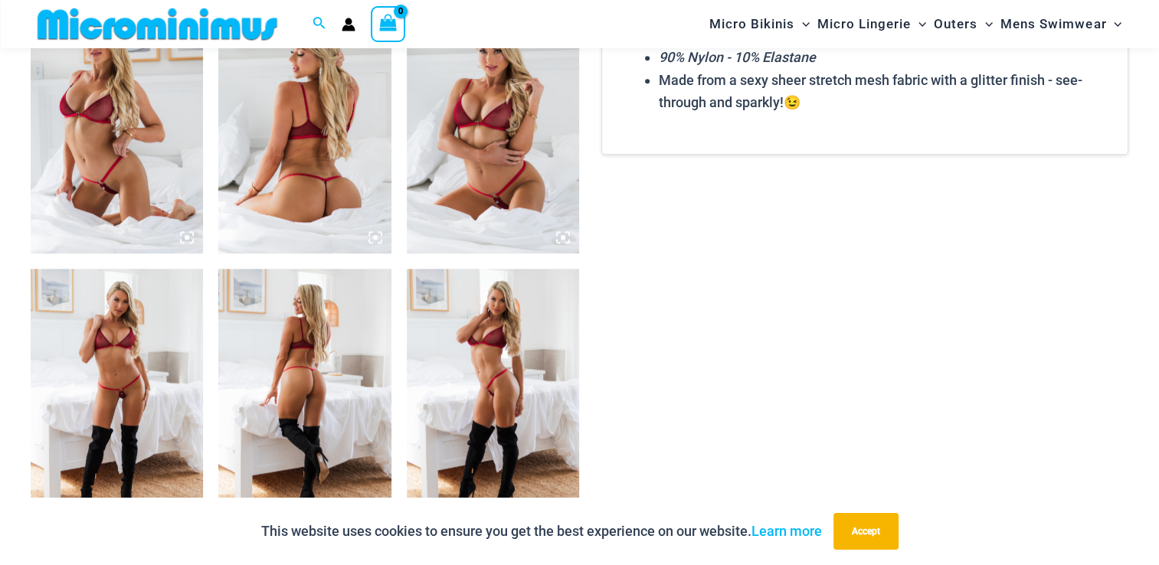
scroll to position [1262, 0]
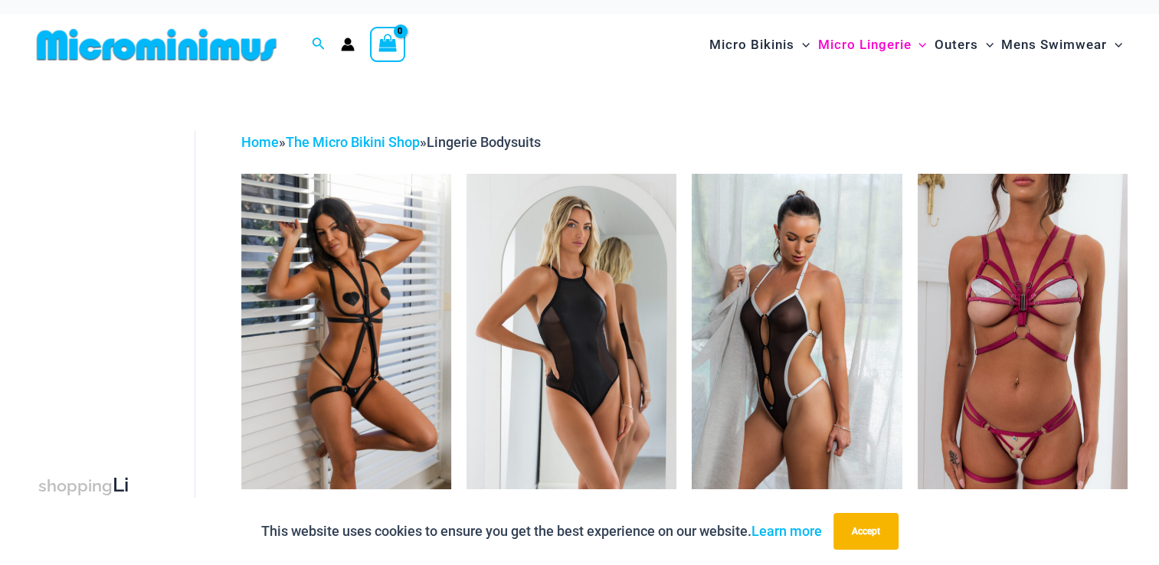
scroll to position [9, 0]
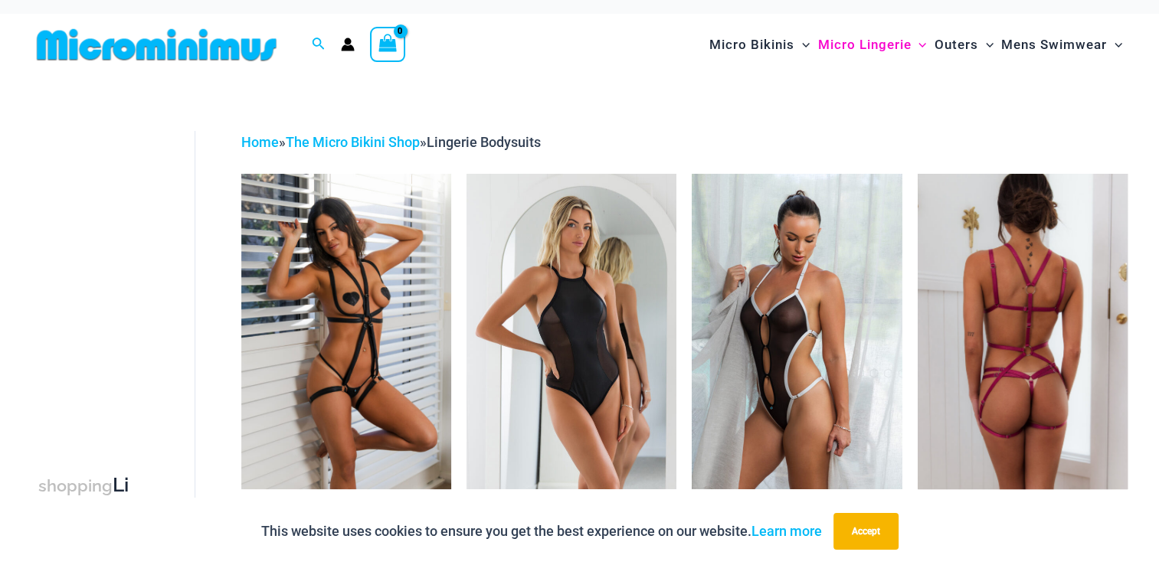
click at [990, 308] on img at bounding box center [1023, 331] width 210 height 315
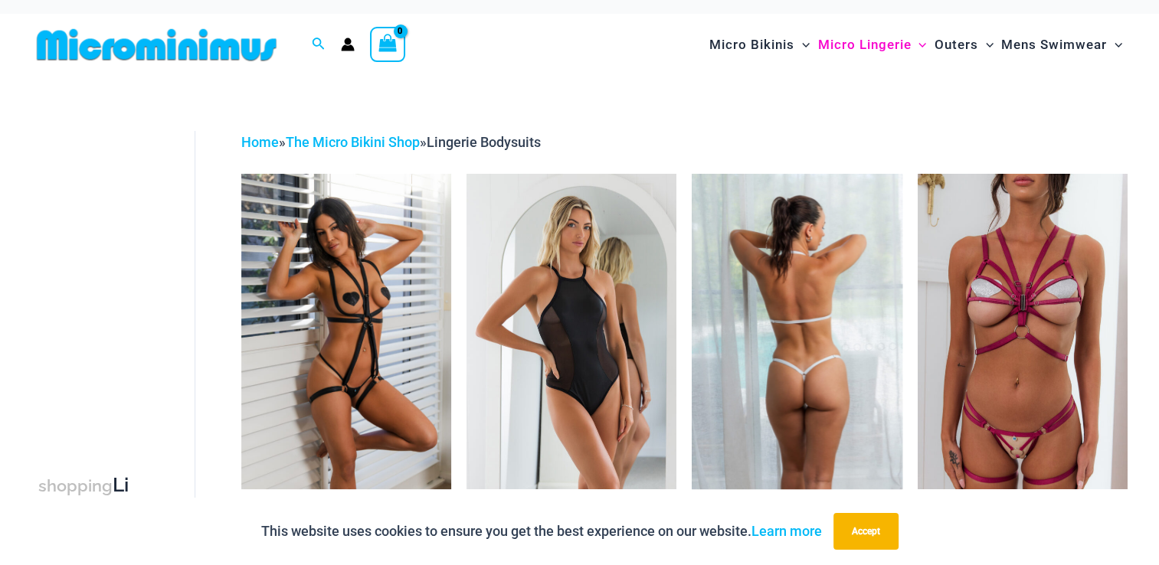
click at [811, 290] on img at bounding box center [797, 331] width 210 height 315
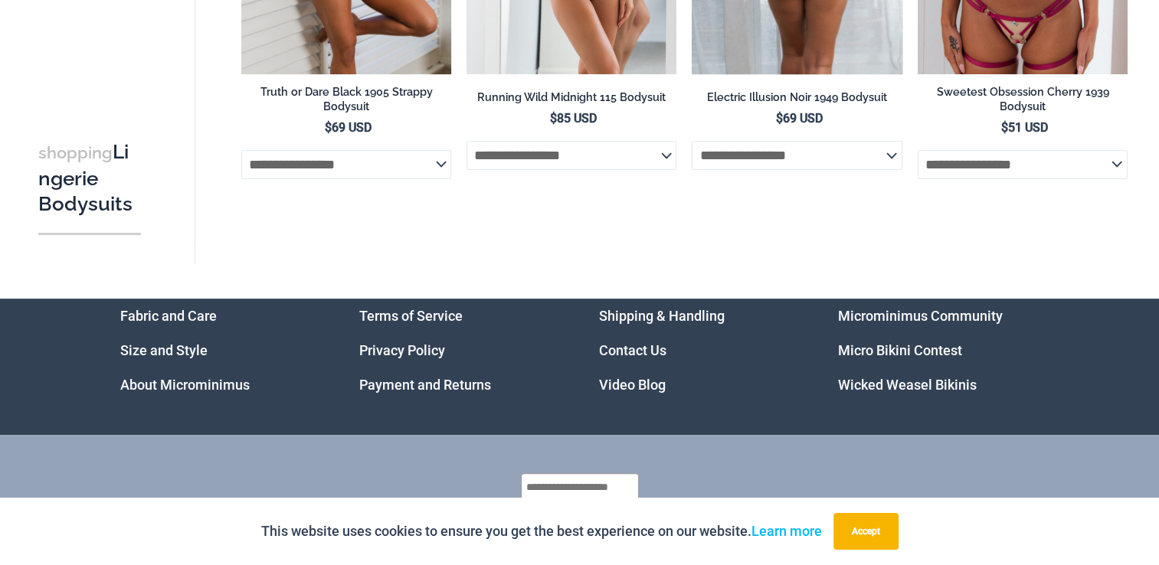
scroll to position [0, 0]
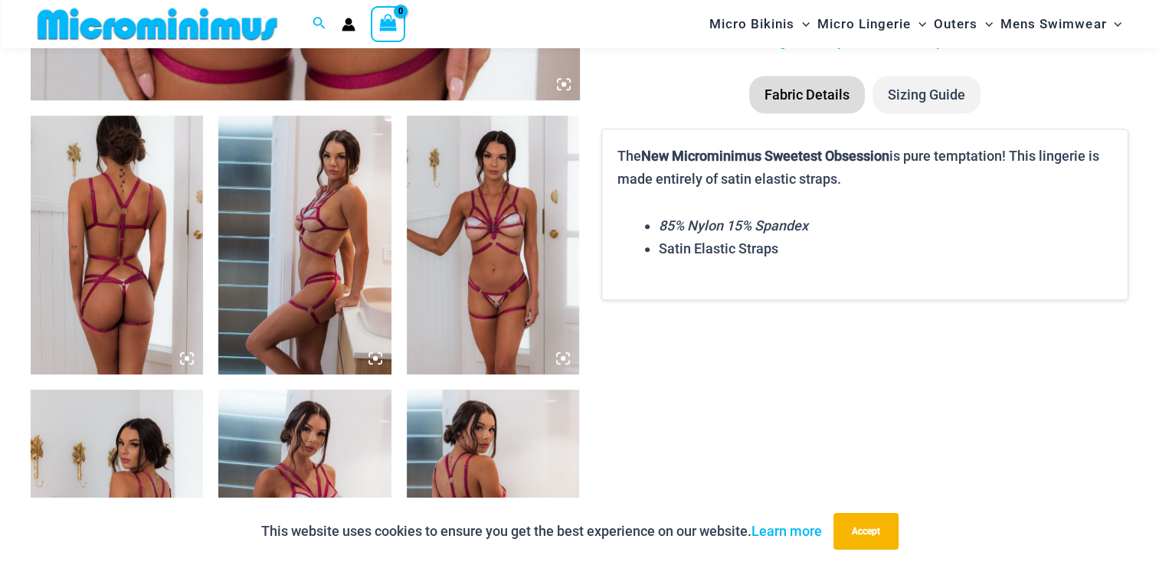
scroll to position [988, 0]
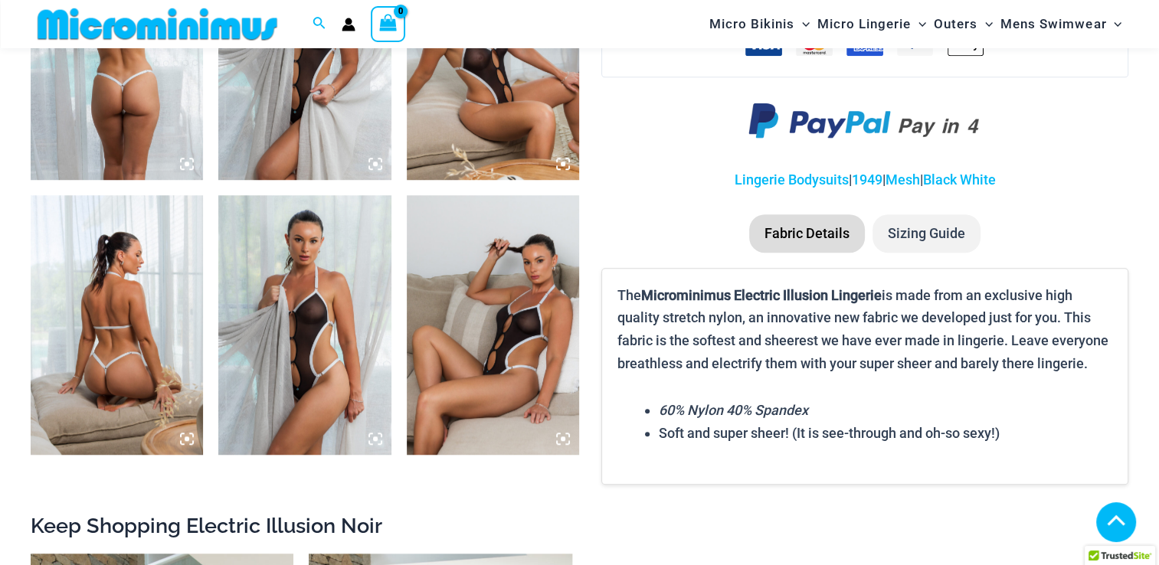
scroll to position [1057, 0]
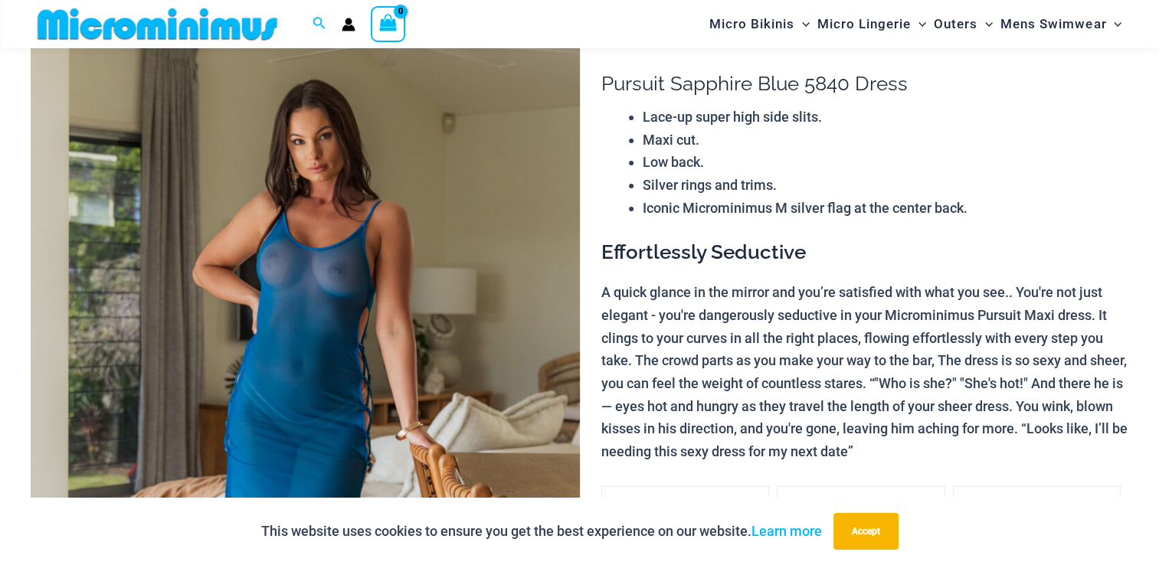
scroll to position [114, 0]
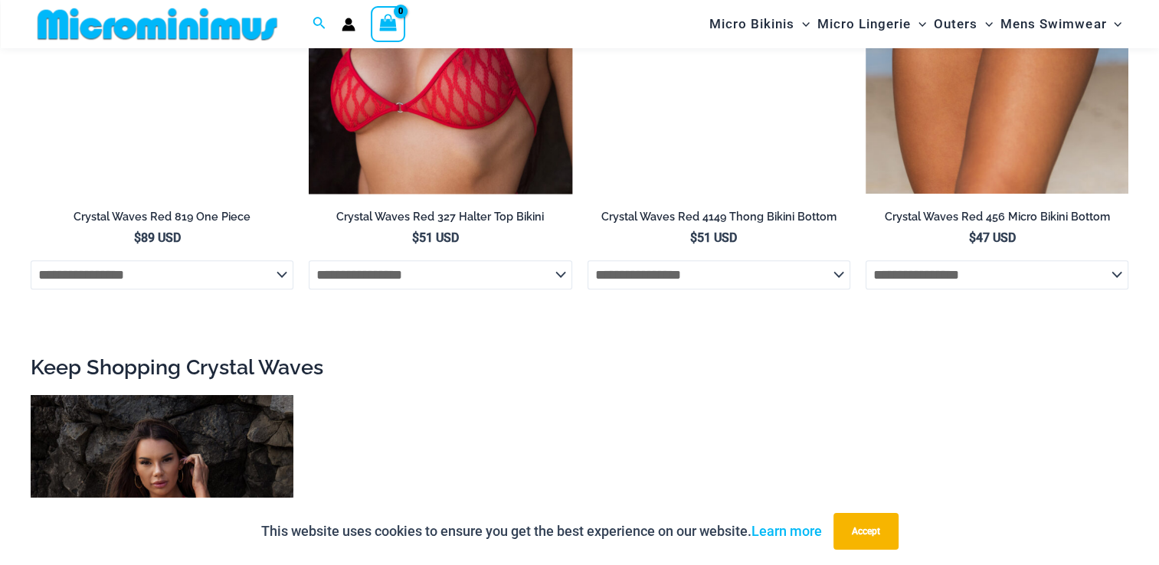
scroll to position [1761, 0]
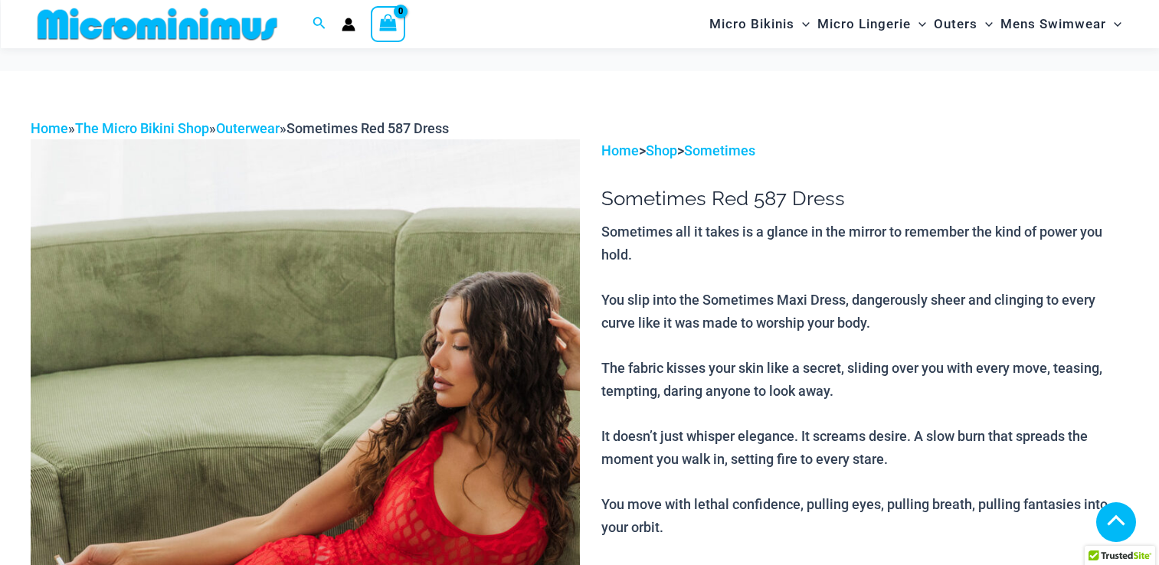
scroll to position [2718, 0]
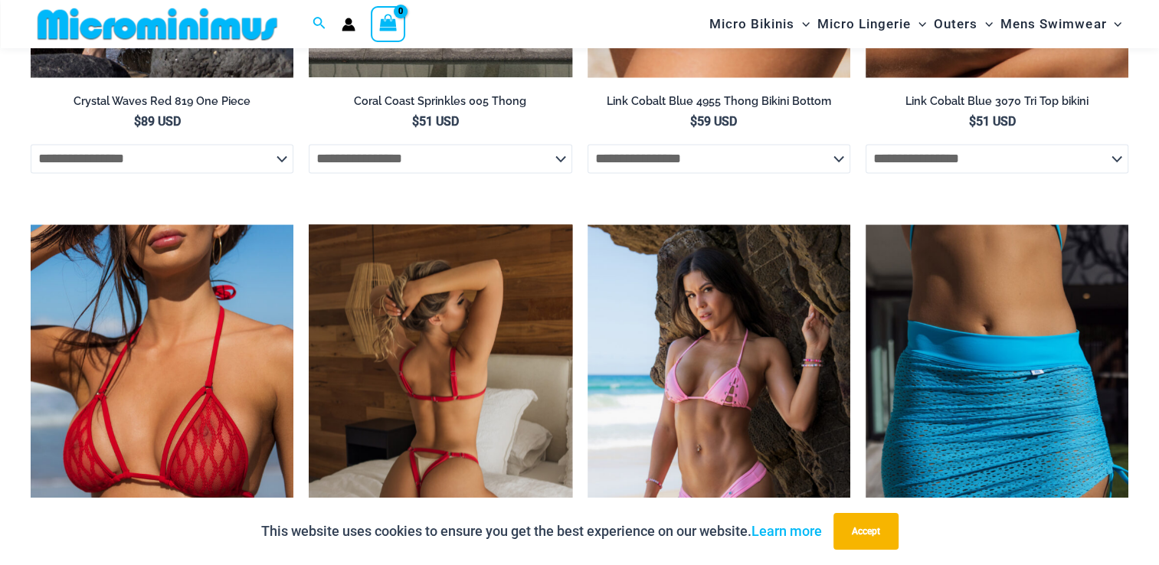
click at [420, 298] on img at bounding box center [440, 421] width 263 height 395
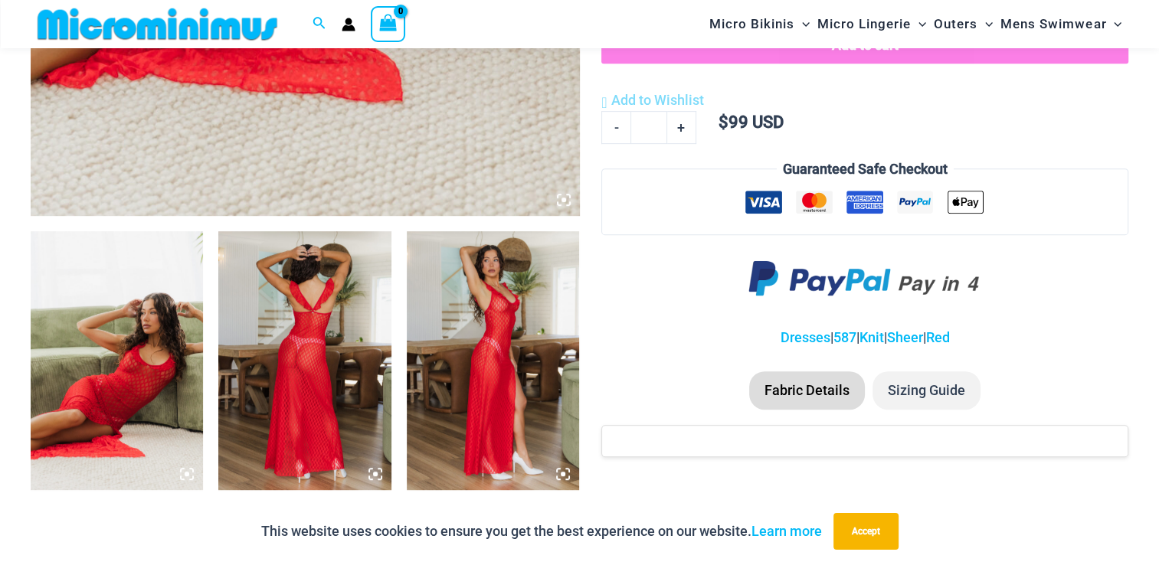
scroll to position [717, 0]
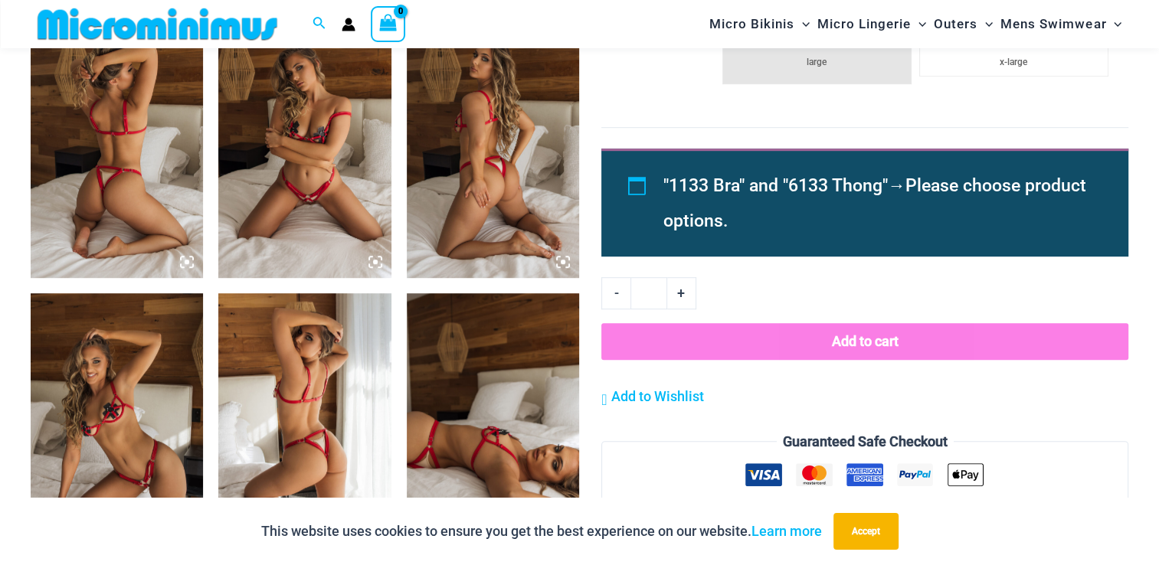
scroll to position [960, 0]
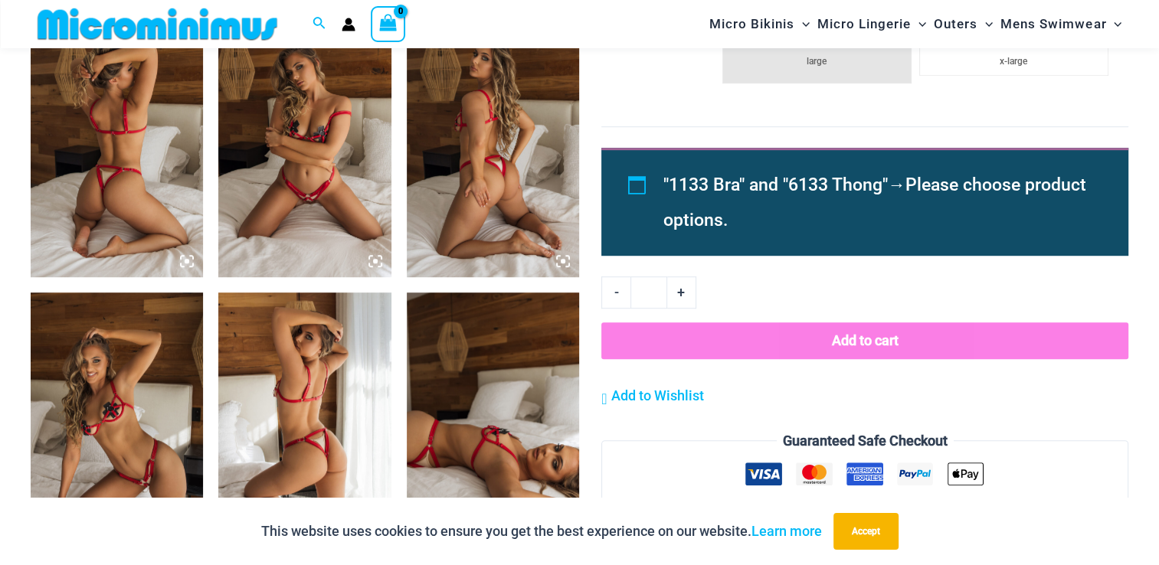
click at [487, 222] on img at bounding box center [493, 147] width 172 height 259
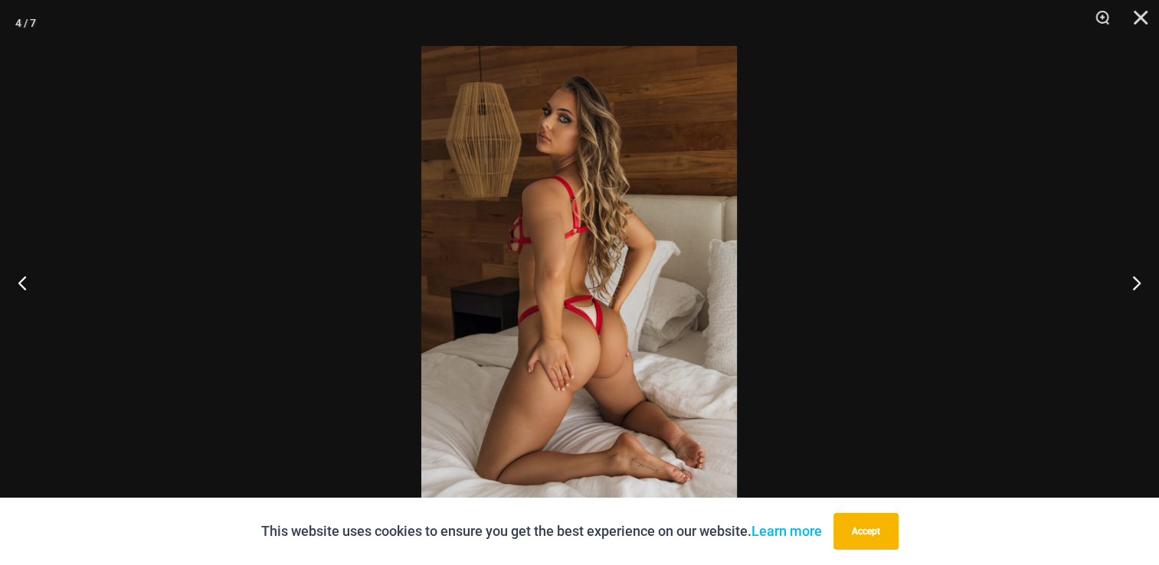
click at [641, 444] on img at bounding box center [579, 282] width 316 height 473
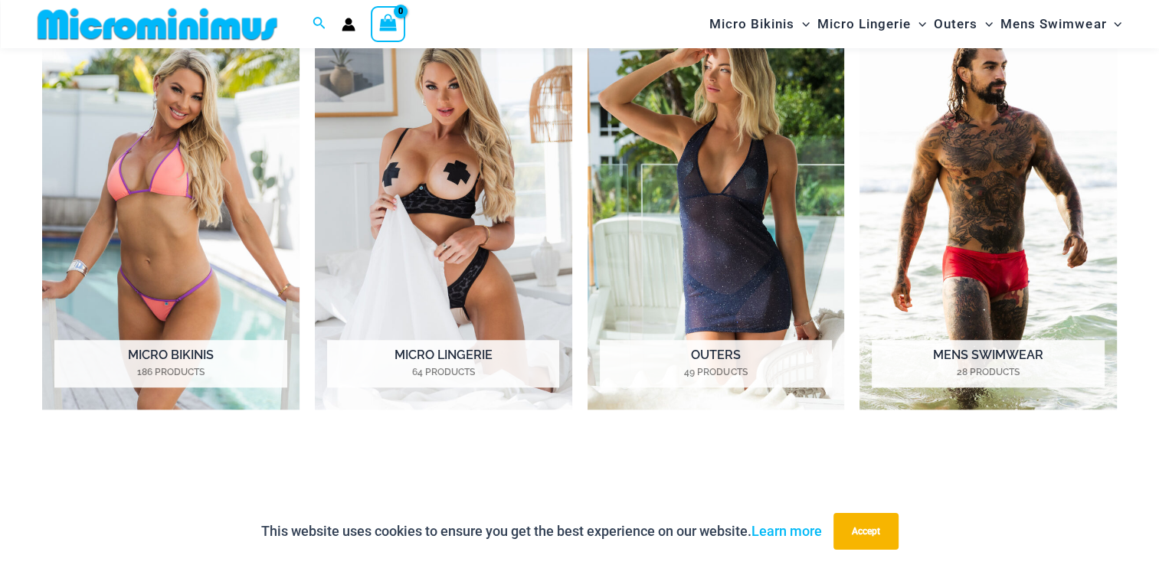
scroll to position [1243, 0]
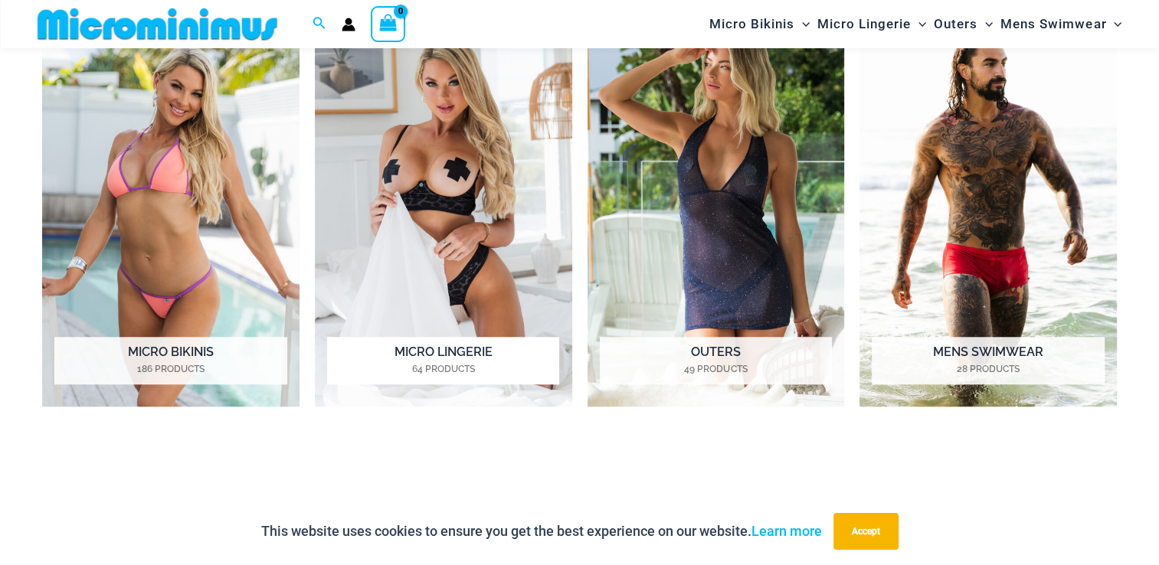
click at [437, 202] on img "Visit product category Micro Lingerie" at bounding box center [443, 208] width 257 height 397
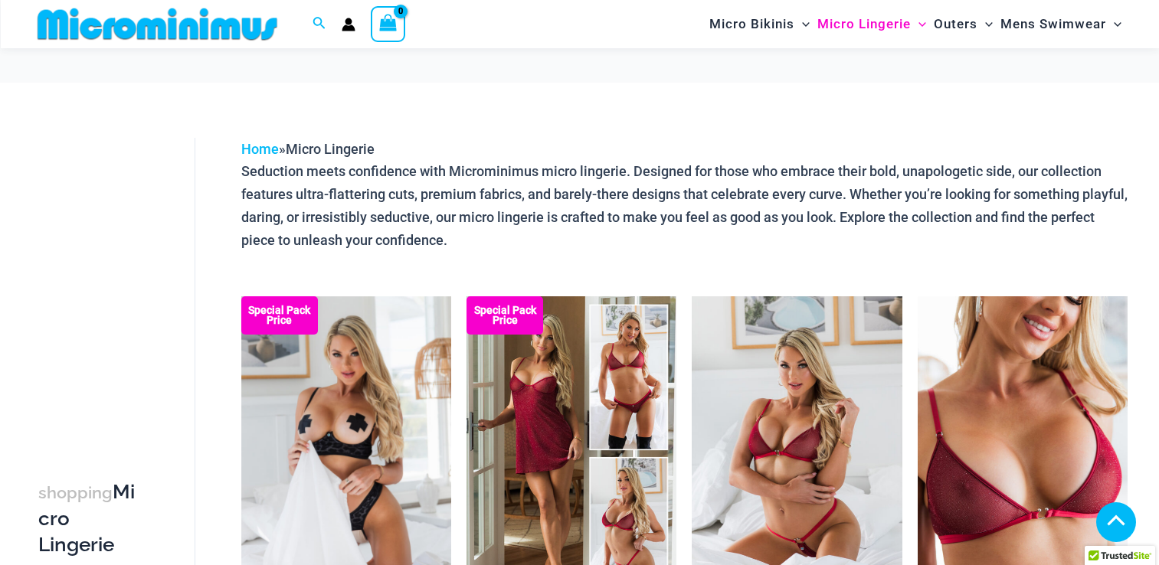
scroll to position [291, 0]
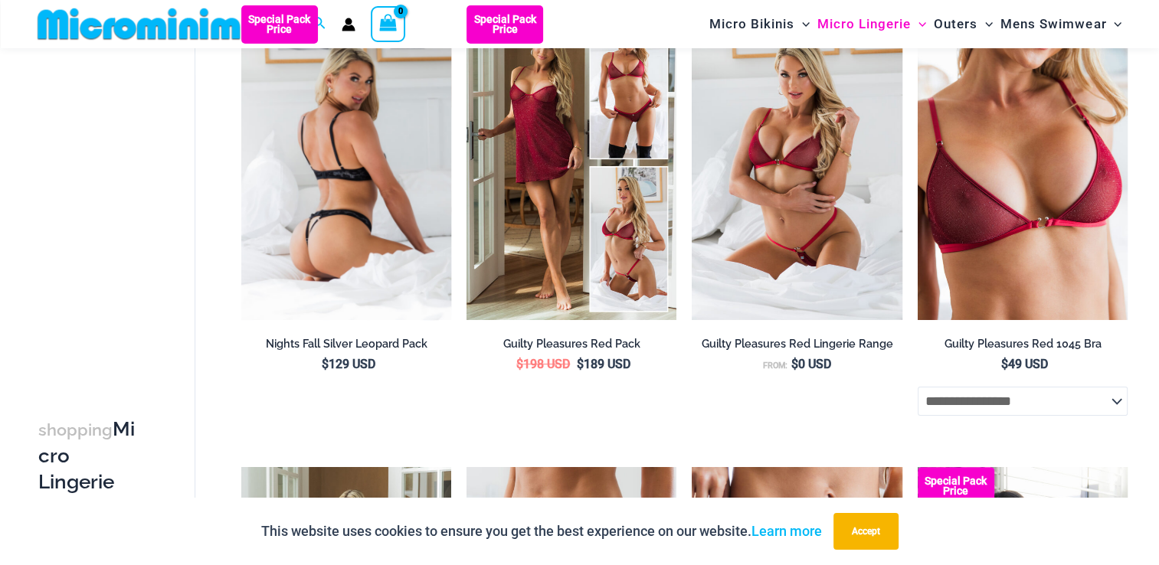
click at [361, 186] on img at bounding box center [346, 162] width 210 height 315
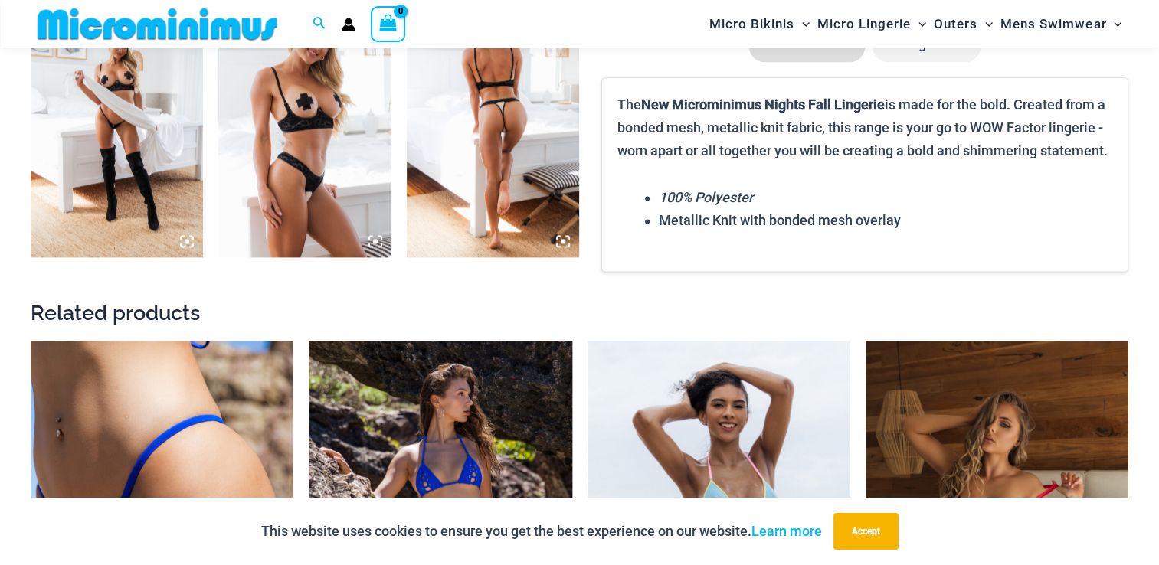
scroll to position [2070, 0]
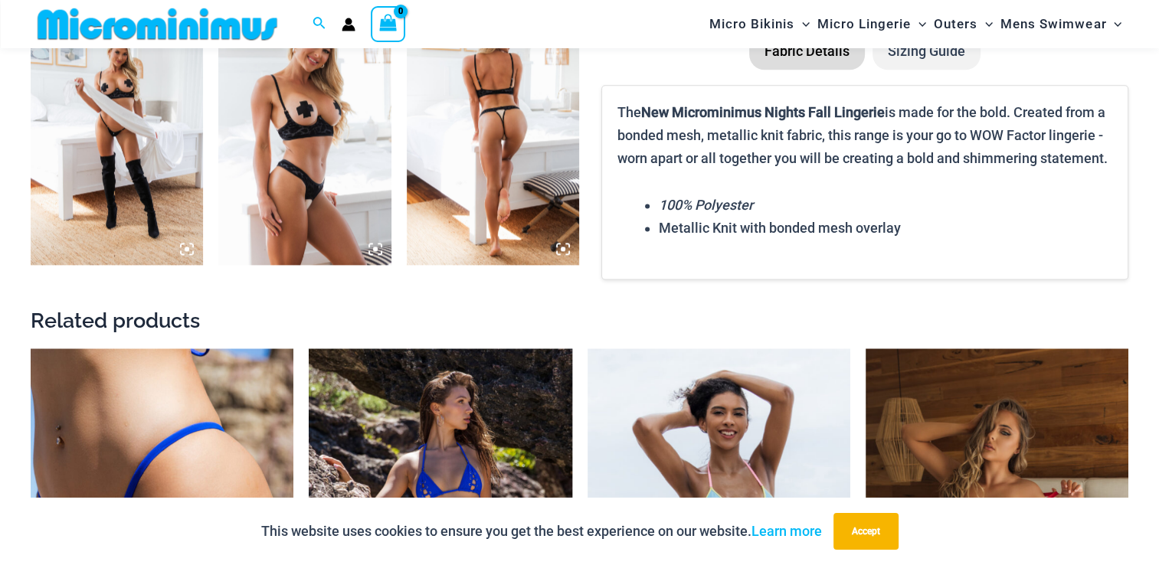
click at [548, 140] on img at bounding box center [493, 135] width 172 height 259
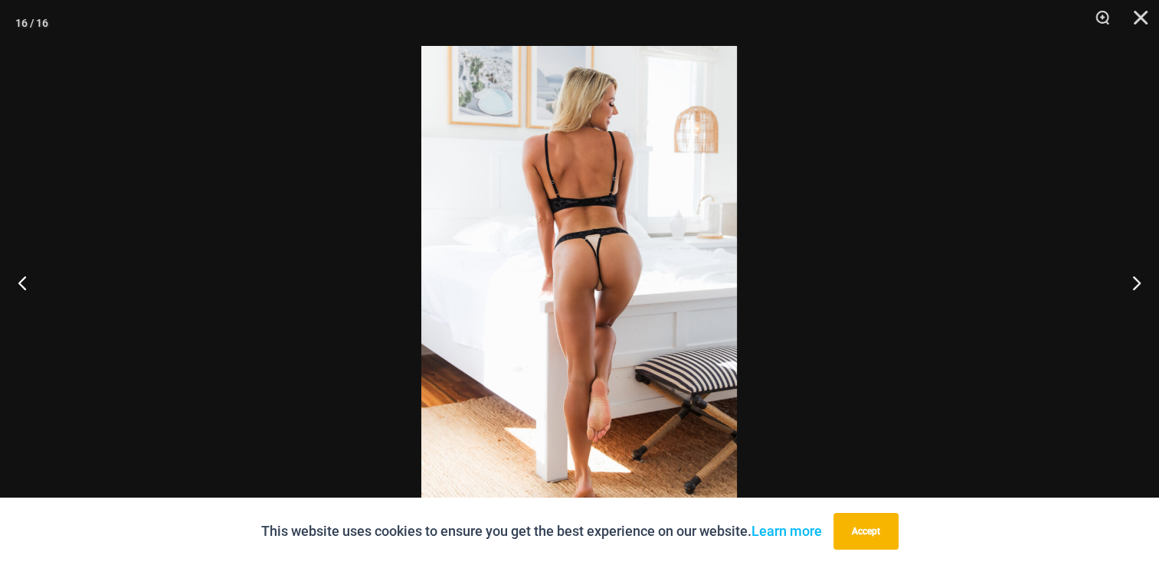
click at [616, 366] on img at bounding box center [579, 282] width 316 height 473
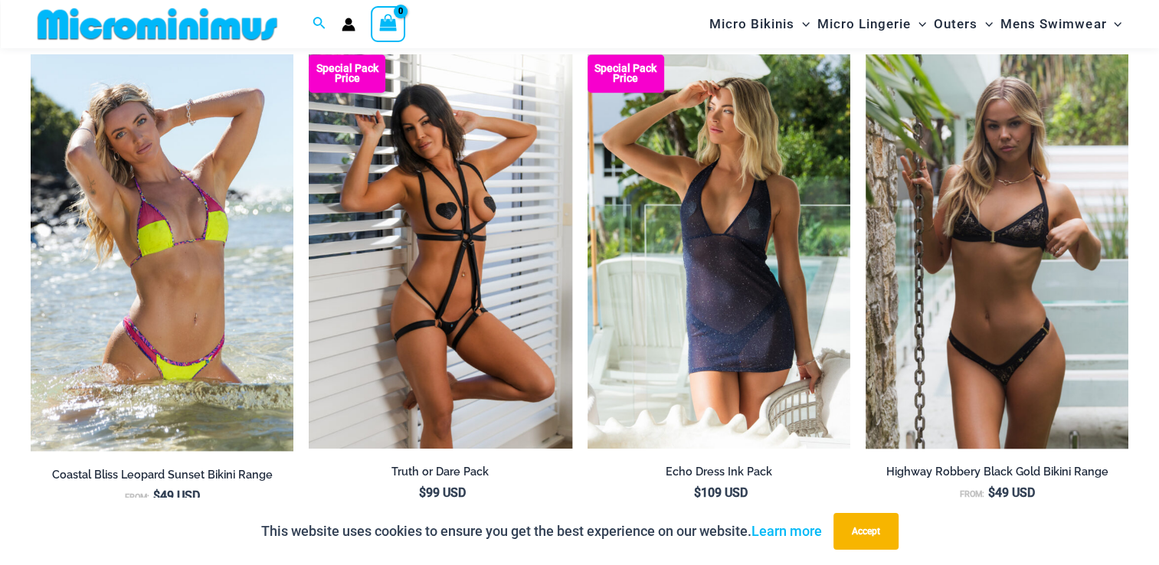
scroll to position [1808, 0]
